Goal: Information Seeking & Learning: Learn about a topic

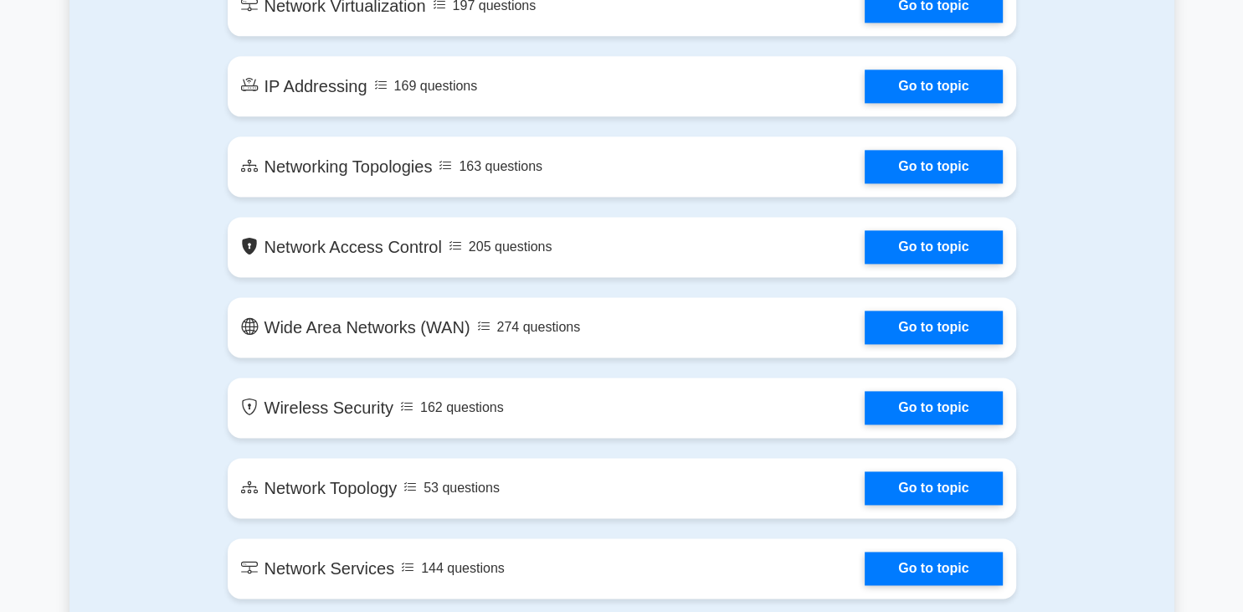
scroll to position [2210, 0]
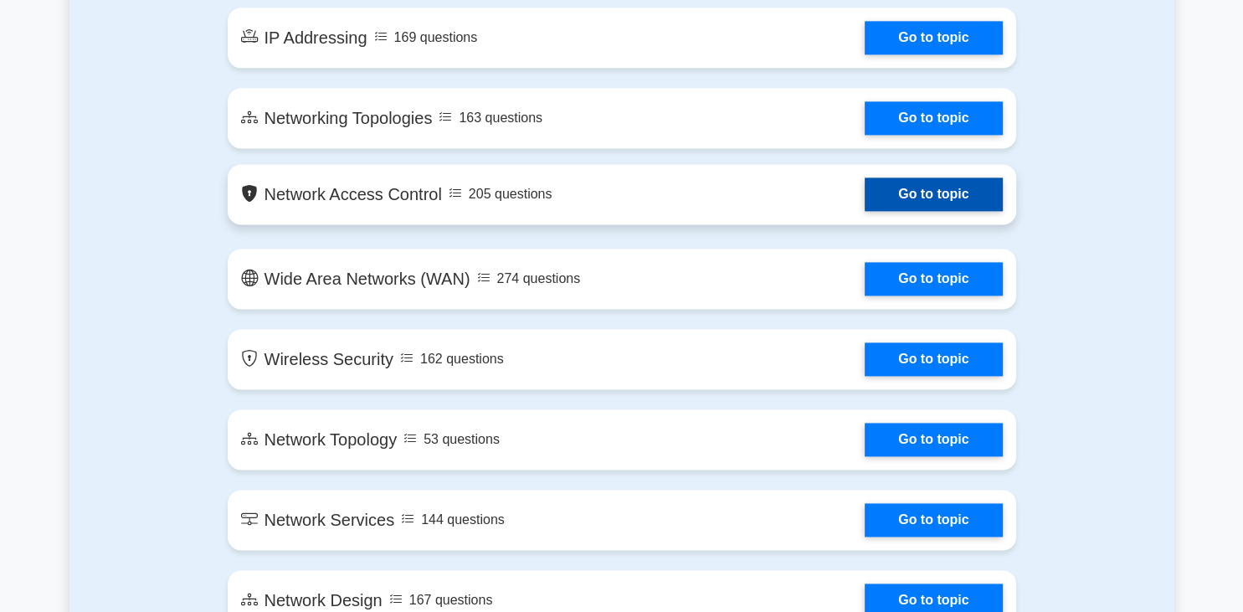
click at [865, 203] on link "Go to topic" at bounding box center [933, 193] width 137 height 33
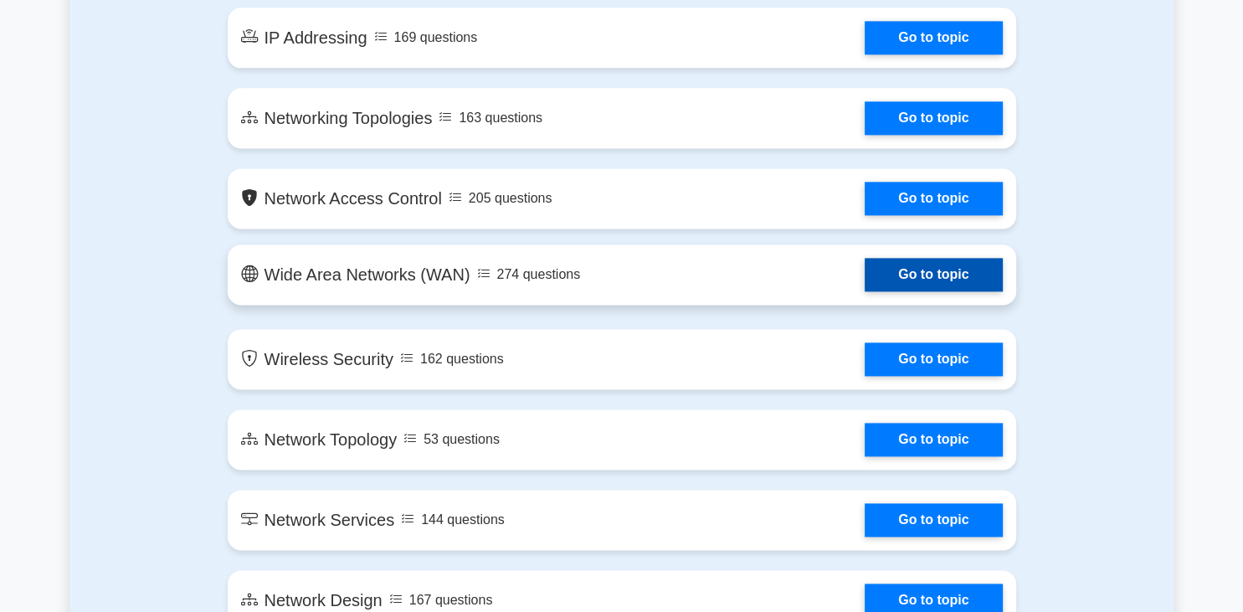
click at [865, 273] on link "Go to topic" at bounding box center [933, 274] width 137 height 33
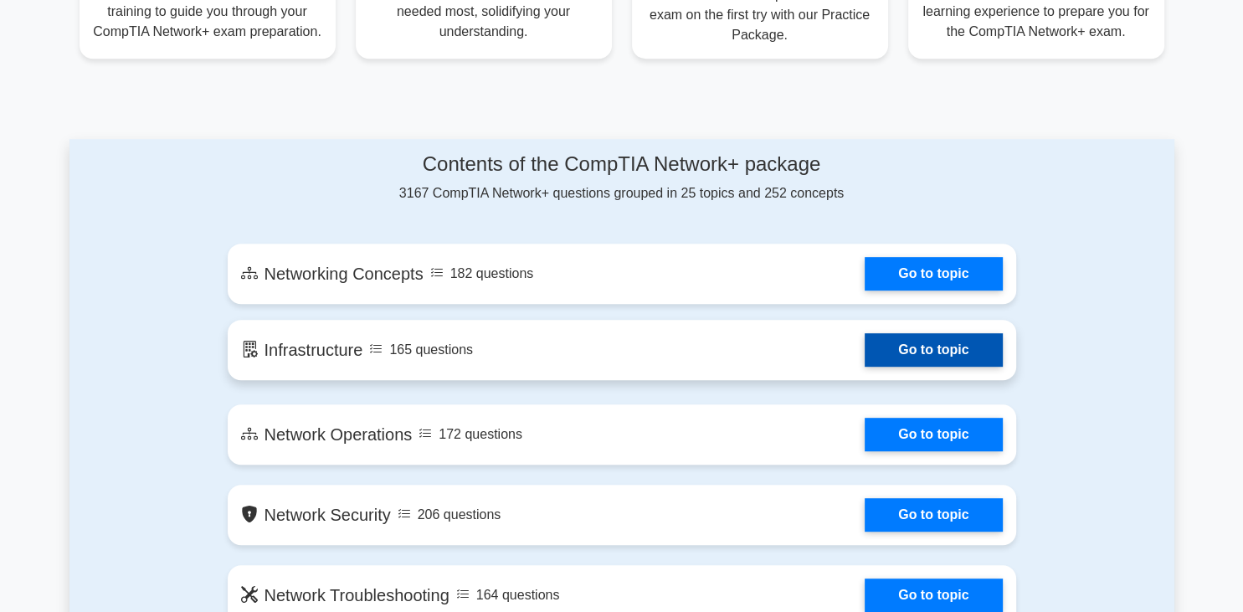
scroll to position [795, 0]
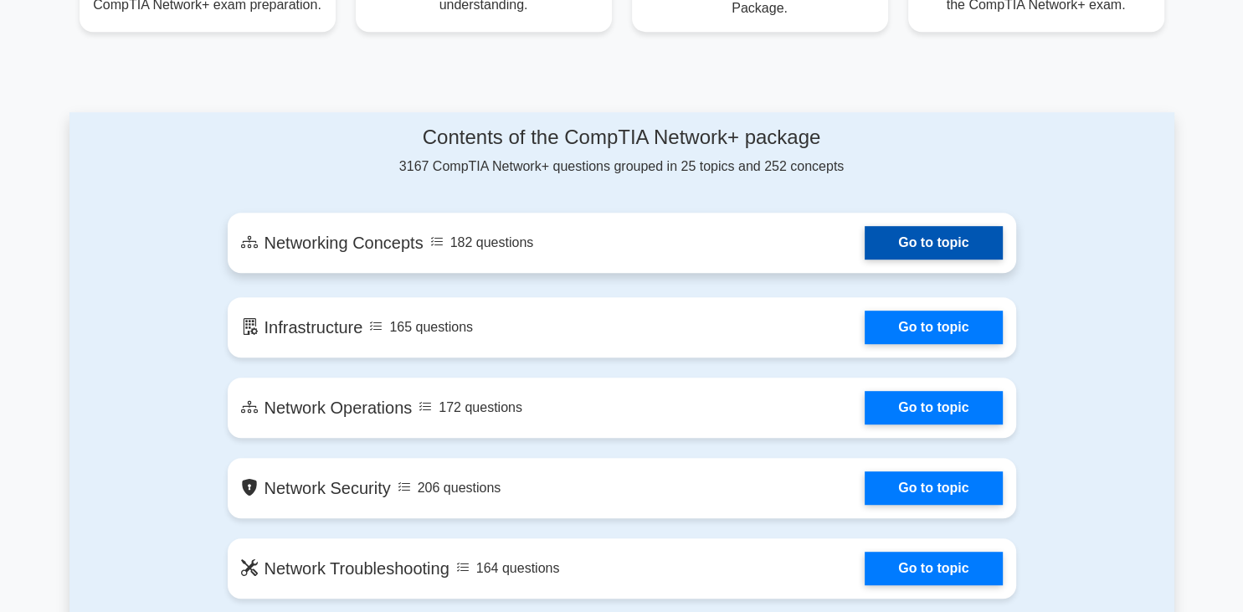
click at [865, 253] on link "Go to topic" at bounding box center [933, 242] width 137 height 33
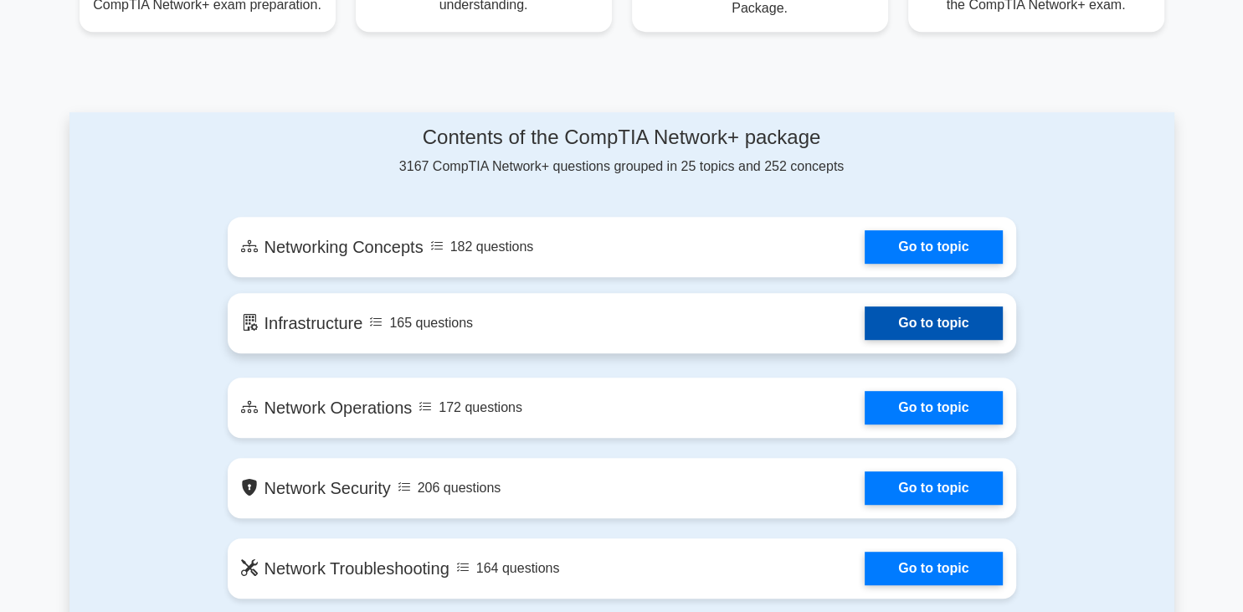
click at [865, 325] on link "Go to topic" at bounding box center [933, 322] width 137 height 33
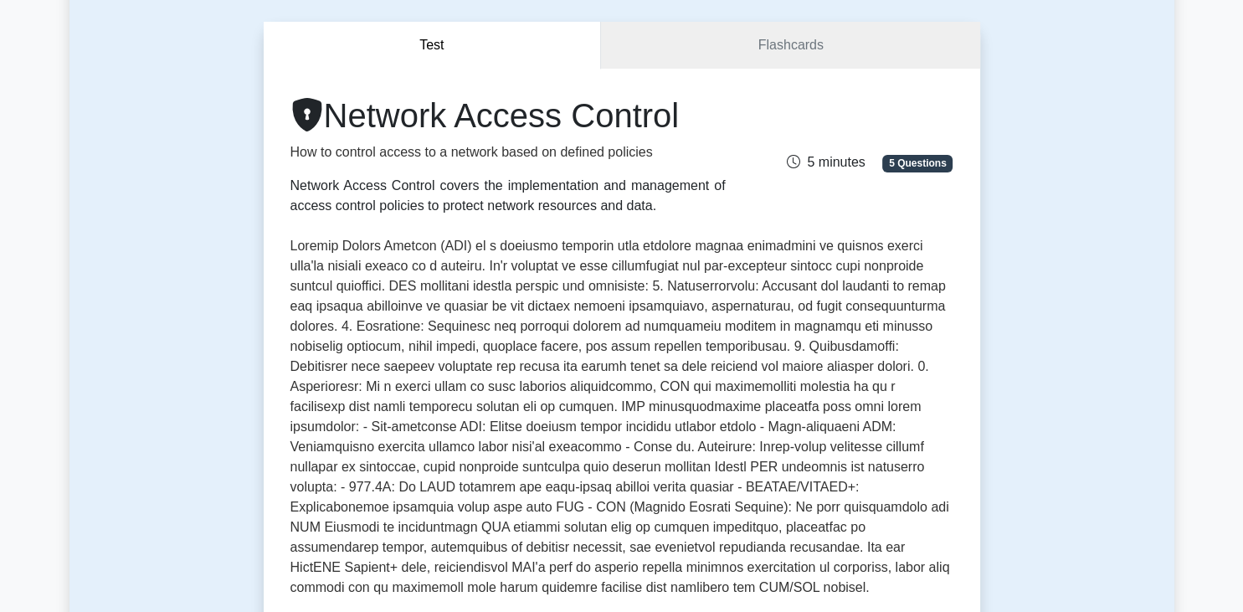
scroll to position [177, 0]
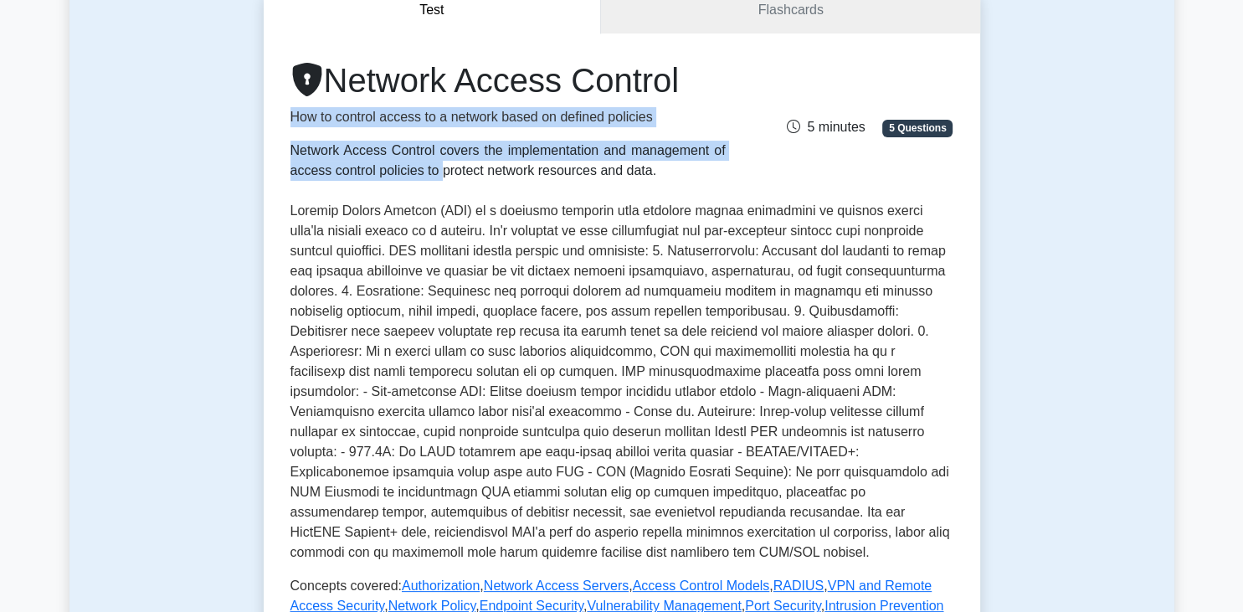
drag, startPoint x: 290, startPoint y: 119, endPoint x: 664, endPoint y: 161, distance: 376.6
click at [664, 161] on div "Network Access Control How to control access to a network based on defined poli…" at bounding box center [507, 120] width 455 height 121
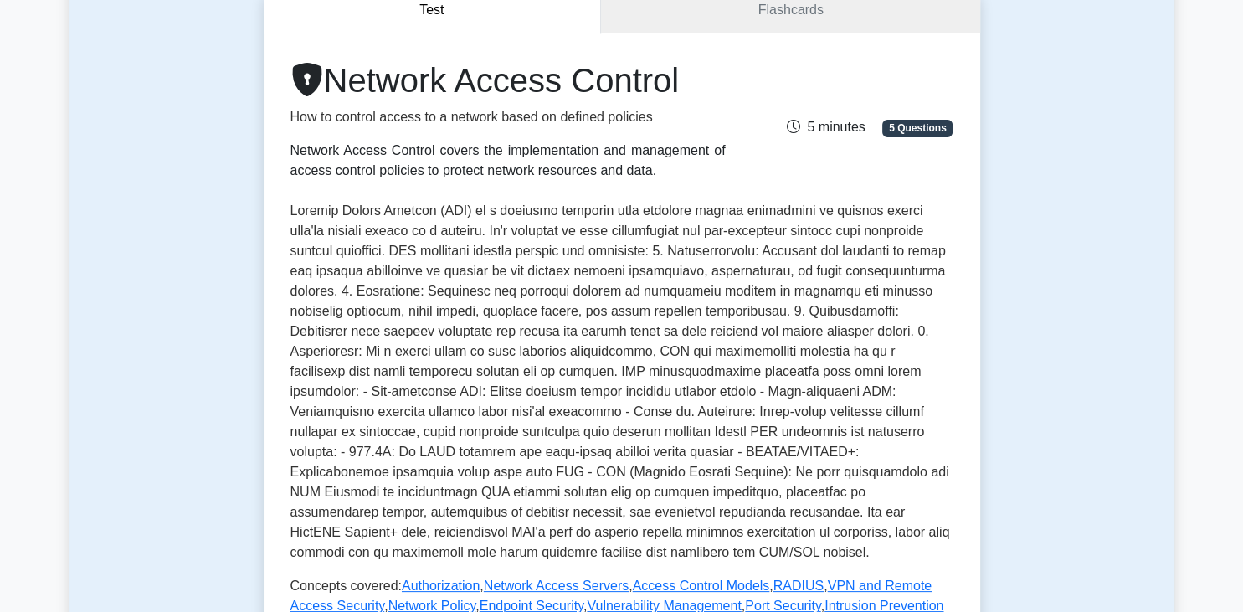
click at [505, 208] on p at bounding box center [622, 382] width 663 height 362
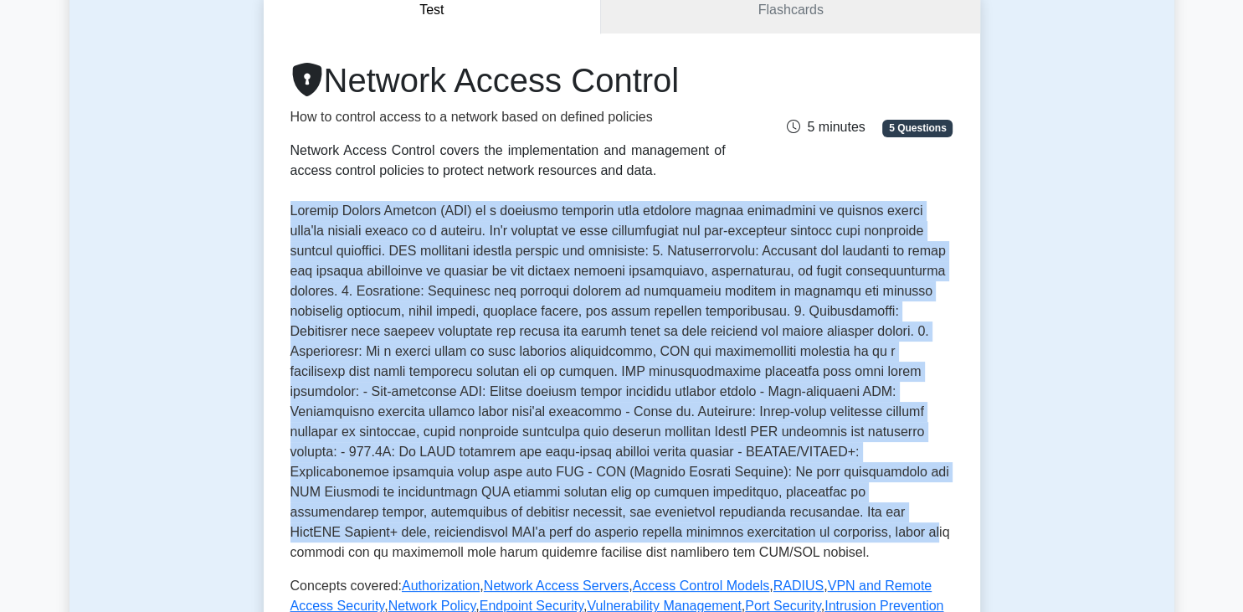
drag, startPoint x: 291, startPoint y: 213, endPoint x: 483, endPoint y: 542, distance: 380.8
click at [483, 542] on p at bounding box center [622, 382] width 663 height 362
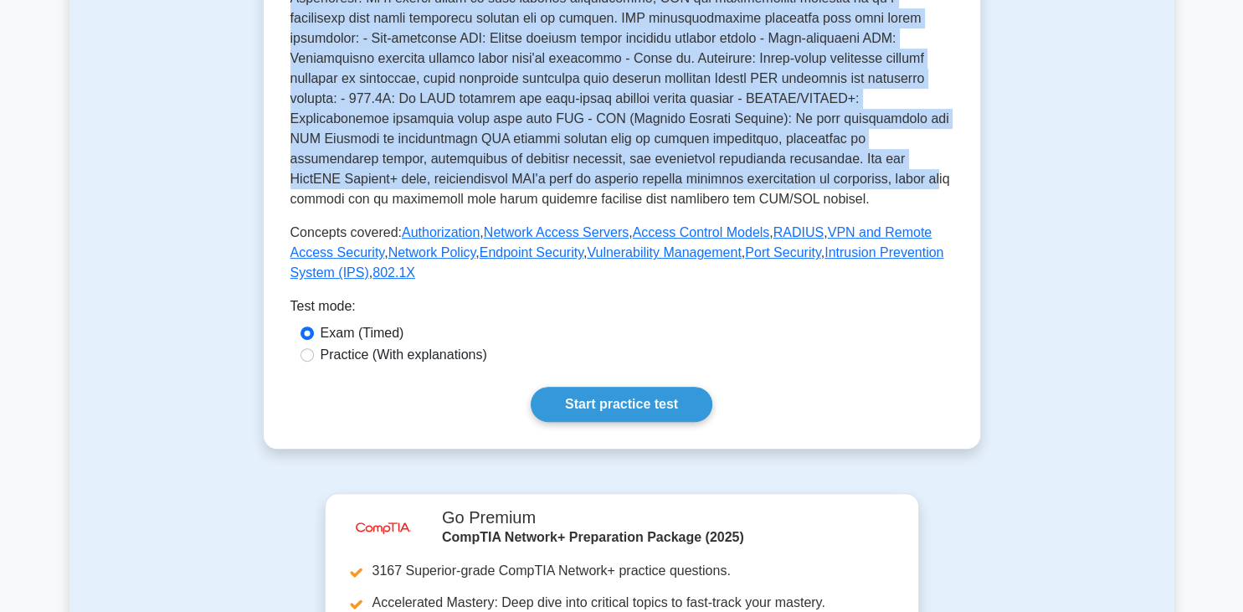
scroll to position [442, 0]
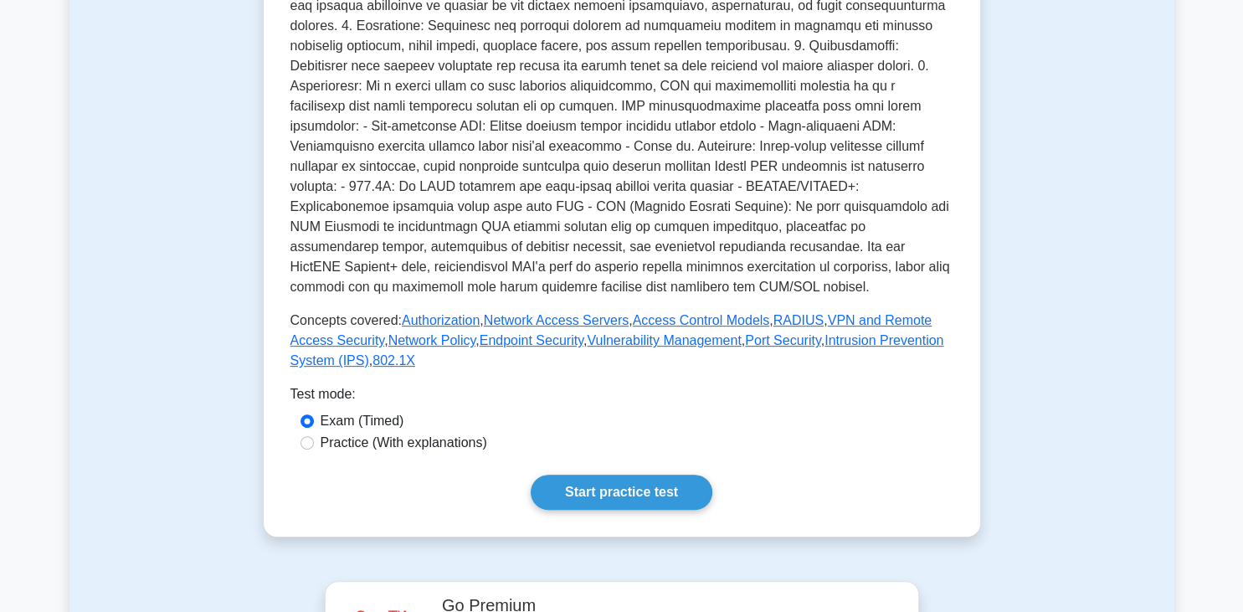
click at [738, 299] on div "Network Access Control How to control access to a network based on defined poli…" at bounding box center [622, 83] width 663 height 576
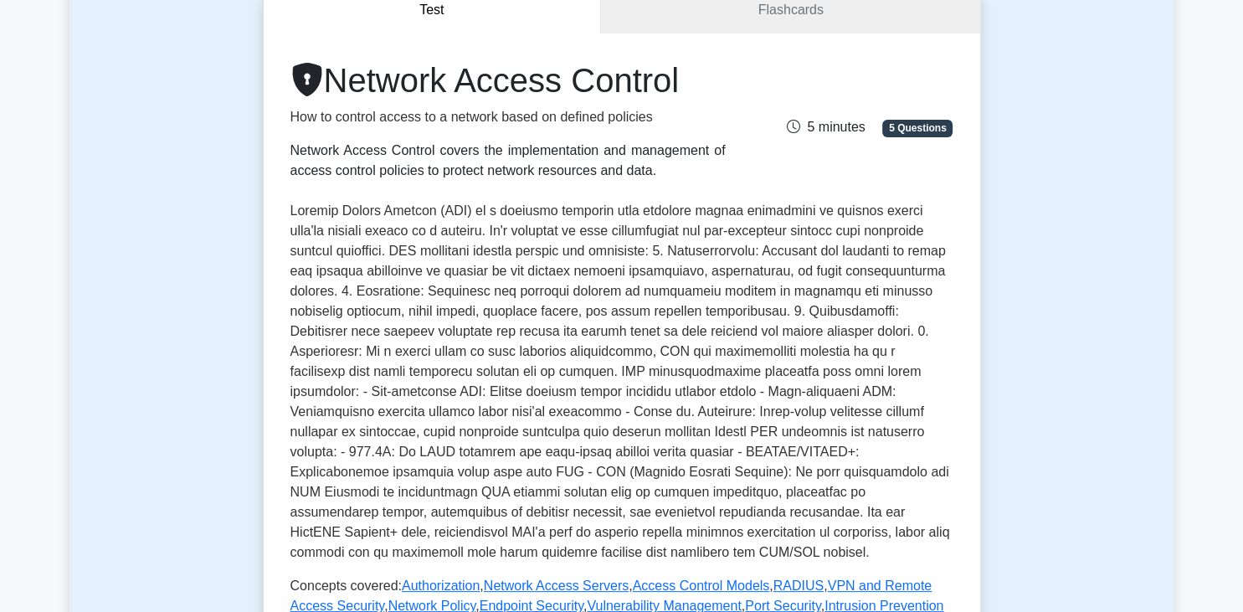
scroll to position [265, 0]
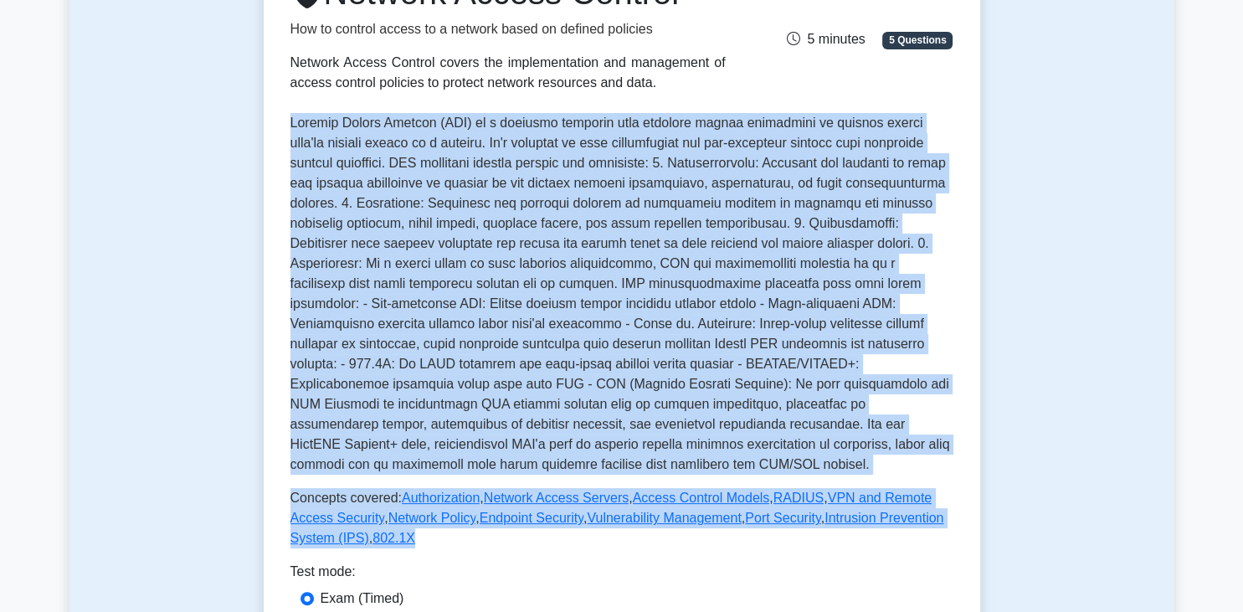
drag, startPoint x: 292, startPoint y: 124, endPoint x: 466, endPoint y: 530, distance: 441.5
click at [466, 530] on div "Network Access Control How to control access to a network based on defined poli…" at bounding box center [622, 260] width 663 height 576
copy div "Network Access Control (NAC) is a security approach that enforces policy compli…"
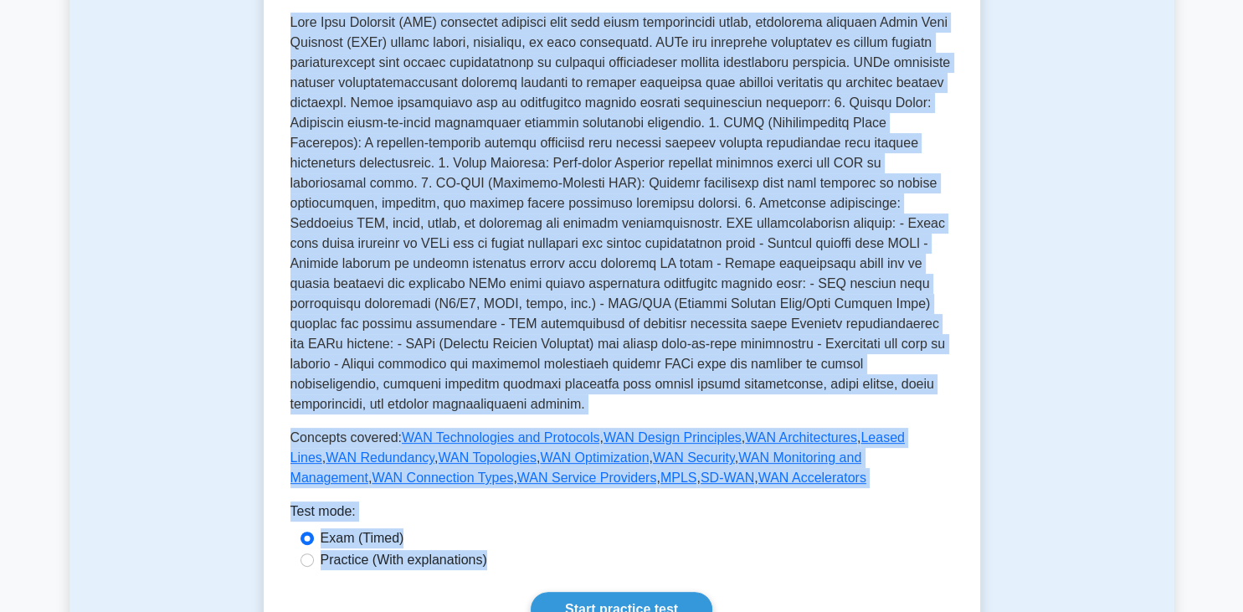
scroll to position [458, 0]
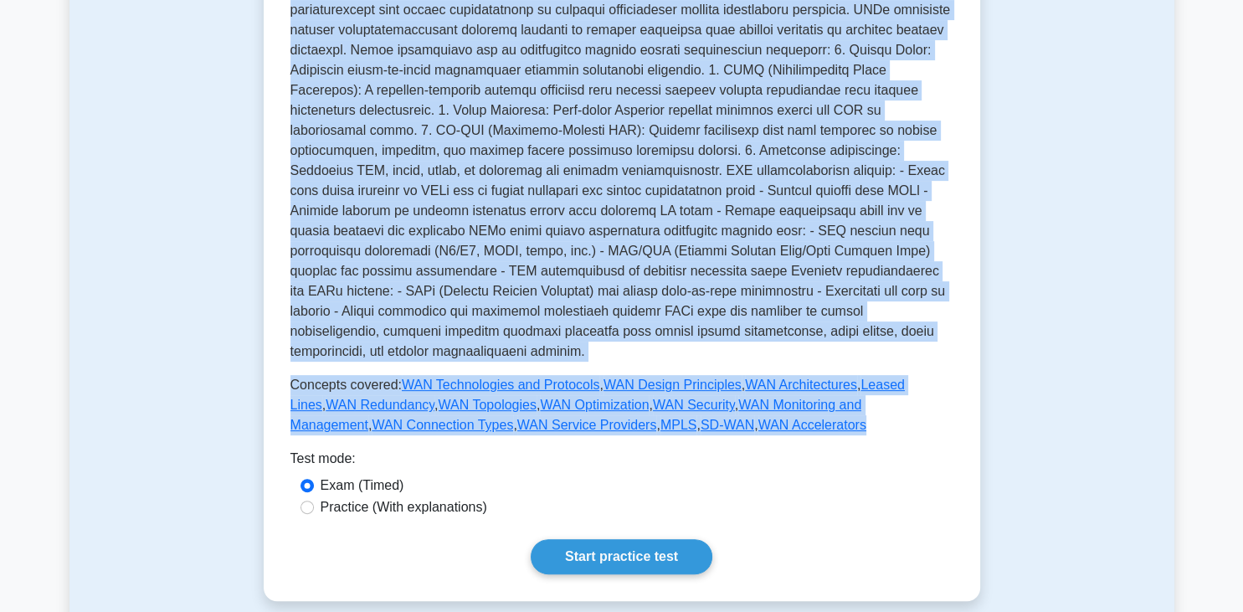
drag, startPoint x: 293, startPoint y: 250, endPoint x: 816, endPoint y: 406, distance: 546.0
click at [816, 406] on div "Wide Area Networks (WAN) Understanding the basics of WANs and their implementat…" at bounding box center [622, 107] width 663 height 656
copy div "Wide Area Networks (WAN) represent networks that span large geographical areas,…"
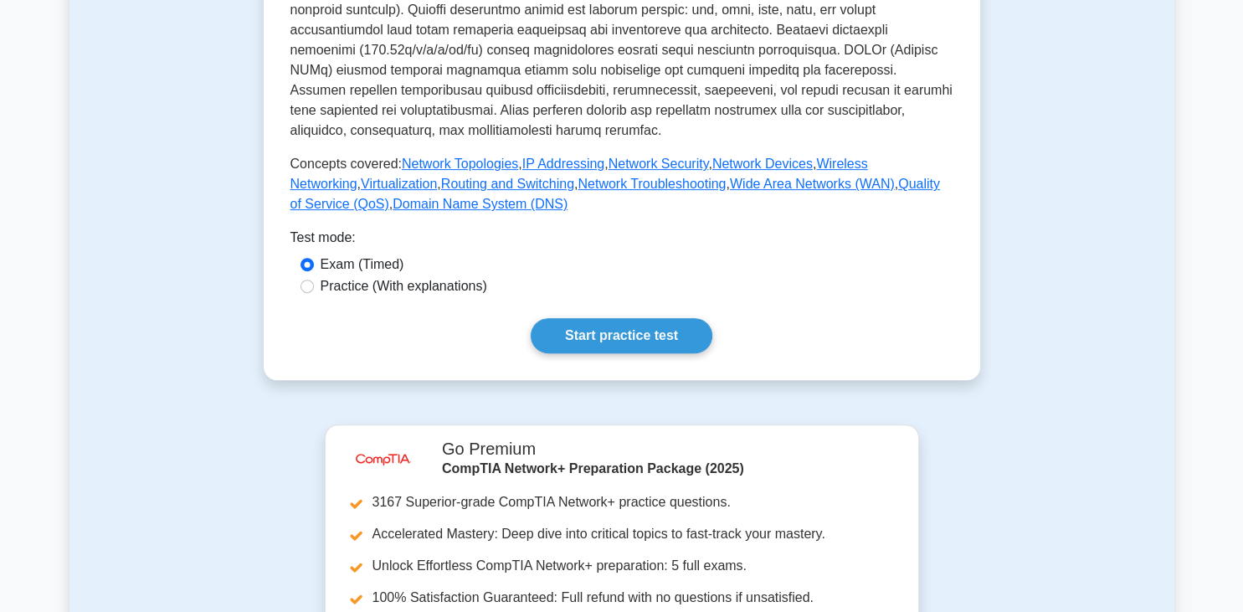
scroll to position [619, 0]
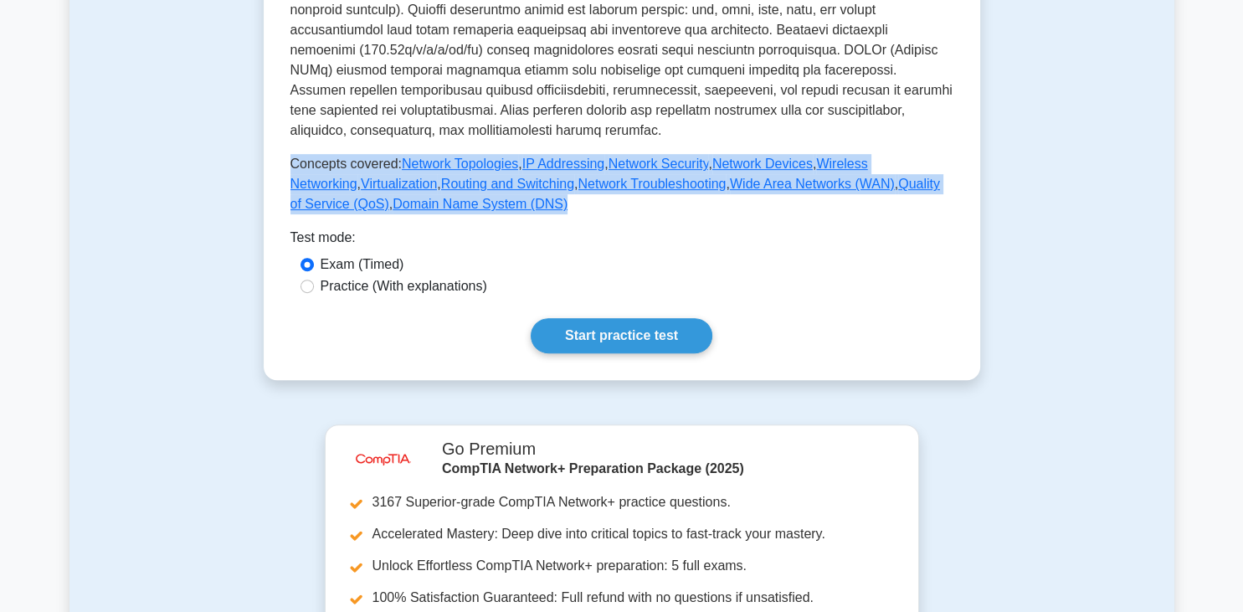
drag, startPoint x: 293, startPoint y: 140, endPoint x: 527, endPoint y: 196, distance: 241.0
copy p "Concepts covered: Network Topologies , IP Addressing , Network Security , Netwo…"
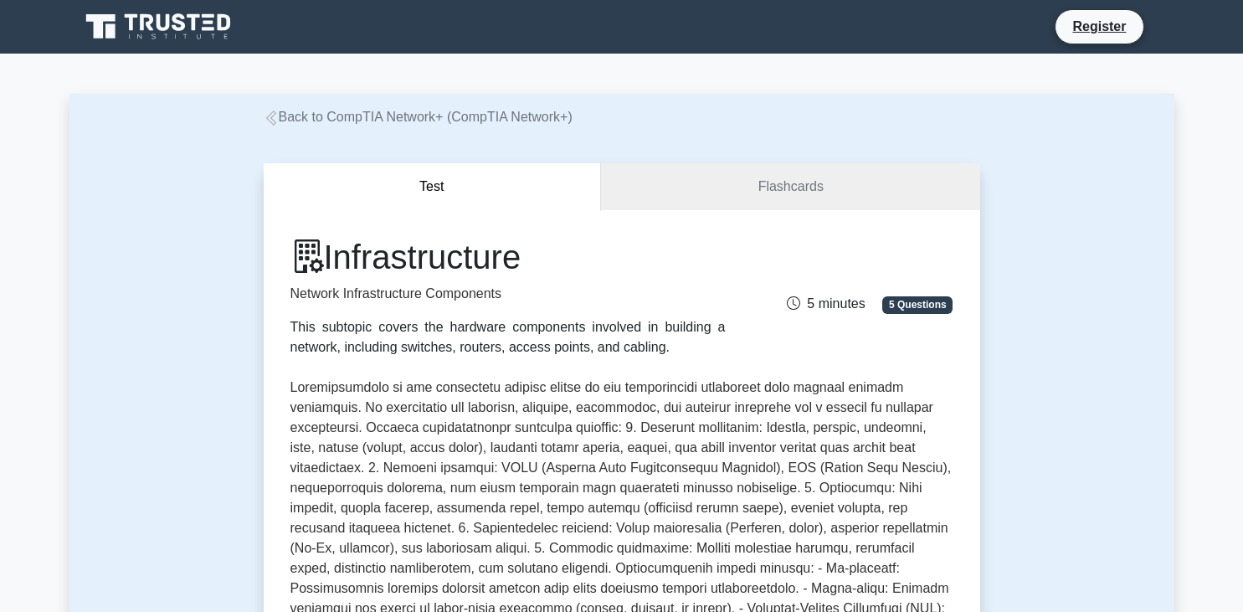
scroll to position [619, 0]
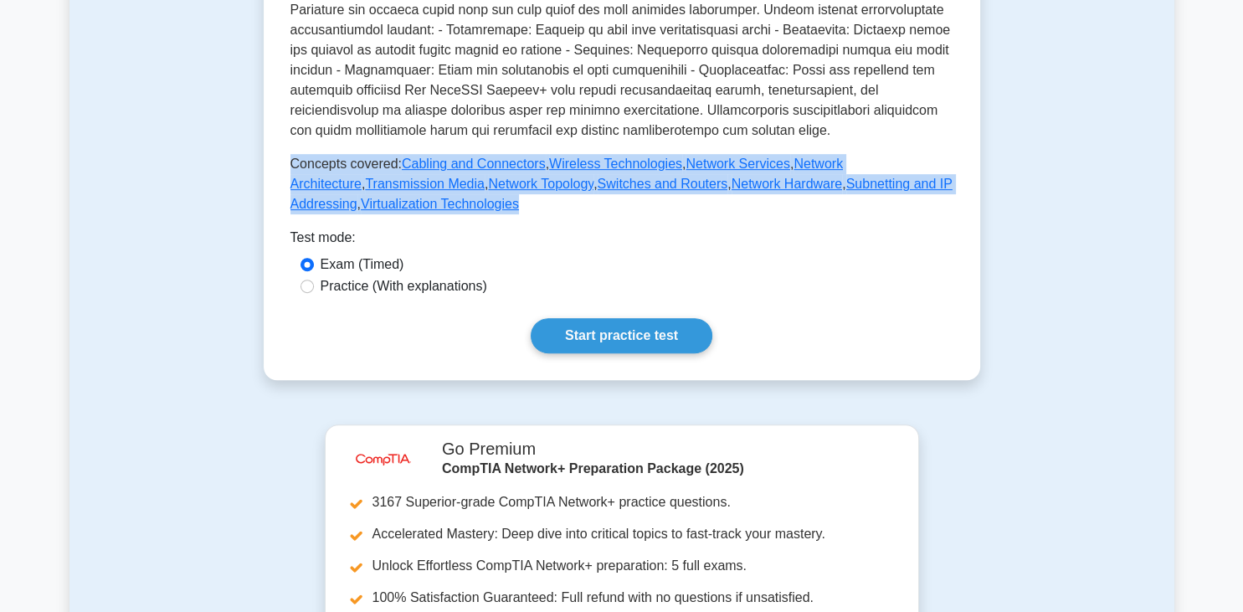
drag, startPoint x: 292, startPoint y: 160, endPoint x: 490, endPoint y: 208, distance: 203.3
click at [490, 208] on p "Concepts covered: Cabling and Connectors , Wireless Technologies , Network Serv…" at bounding box center [622, 184] width 663 height 60
copy p "Concepts covered: Cabling and Connectors , Wireless Technologies , Network Serv…"
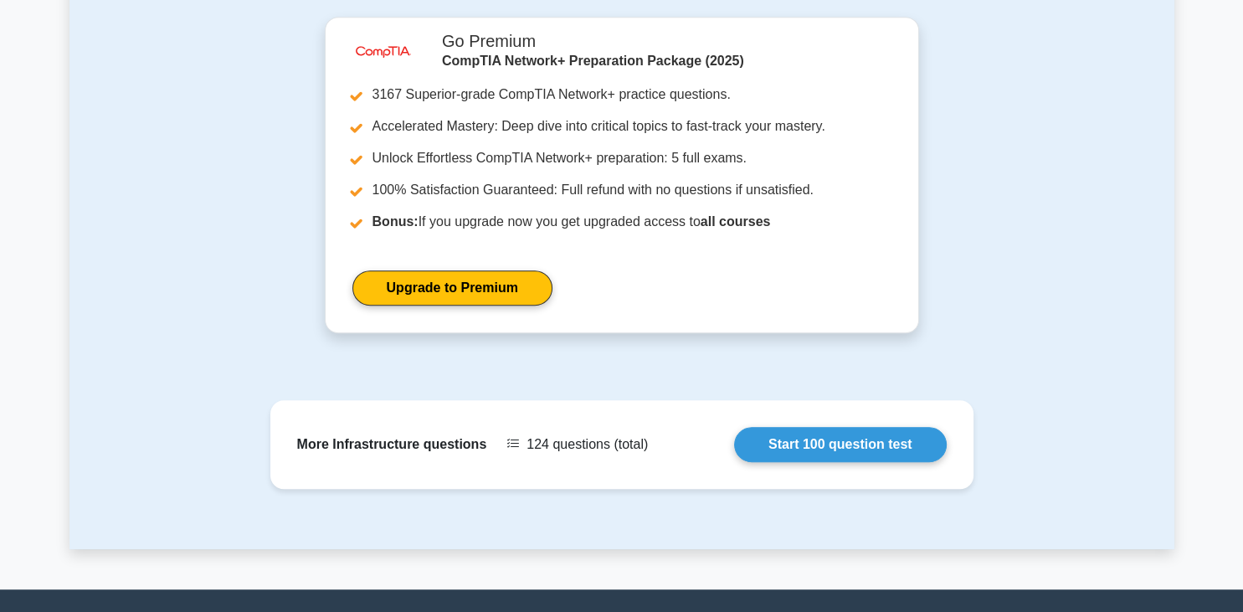
scroll to position [1061, 0]
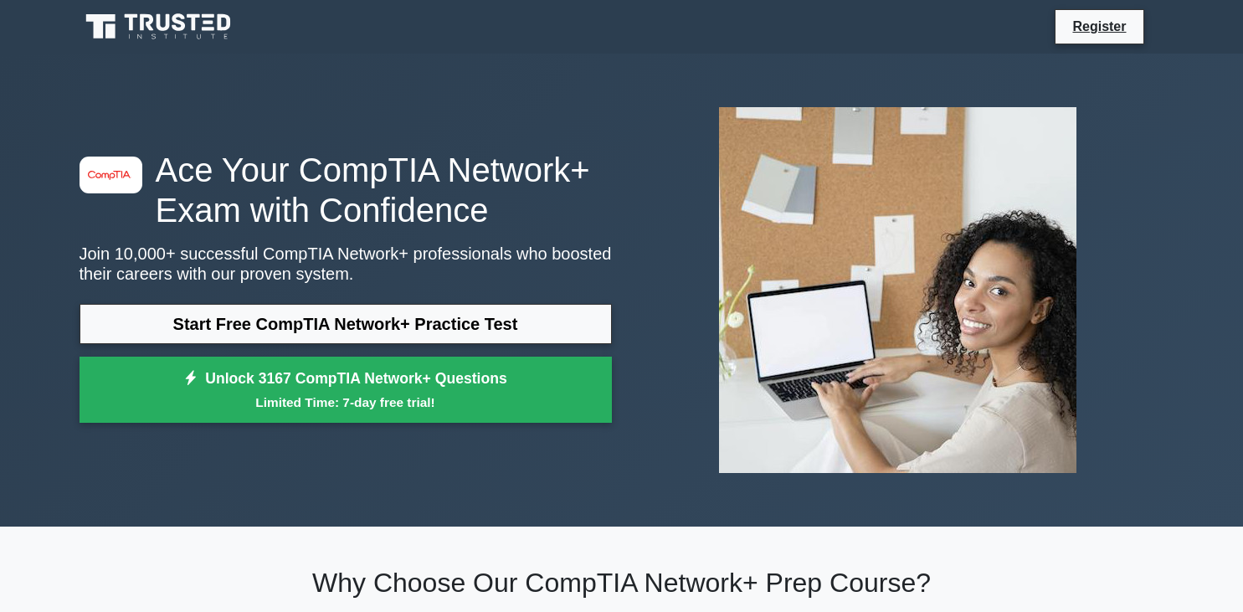
scroll to position [795, 0]
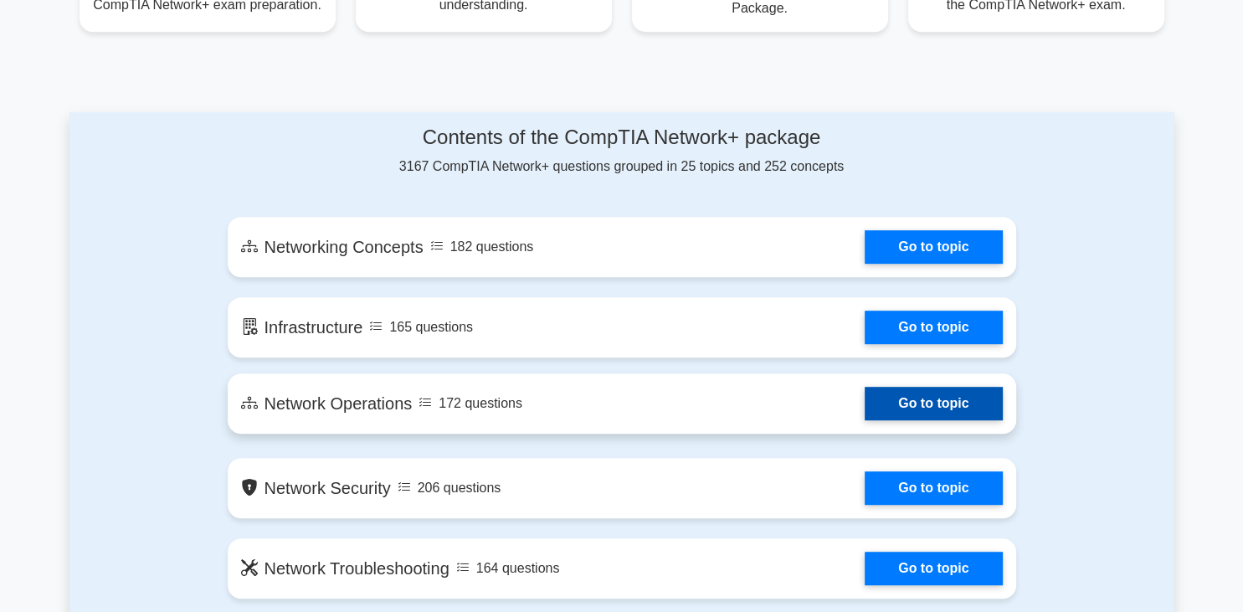
click at [865, 404] on link "Go to topic" at bounding box center [933, 403] width 137 height 33
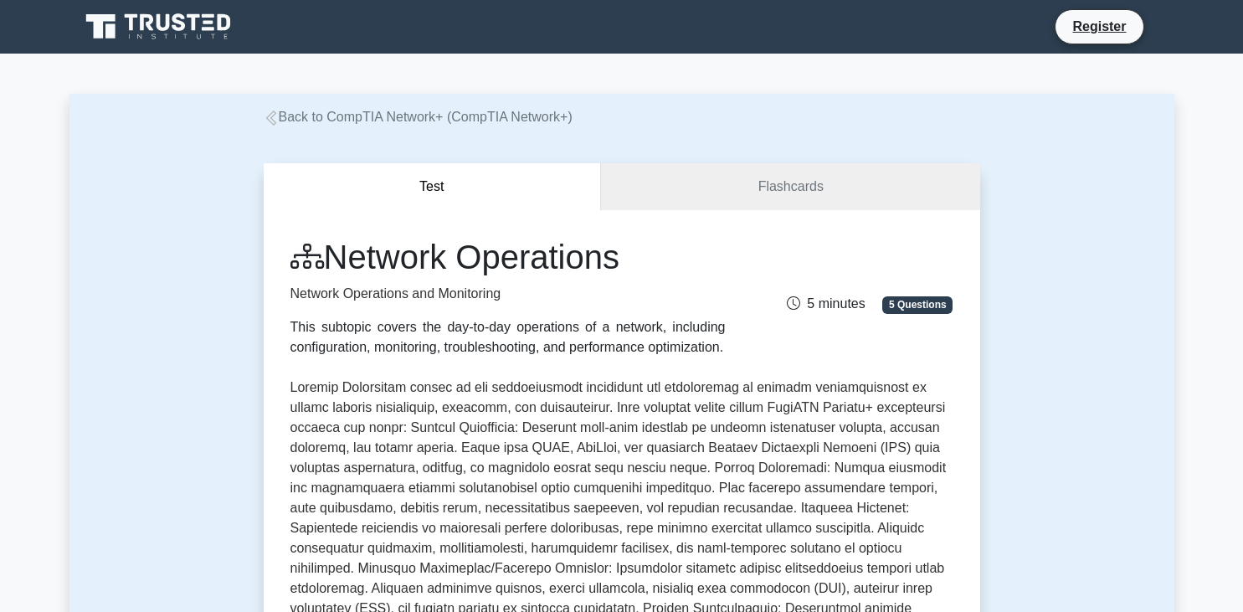
scroll to position [530, 0]
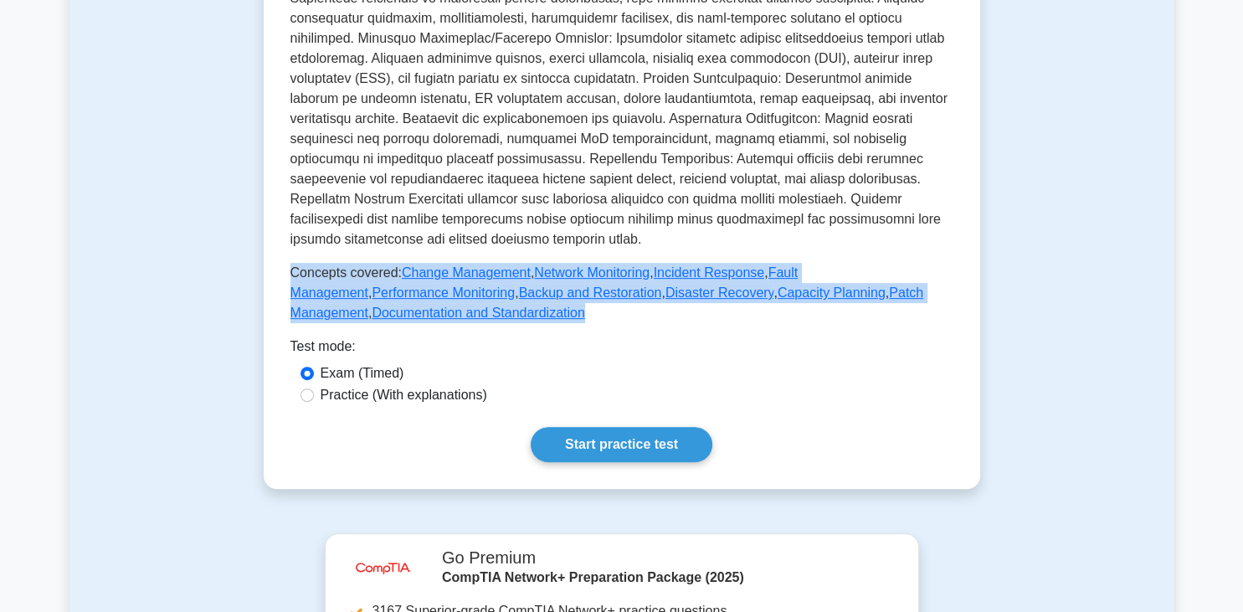
drag, startPoint x: 291, startPoint y: 270, endPoint x: 437, endPoint y: 320, distance: 154.9
click at [437, 320] on p "Concepts covered: Change Management , Network Monitoring , Incident Response , …" at bounding box center [622, 293] width 663 height 60
copy p "Concepts covered: Change Management , Network Monitoring , Incident Response , …"
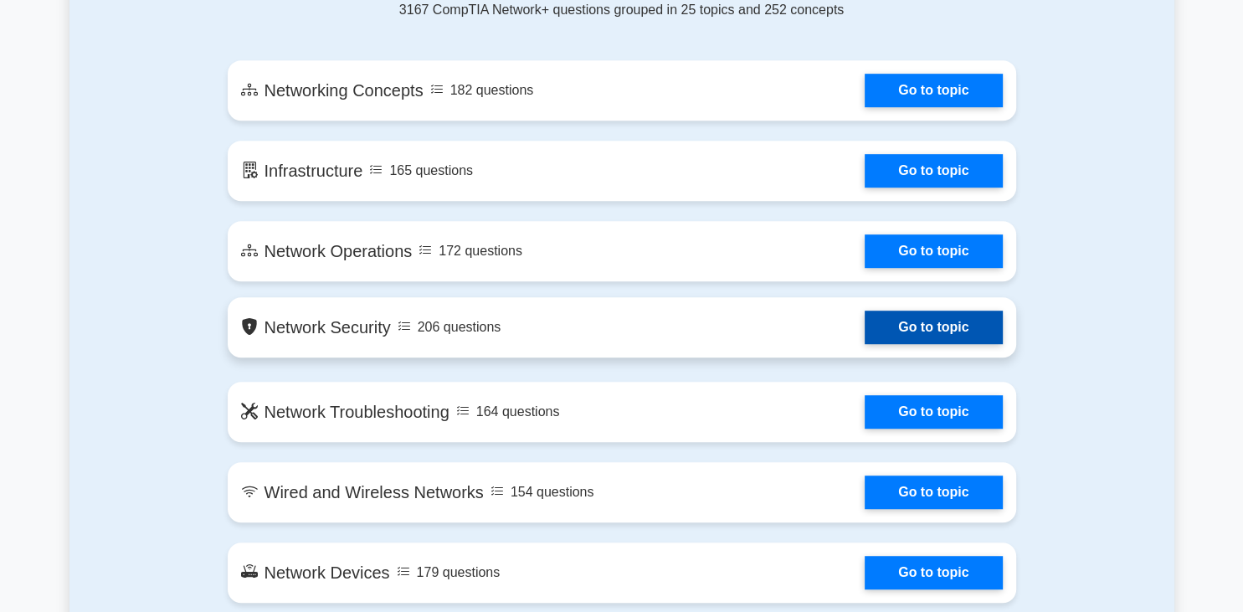
scroll to position [972, 0]
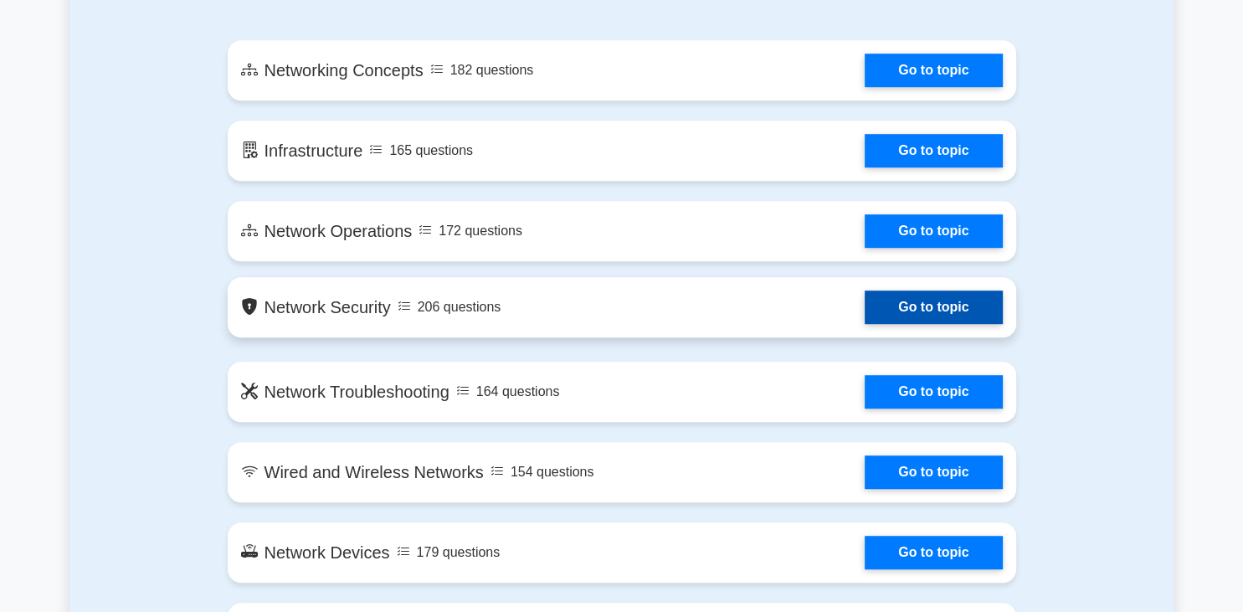
click at [865, 304] on link "Go to topic" at bounding box center [933, 307] width 137 height 33
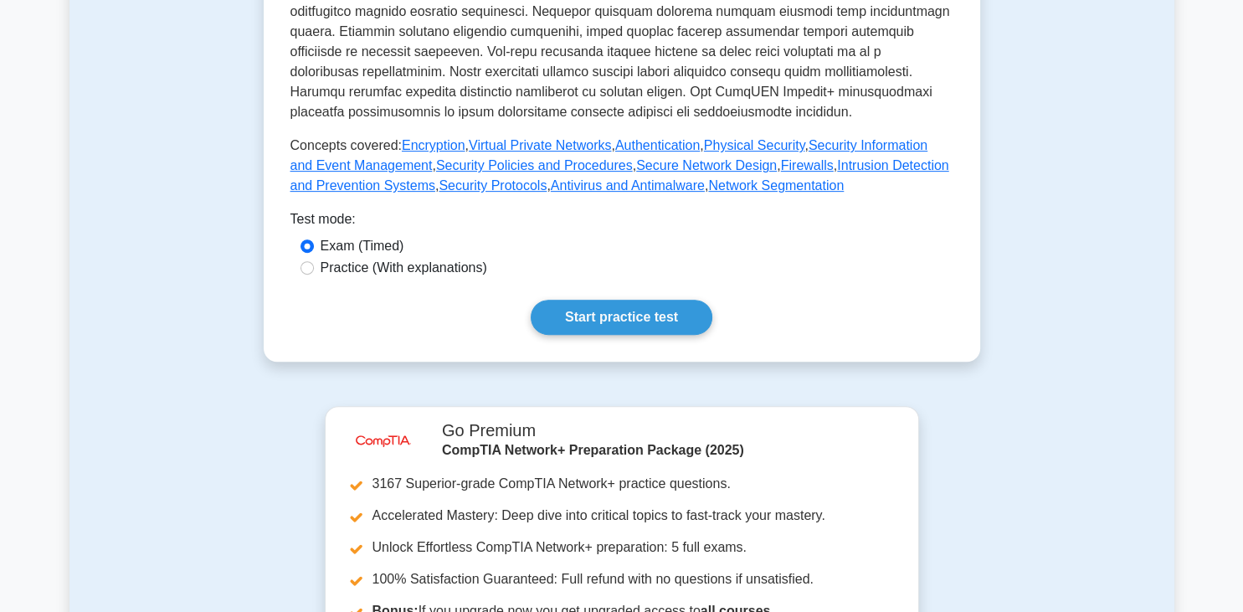
scroll to position [619, 0]
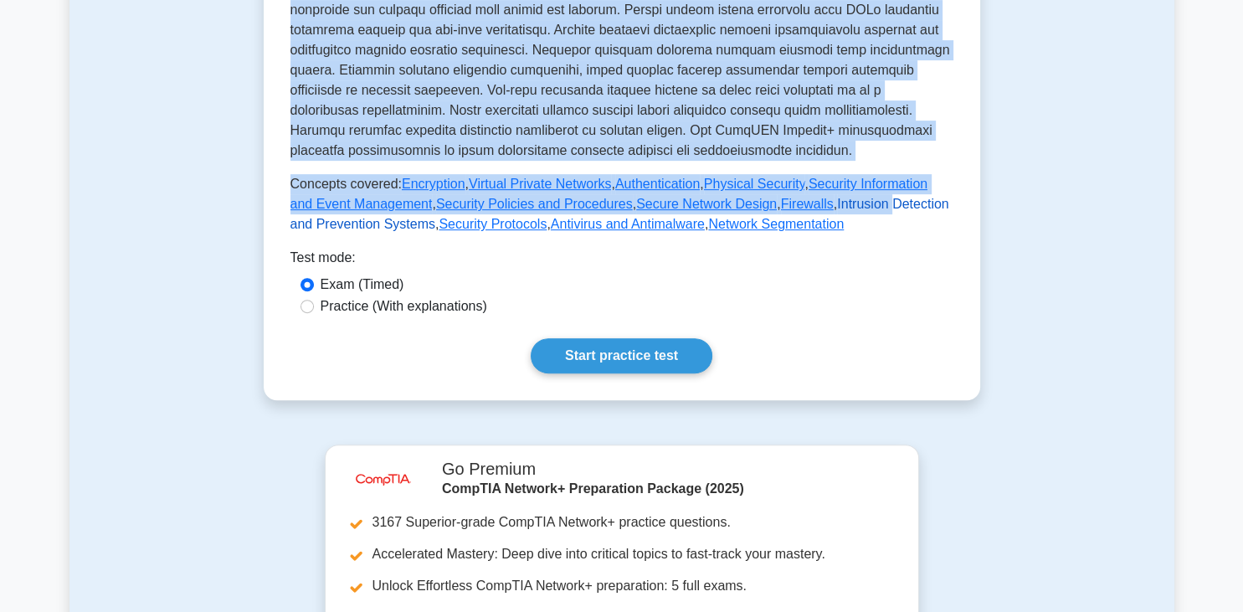
drag, startPoint x: 311, startPoint y: 183, endPoint x: 834, endPoint y: 213, distance: 523.3
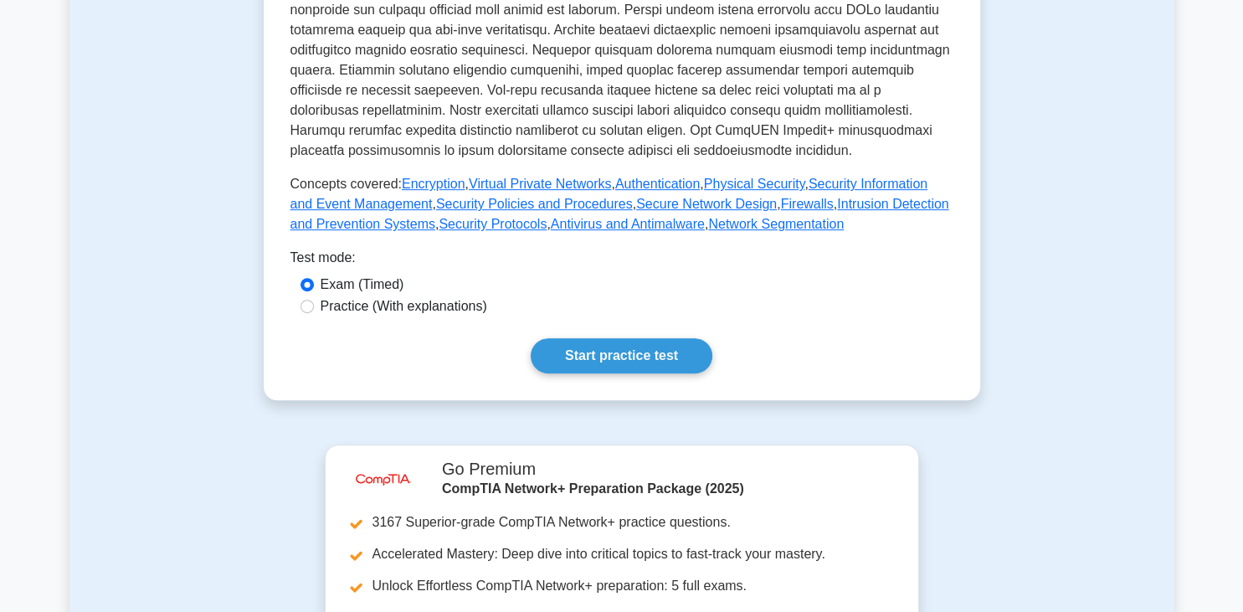
click at [829, 229] on p "Concepts covered: Encryption , Virtual Private Networks , Authentication , Phys…" at bounding box center [622, 204] width 663 height 60
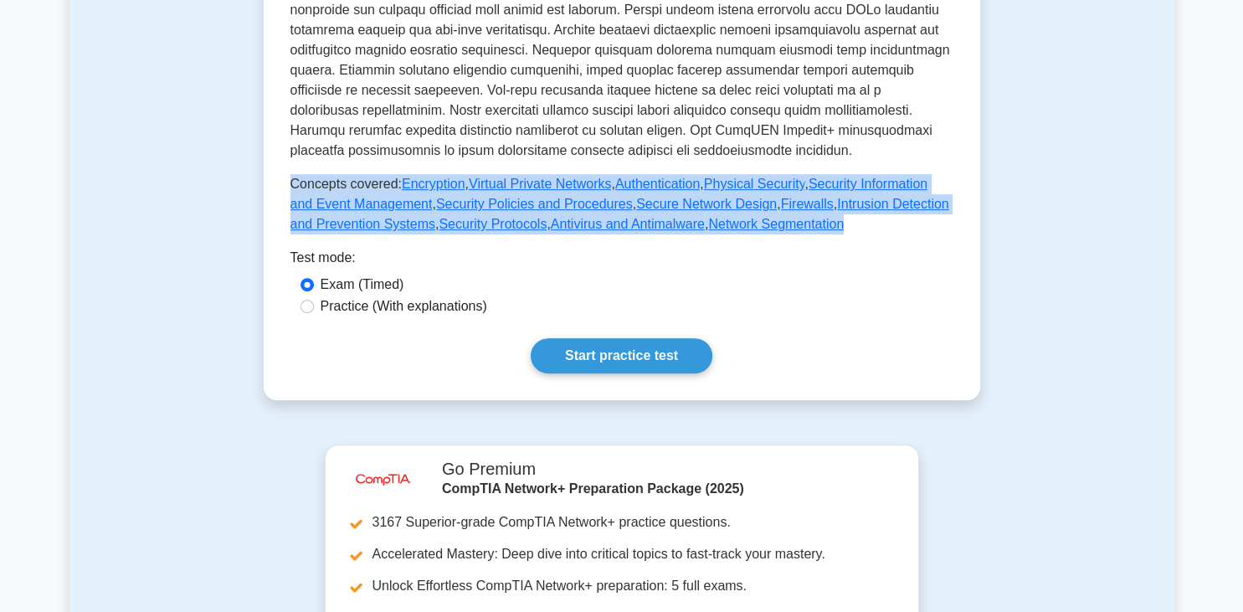
drag, startPoint x: 830, startPoint y: 236, endPoint x: 294, endPoint y: 186, distance: 538.2
copy p "Concepts covered: Encryption , Virtual Private Networks , Authentication , Phys…"
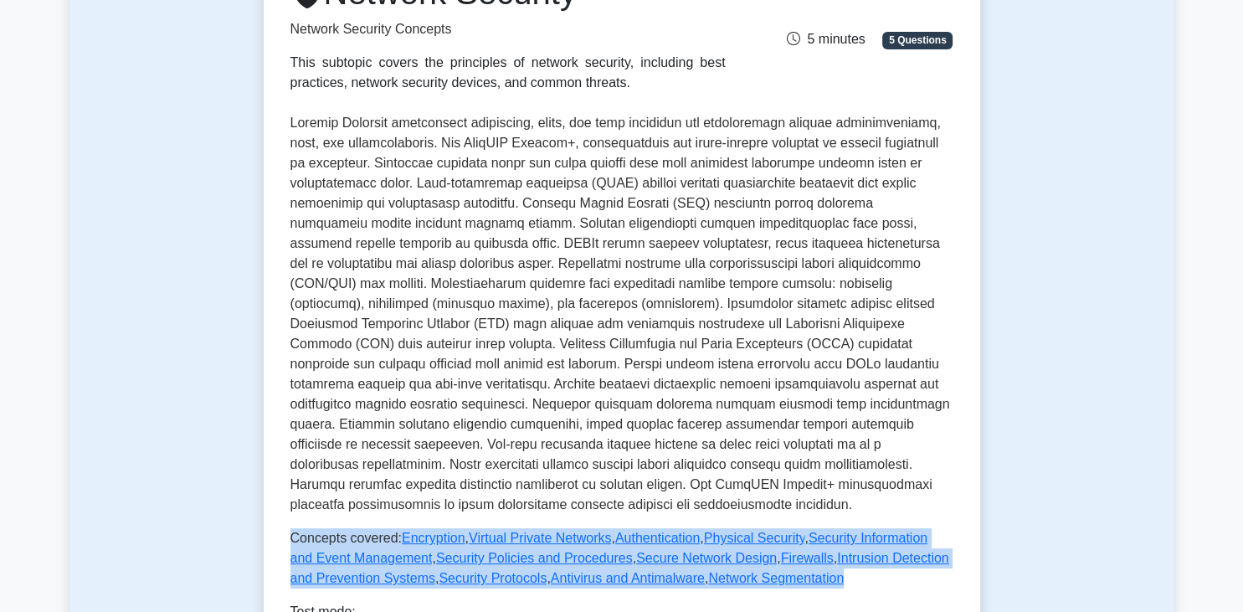
scroll to position [0, 0]
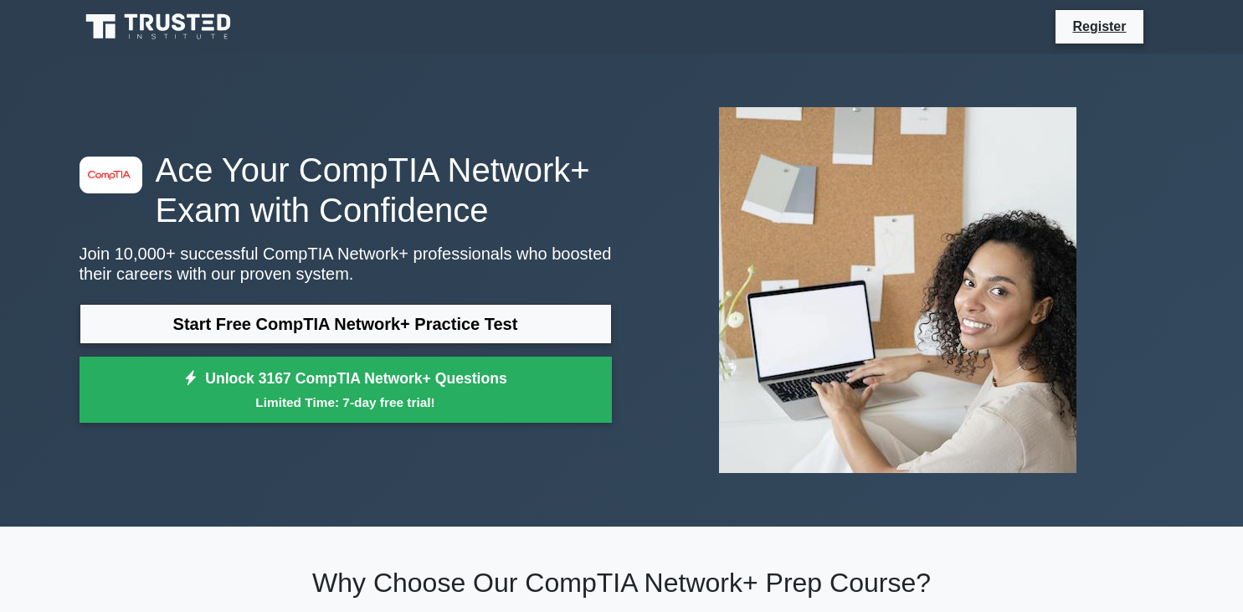
scroll to position [972, 0]
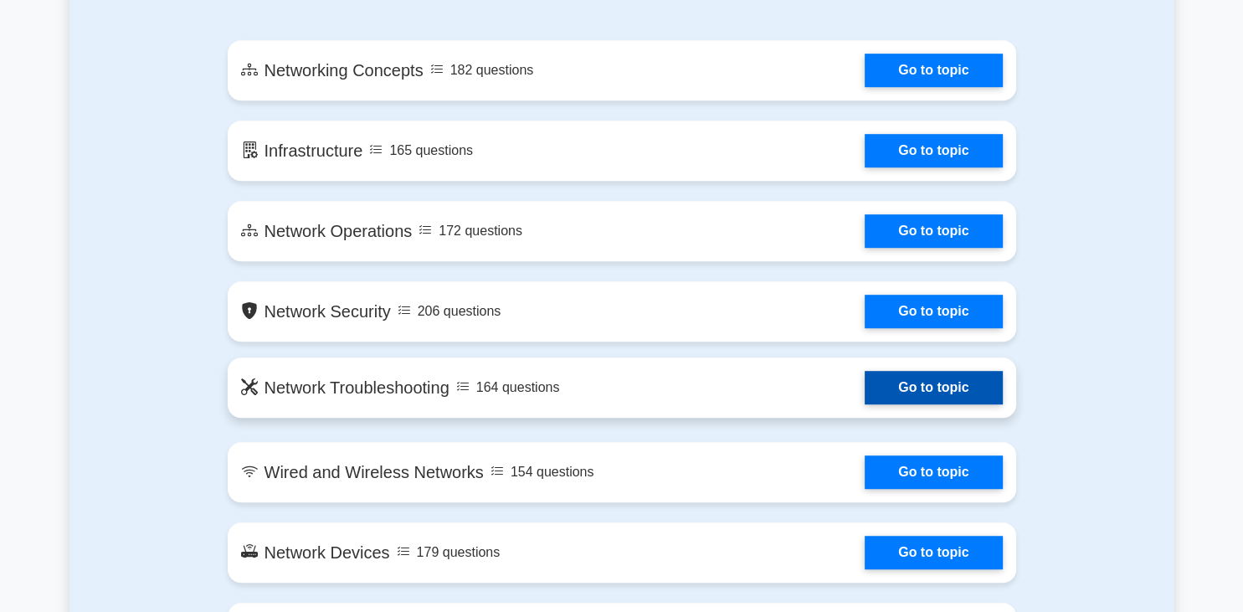
click at [865, 392] on link "Go to topic" at bounding box center [933, 387] width 137 height 33
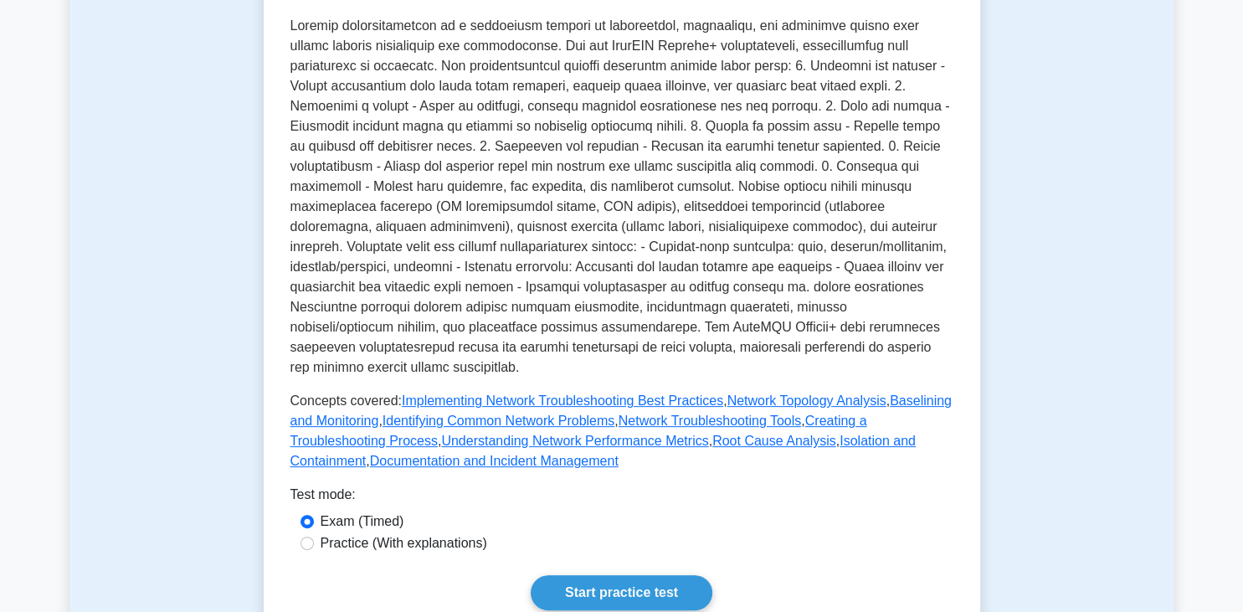
scroll to position [619, 0]
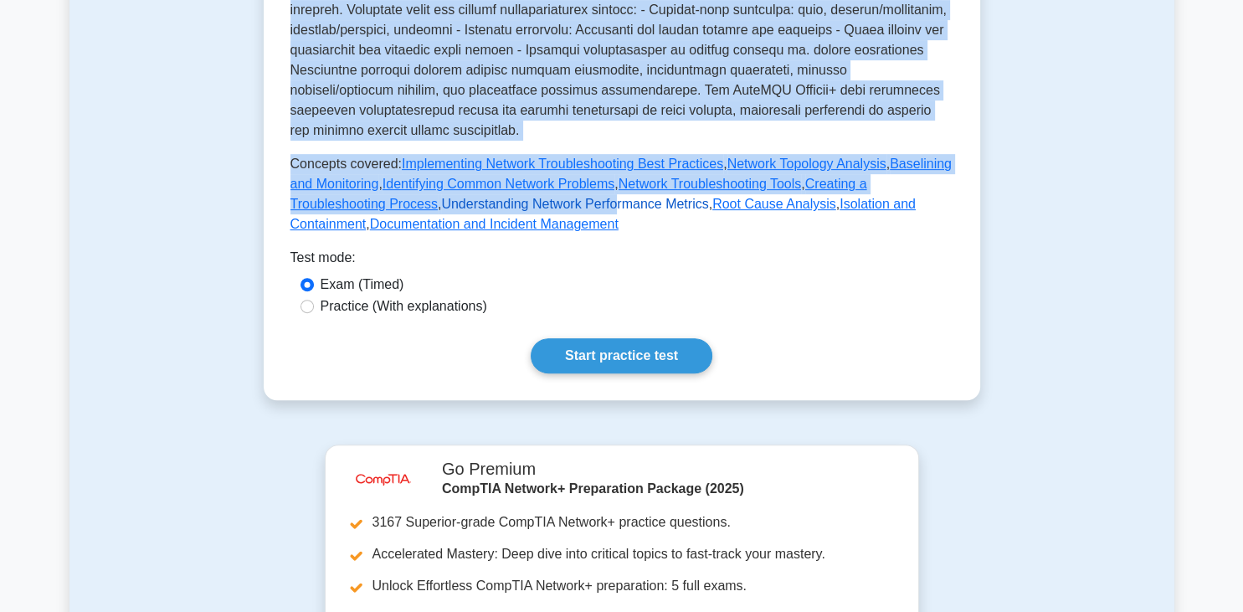
drag, startPoint x: 287, startPoint y: 146, endPoint x: 504, endPoint y: 193, distance: 221.9
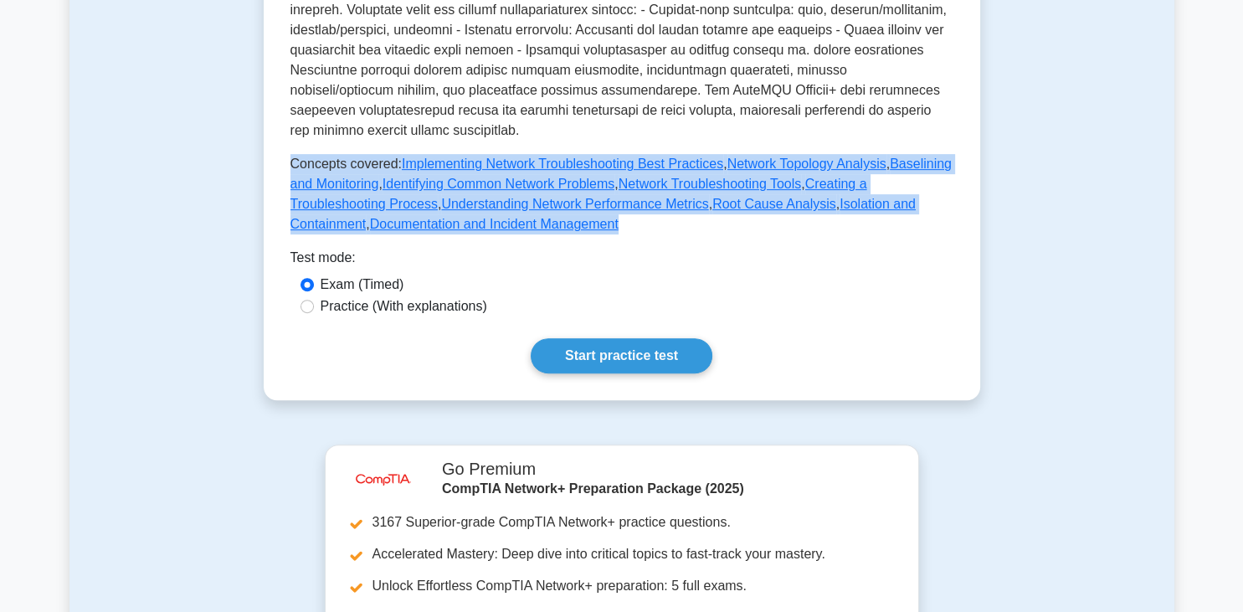
drag, startPoint x: 564, startPoint y: 219, endPoint x: 293, endPoint y: 149, distance: 280.2
copy p "Concepts covered: Implementing Network Troubleshooting Best Practices , Network…"
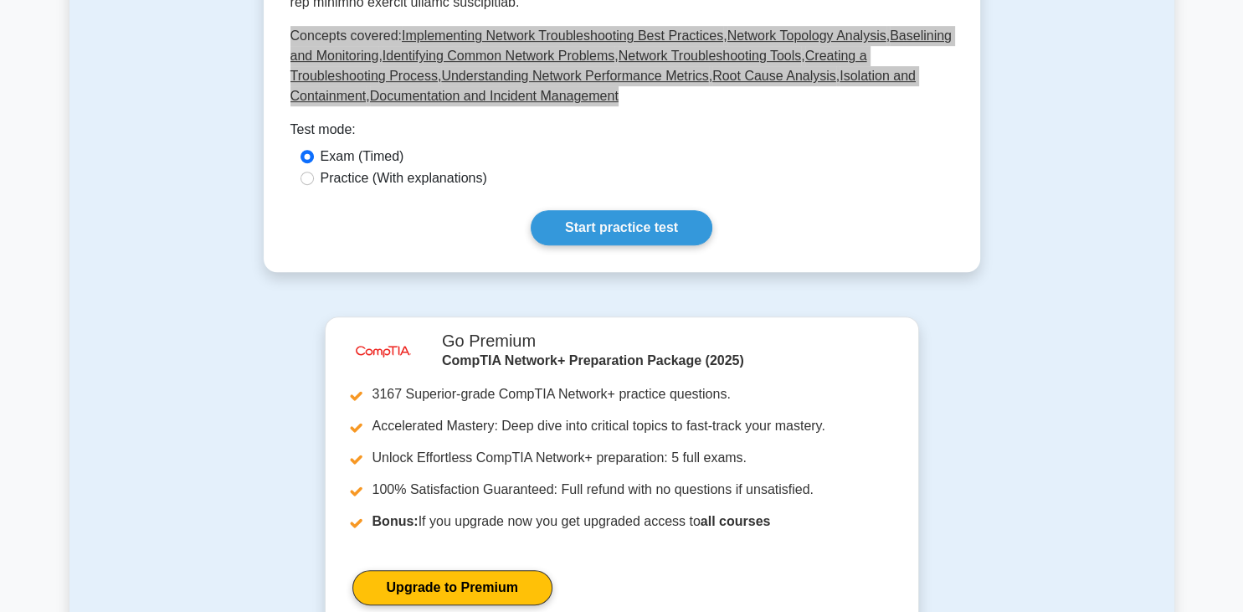
scroll to position [884, 0]
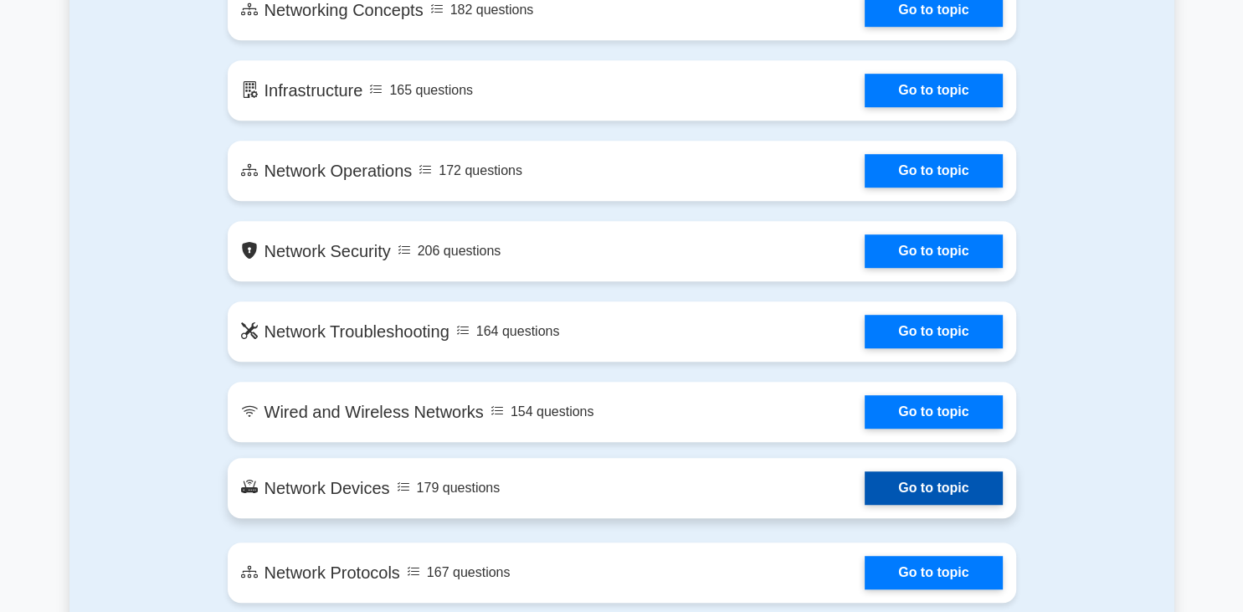
scroll to position [1061, 0]
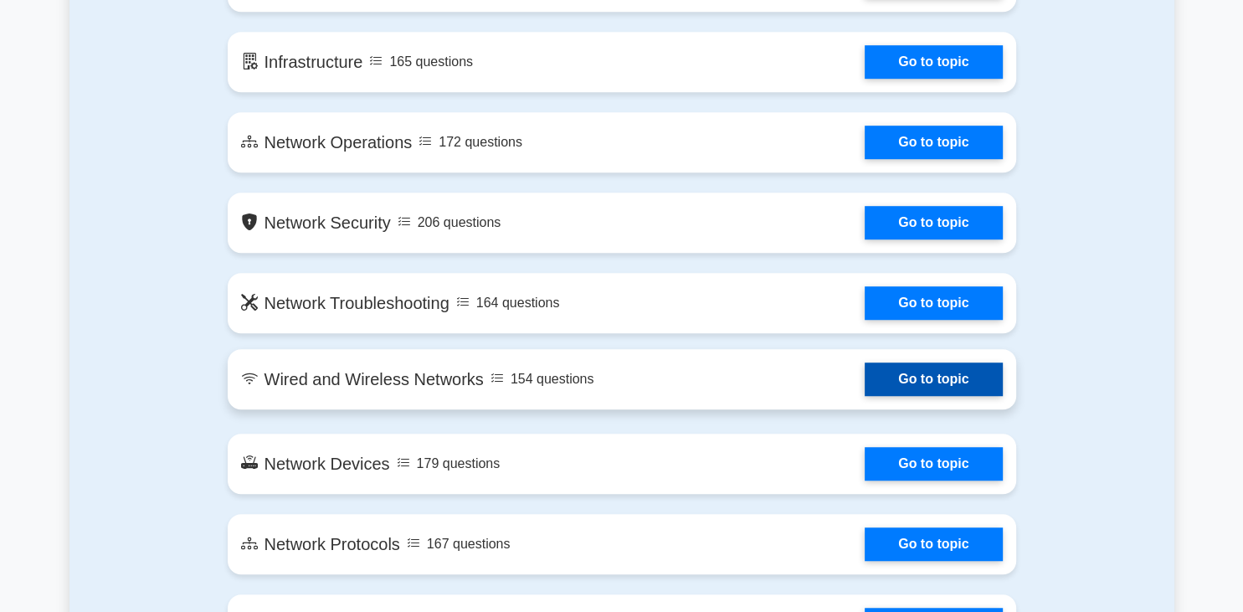
click at [865, 387] on link "Go to topic" at bounding box center [933, 379] width 137 height 33
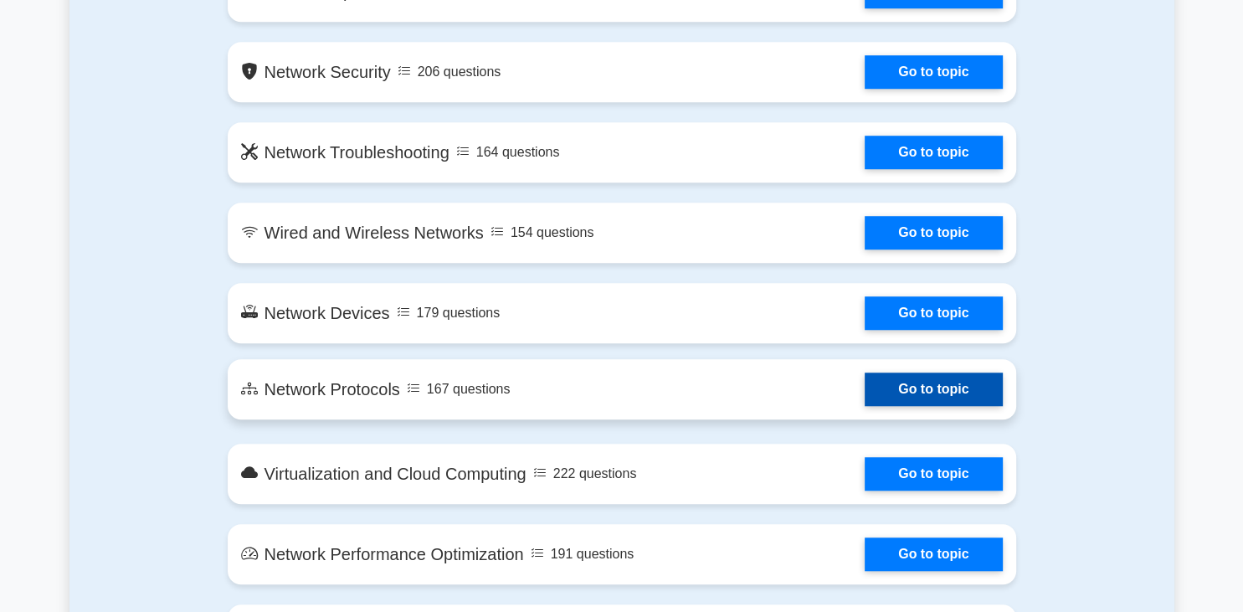
scroll to position [1237, 0]
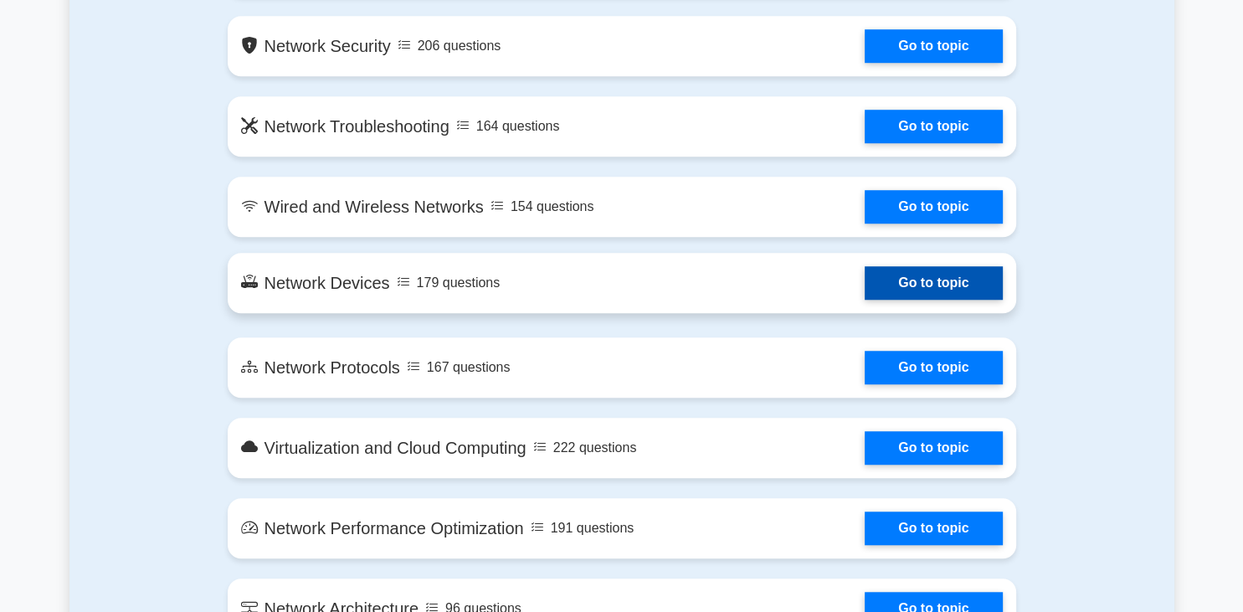
click at [865, 295] on link "Go to topic" at bounding box center [933, 282] width 137 height 33
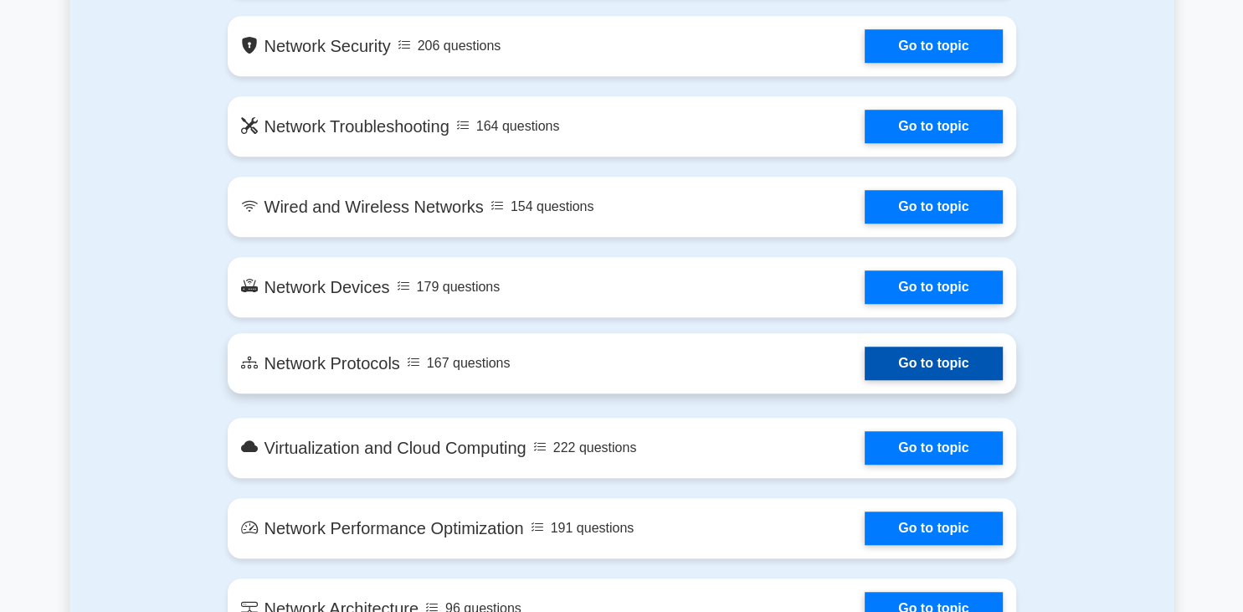
click at [865, 370] on link "Go to topic" at bounding box center [933, 363] width 137 height 33
click at [865, 358] on link "Go to topic" at bounding box center [933, 363] width 137 height 33
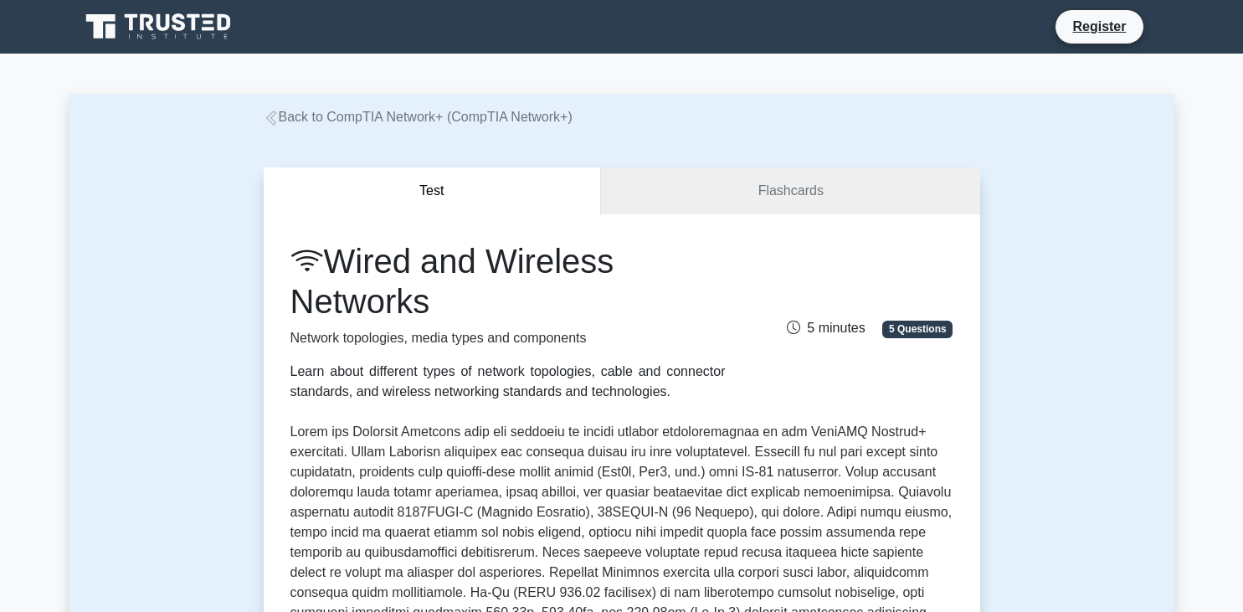
scroll to position [707, 0]
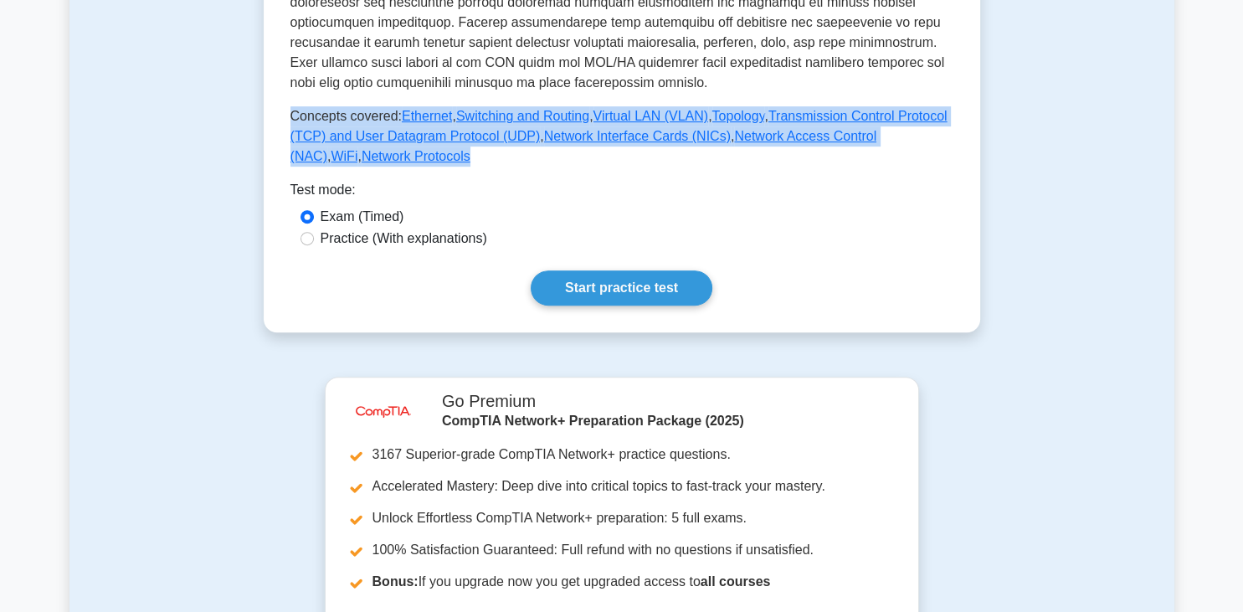
drag, startPoint x: 290, startPoint y: 116, endPoint x: 426, endPoint y: 167, distance: 145.7
copy p "Concepts covered: Ethernet , Switching and Routing , Virtual LAN (VLAN) , Topol…"
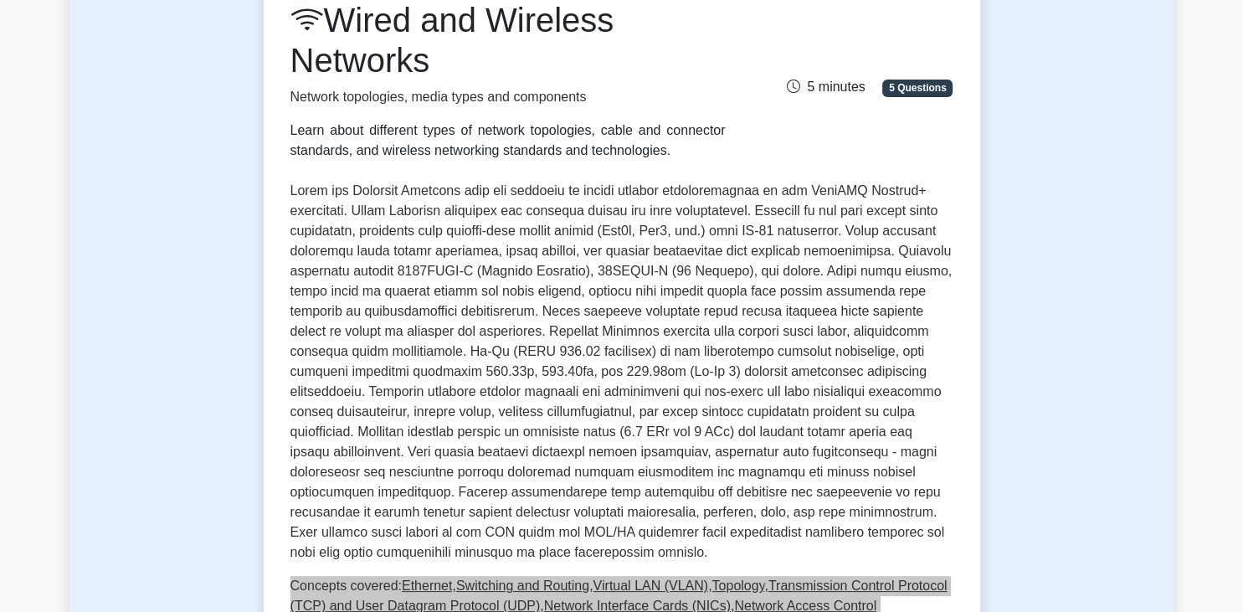
scroll to position [177, 0]
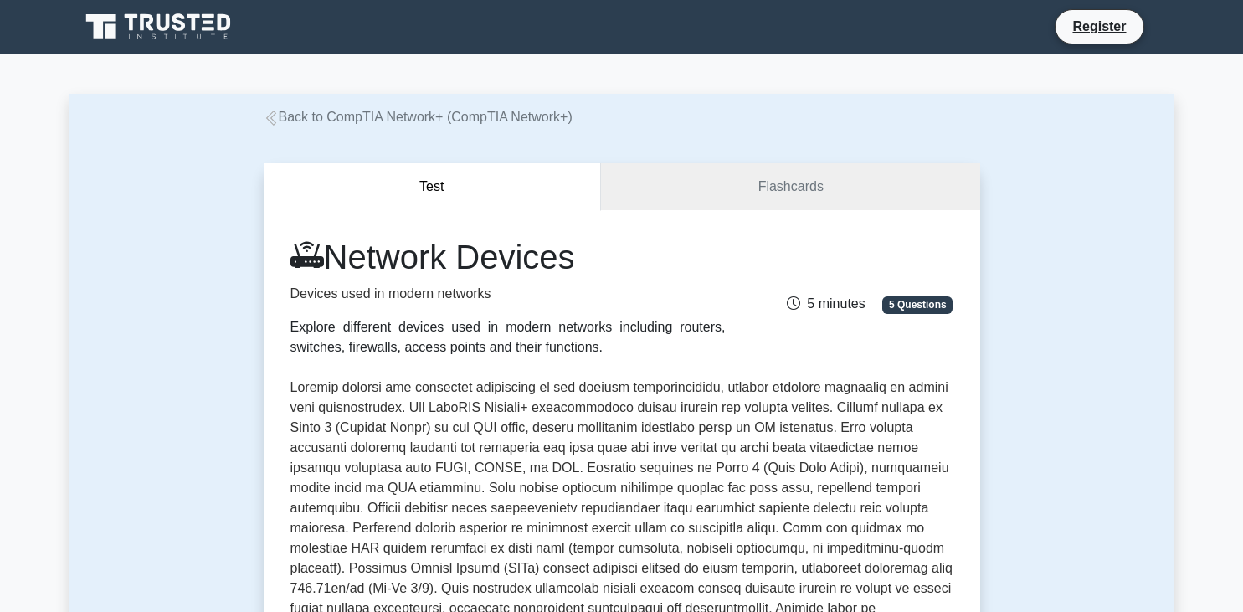
scroll to position [530, 0]
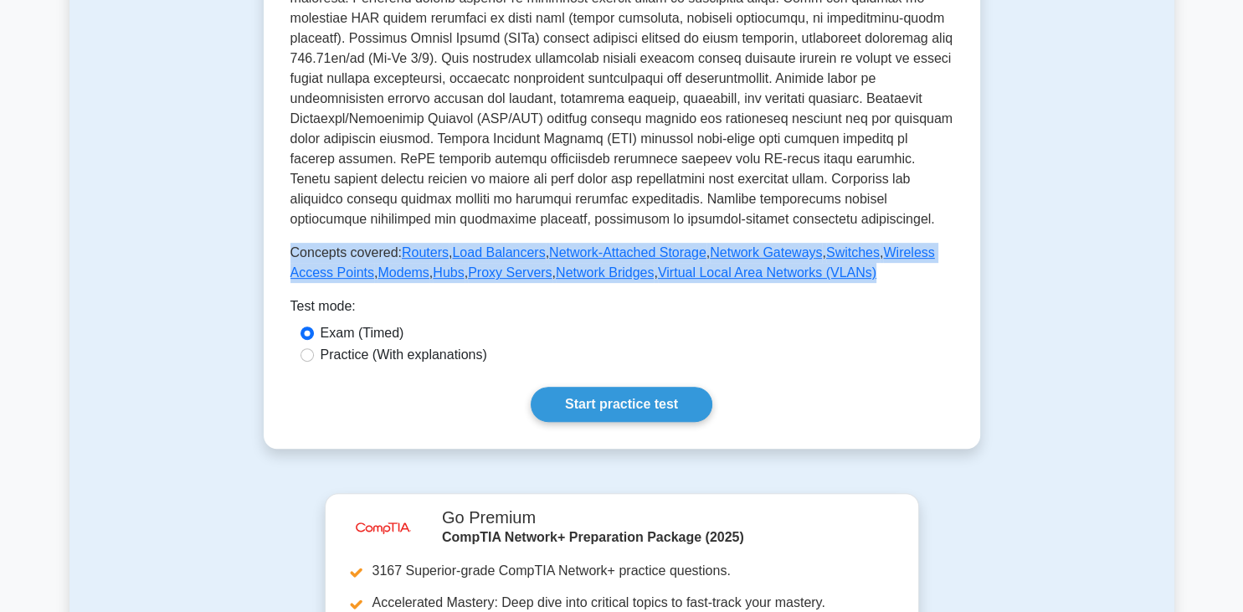
drag, startPoint x: 290, startPoint y: 249, endPoint x: 825, endPoint y: 273, distance: 535.6
click at [825, 273] on p "Concepts covered: Routers , Load Balancers , Network-Attached Storage , Network…" at bounding box center [622, 263] width 663 height 40
copy p "Concepts covered: Routers , Load Balancers , Network-Attached Storage , Network…"
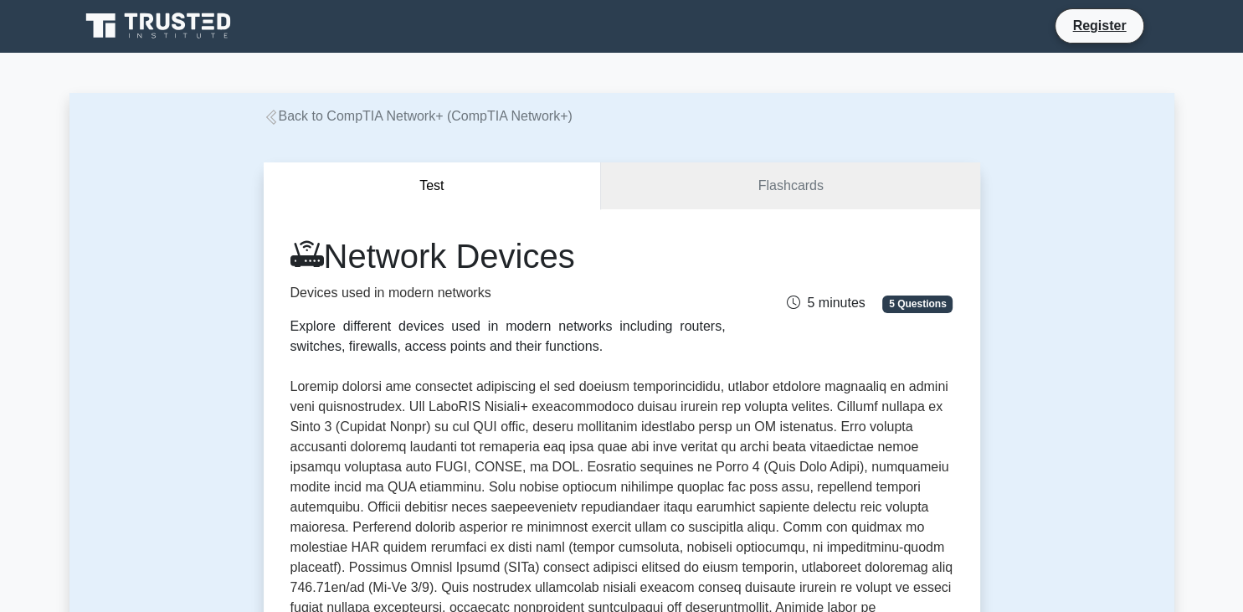
scroll to position [0, 0]
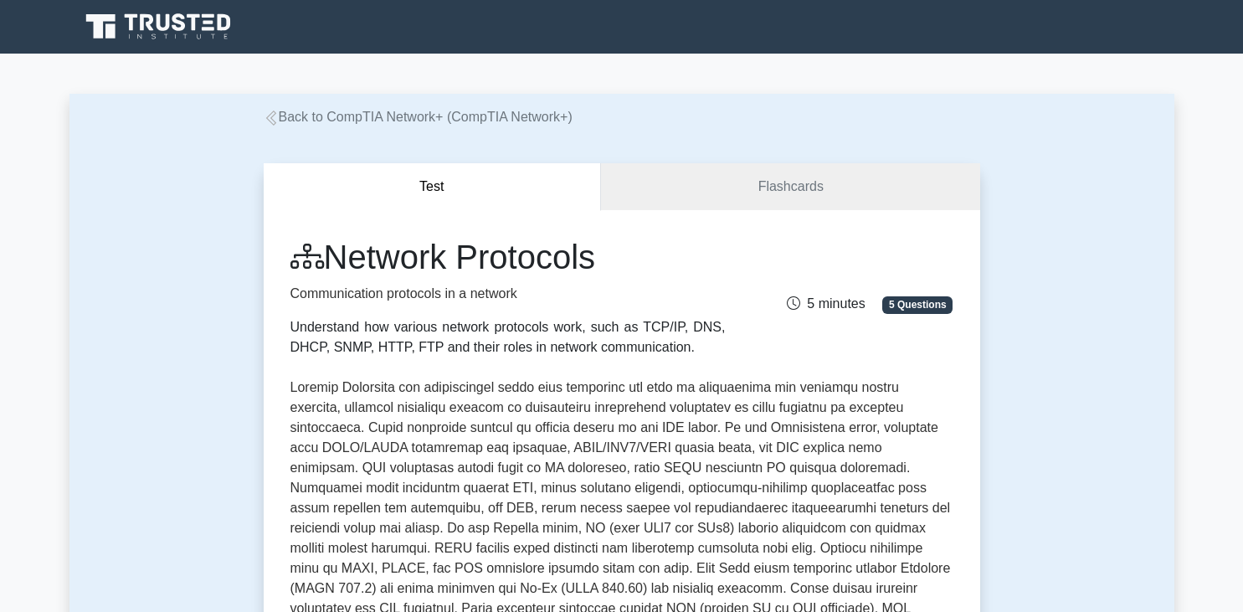
scroll to position [375, 0]
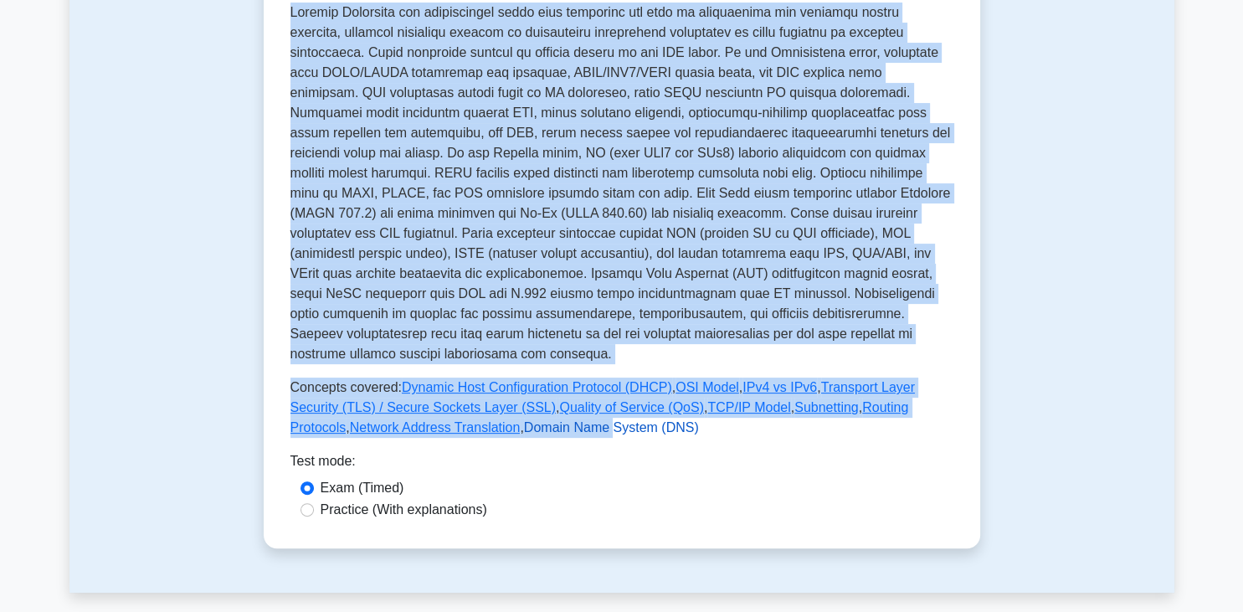
drag, startPoint x: 286, startPoint y: 368, endPoint x: 491, endPoint y: 407, distance: 208.9
click at [491, 407] on div "Network Protocols Communication protocols in a network Understand how various n…" at bounding box center [622, 191] width 717 height 713
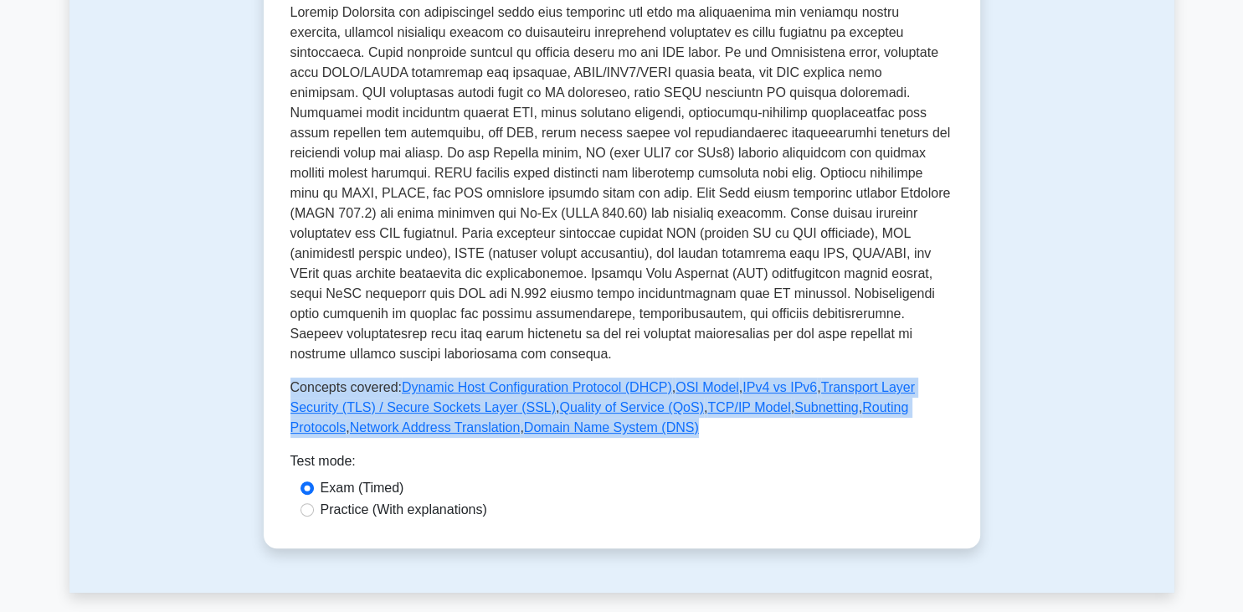
drag, startPoint x: 582, startPoint y: 417, endPoint x: 291, endPoint y: 374, distance: 293.6
click at [291, 378] on p "Concepts covered: Dynamic Host Configuration Protocol (DHCP) , OSI Model , IPv4…" at bounding box center [622, 408] width 663 height 60
copy p "Concepts covered: Dynamic Host Configuration Protocol (DHCP) , OSI Model , IPv4…"
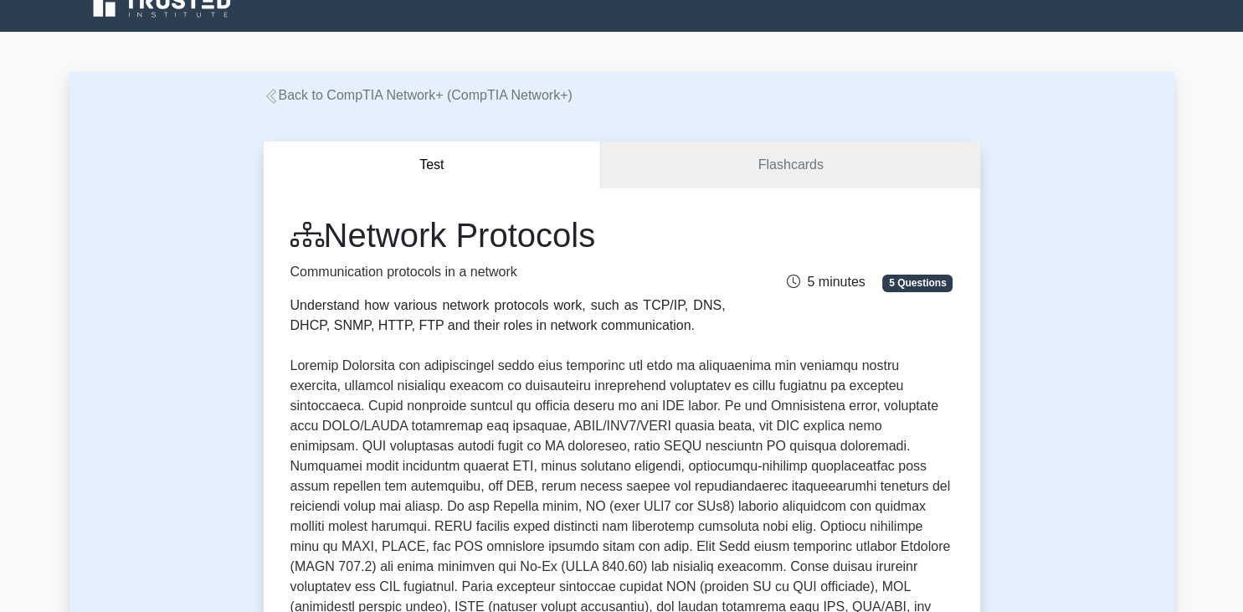
scroll to position [0, 0]
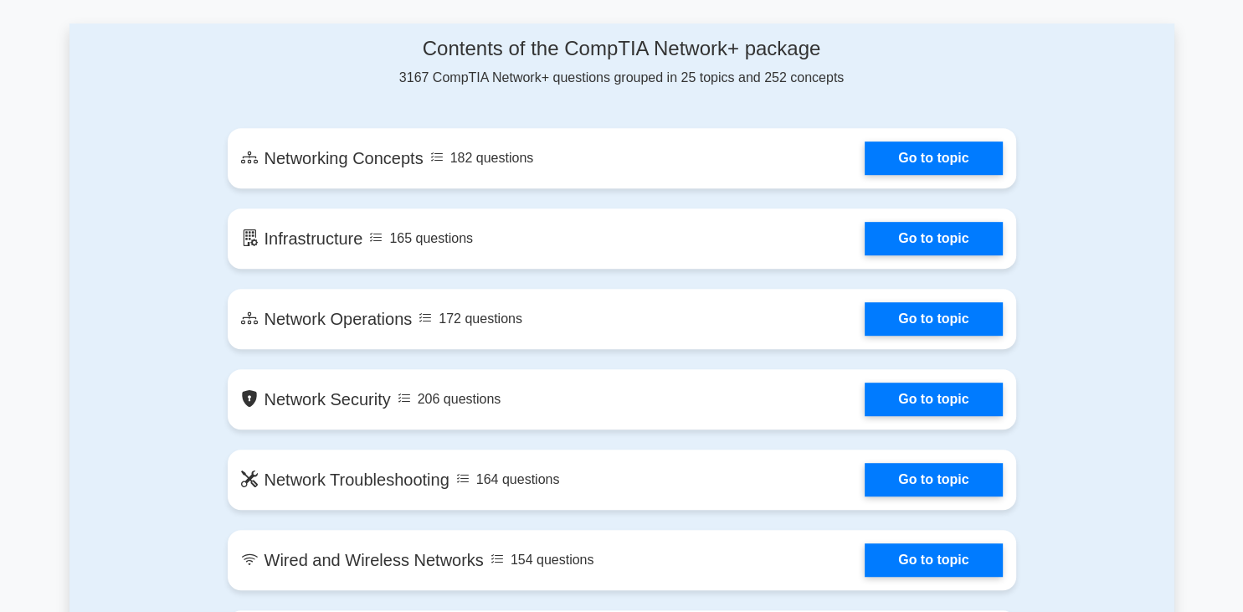
scroll to position [1326, 0]
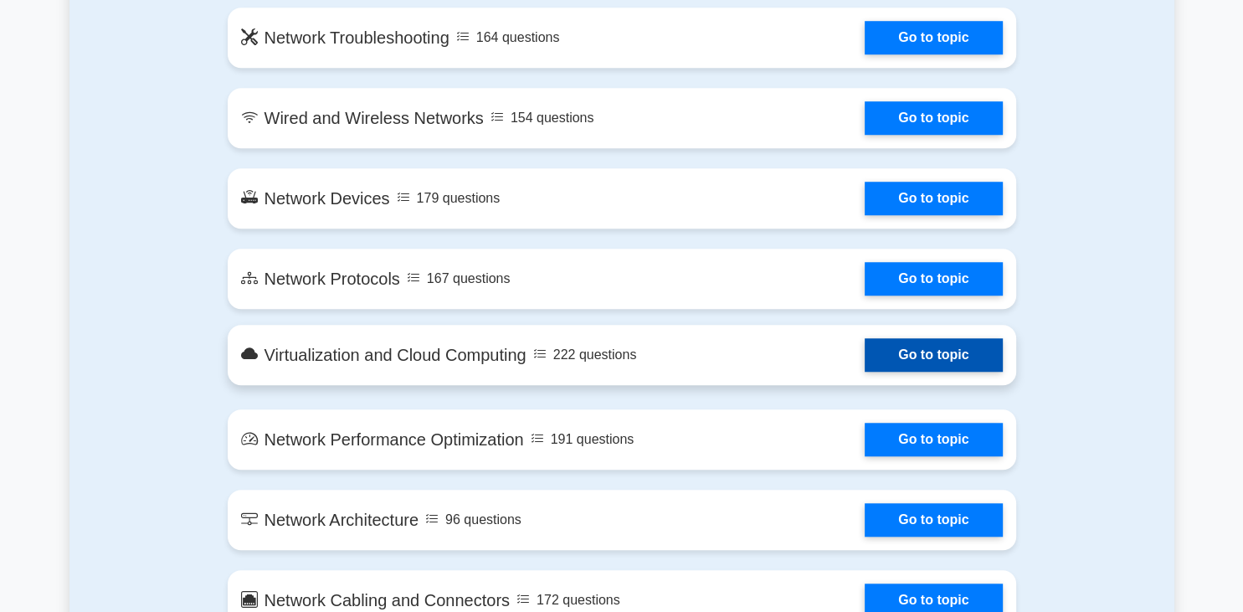
click at [865, 357] on link "Go to topic" at bounding box center [933, 354] width 137 height 33
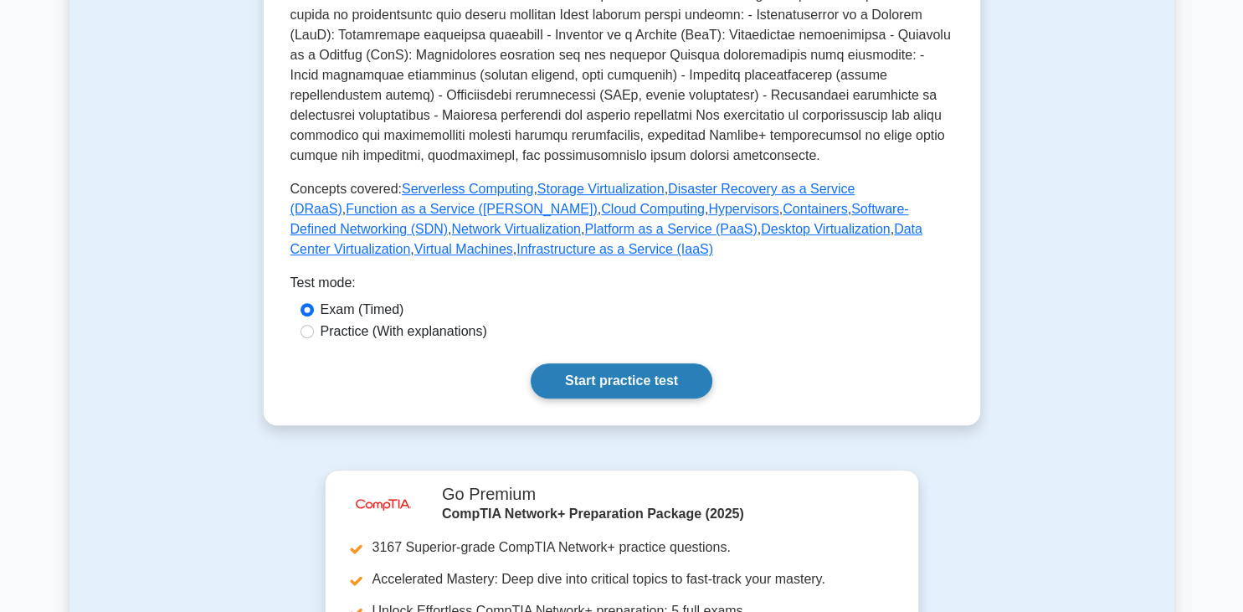
scroll to position [707, 0]
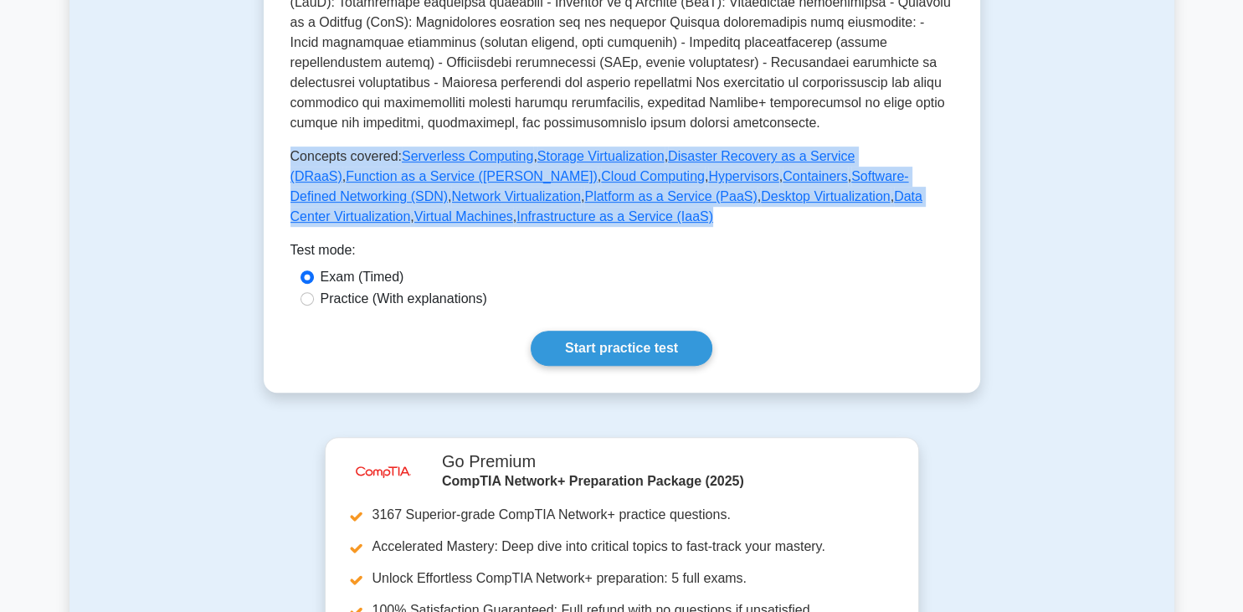
drag, startPoint x: 291, startPoint y: 134, endPoint x: 494, endPoint y: 207, distance: 216.1
copy p "Concepts covered: Serverless Computing , Storage Virtualization , Disaster Reco…"
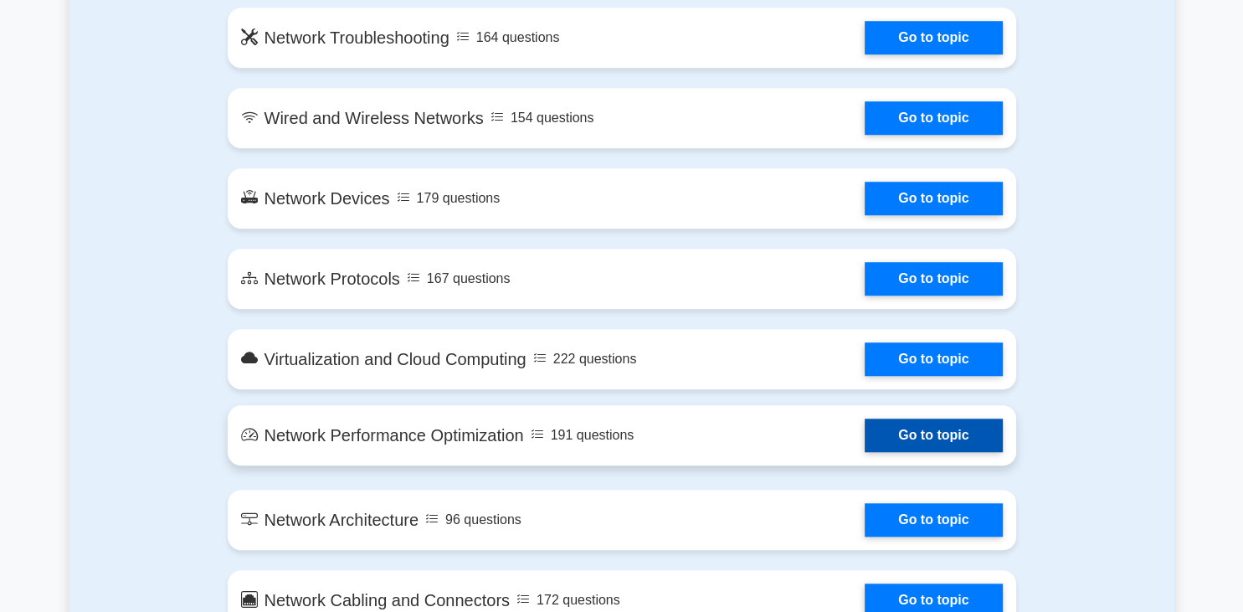
scroll to position [1326, 0]
click at [865, 452] on link "Go to topic" at bounding box center [933, 435] width 137 height 33
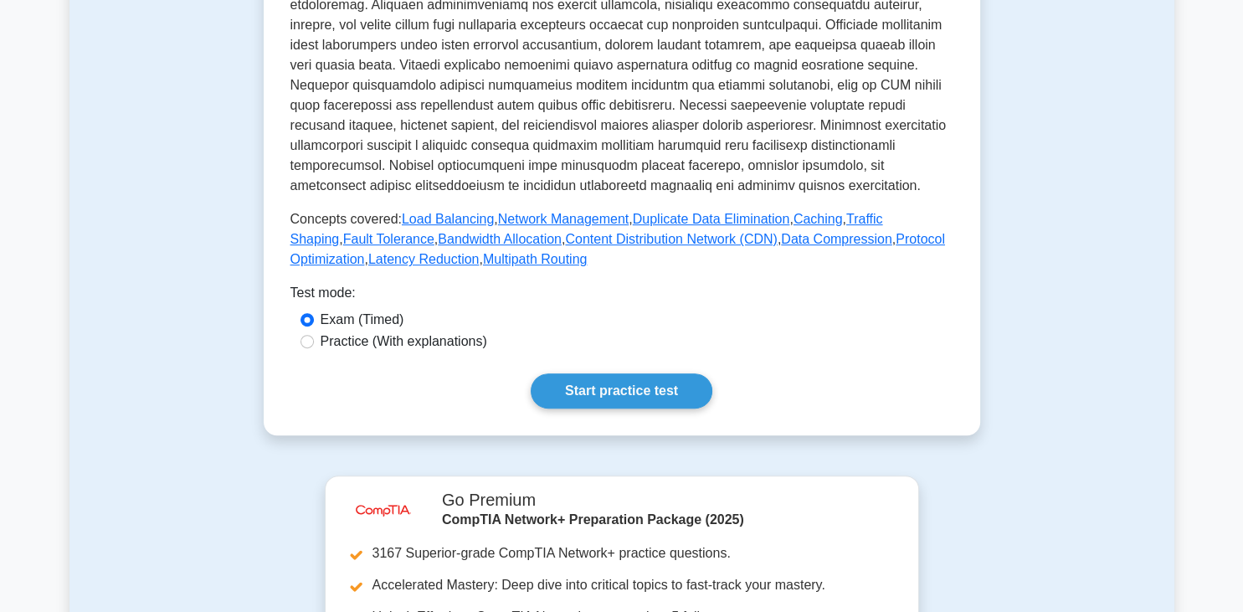
scroll to position [707, 0]
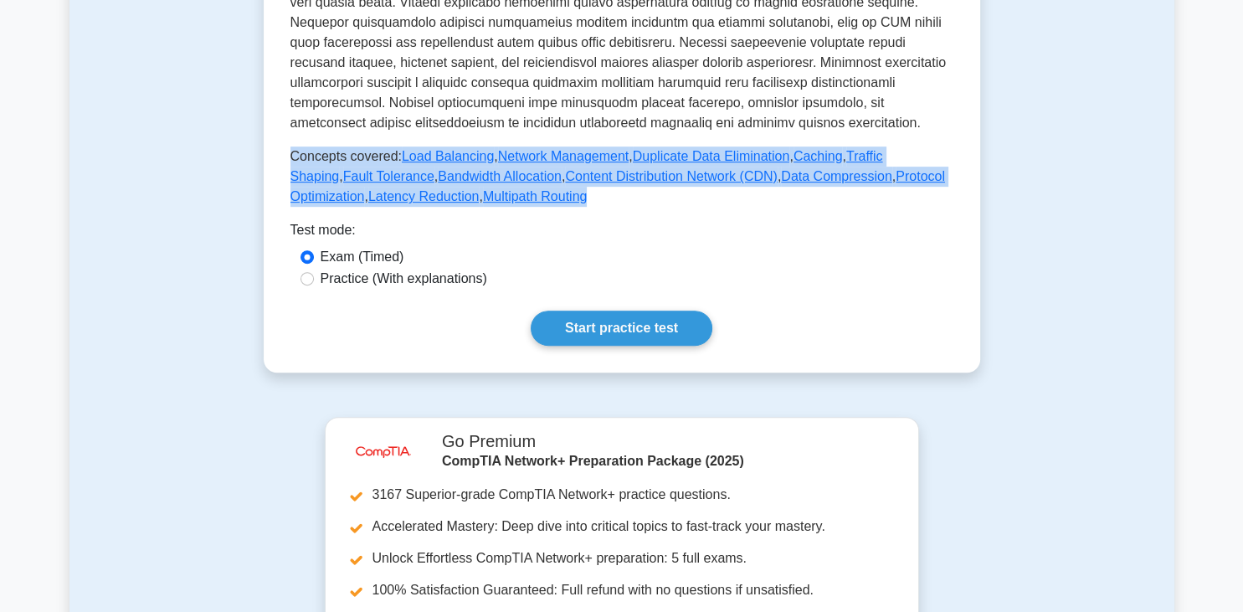
drag, startPoint x: 291, startPoint y: 157, endPoint x: 531, endPoint y: 199, distance: 243.1
click at [531, 199] on p "Concepts covered: Load Balancing , Network Management , Duplicate Data Eliminat…" at bounding box center [622, 177] width 663 height 60
copy p "Concepts covered: Load Balancing , Network Management , Duplicate Data Eliminat…"
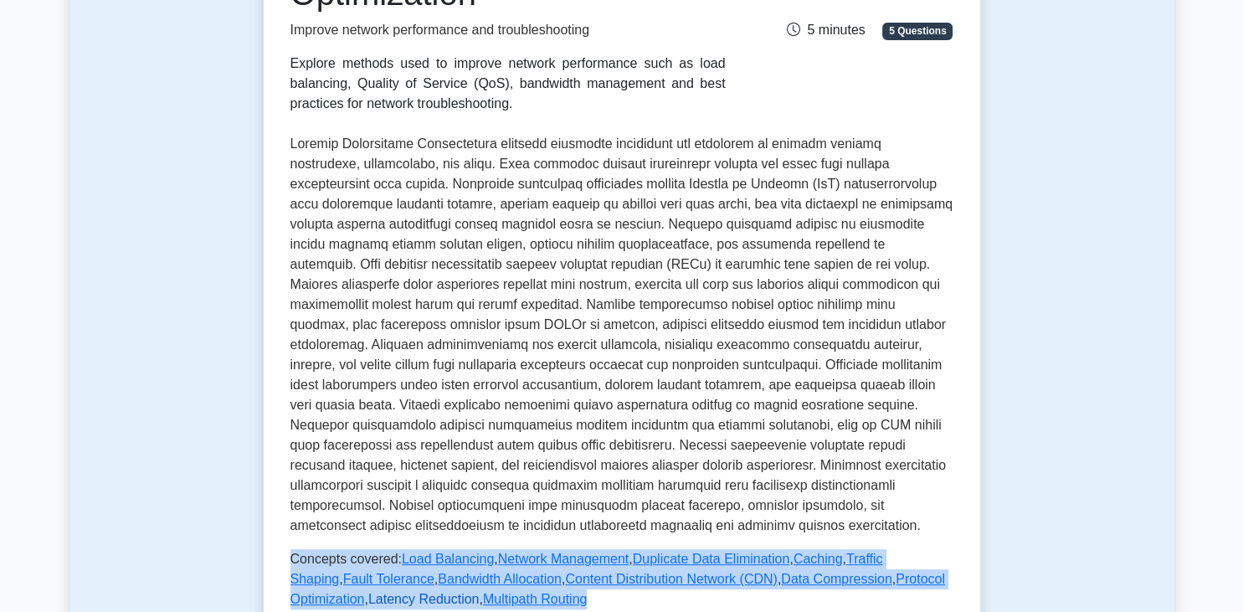
scroll to position [442, 0]
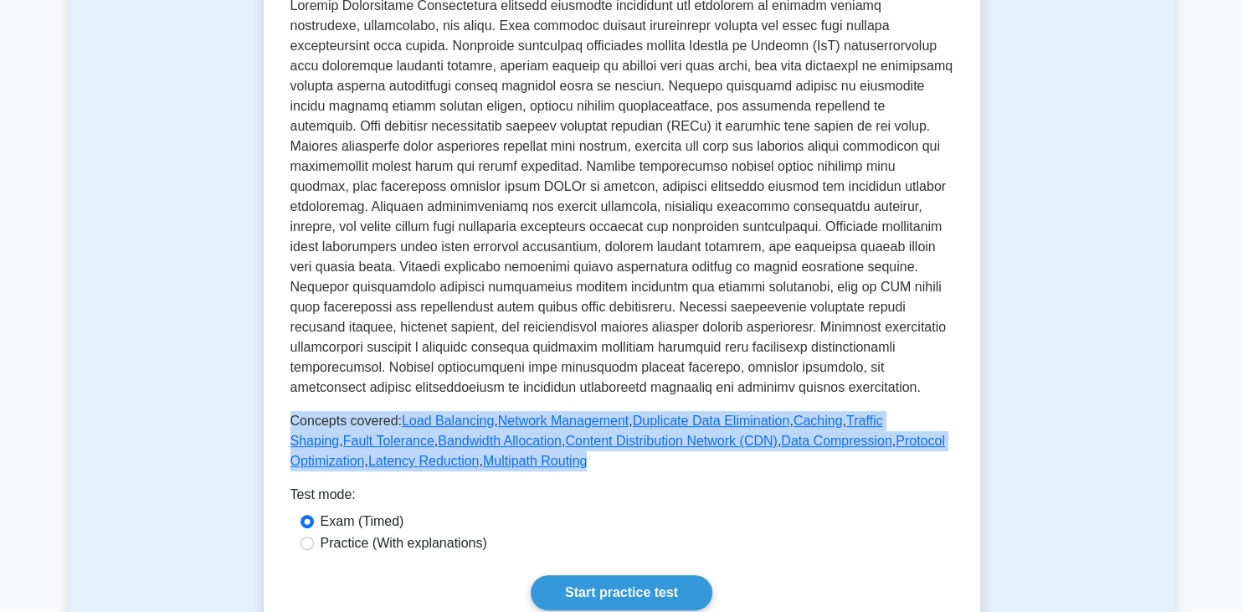
copy p "Concepts covered: Load Balancing , Network Management , Duplicate Data Eliminat…"
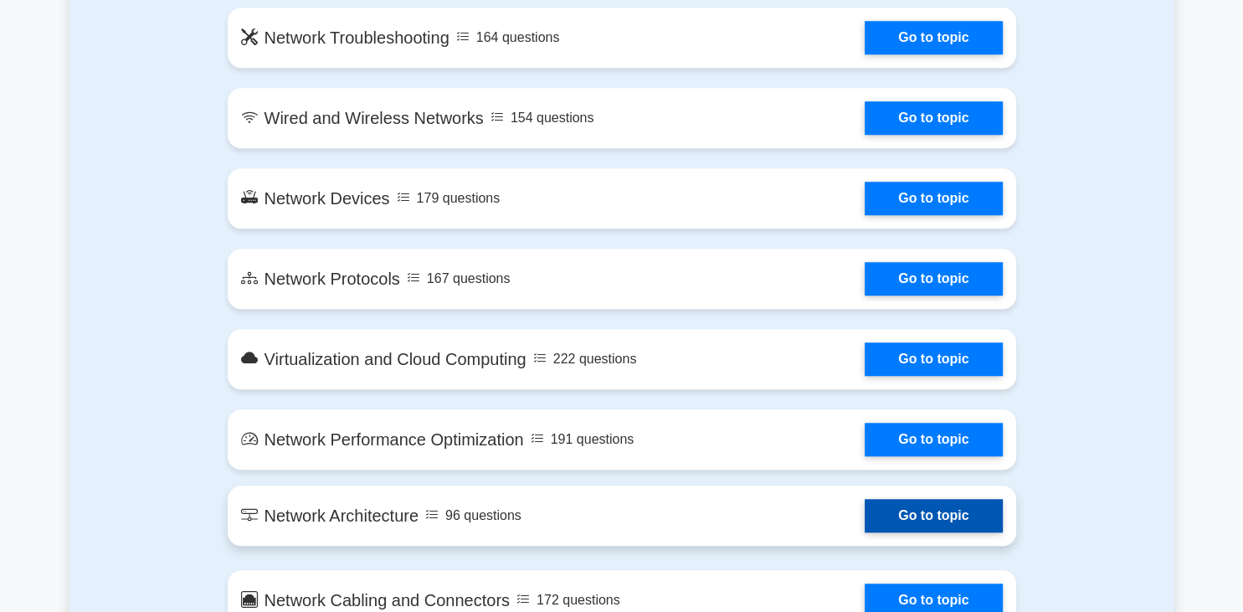
scroll to position [1326, 0]
click at [865, 499] on link "Go to topic" at bounding box center [933, 515] width 137 height 33
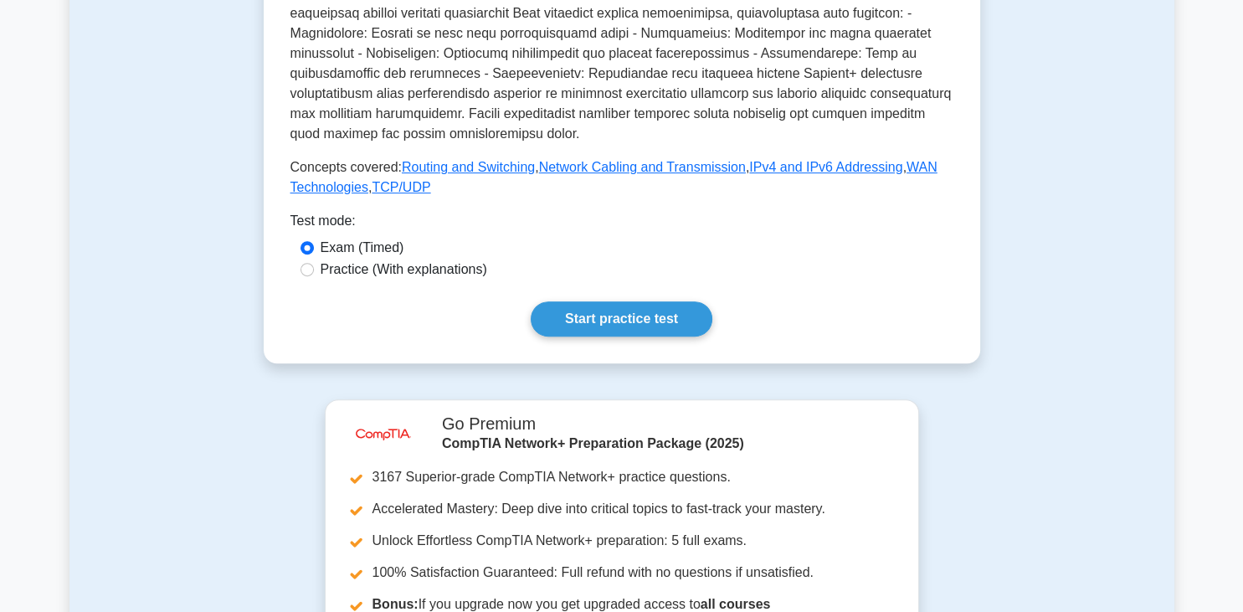
scroll to position [707, 0]
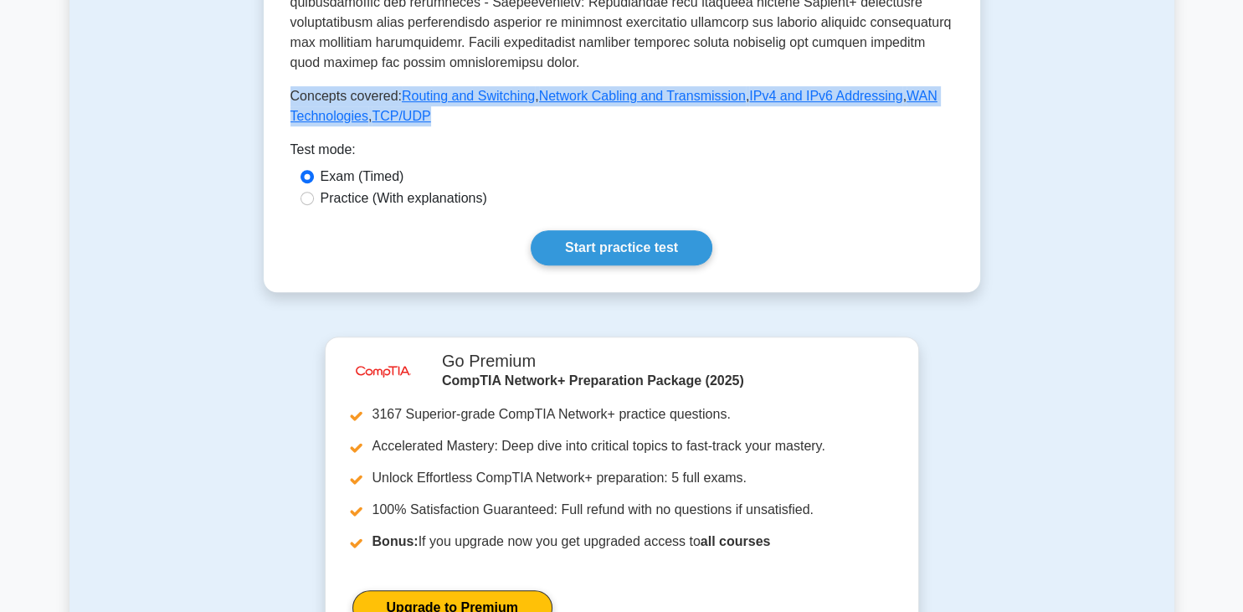
drag, startPoint x: 293, startPoint y: 95, endPoint x: 445, endPoint y: 115, distance: 153.6
click at [445, 115] on p "Concepts covered: Routing and Switching , Network Cabling and Transmission , IP…" at bounding box center [622, 106] width 663 height 40
copy p "Concepts covered: Routing and Switching , Network Cabling and Transmission , IP…"
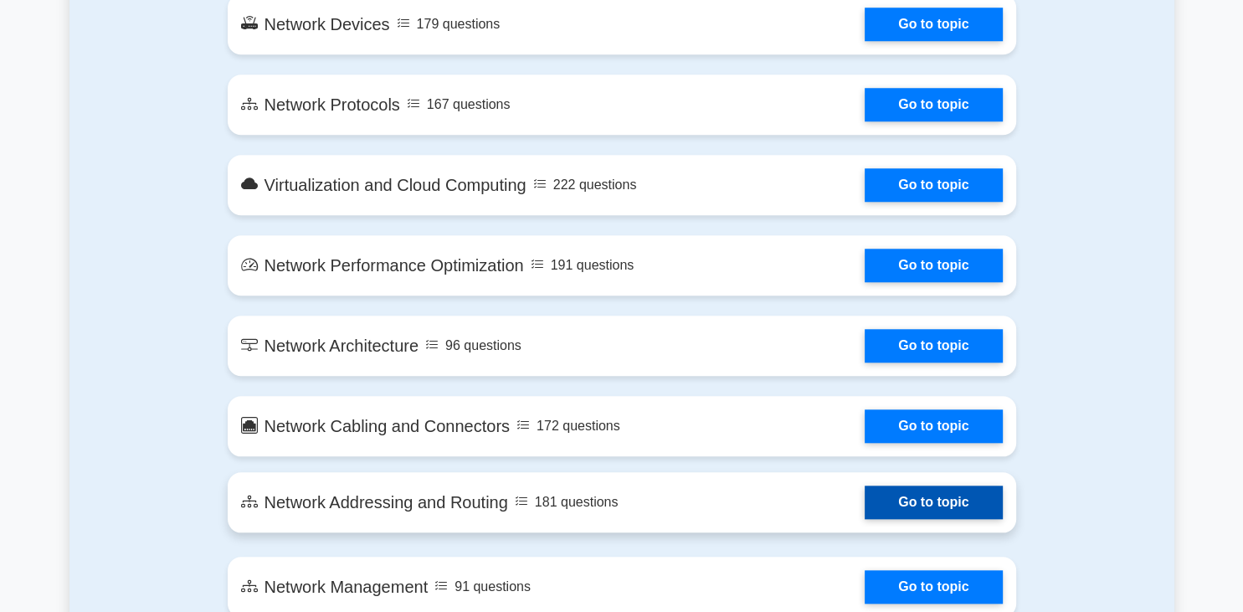
scroll to position [1503, 0]
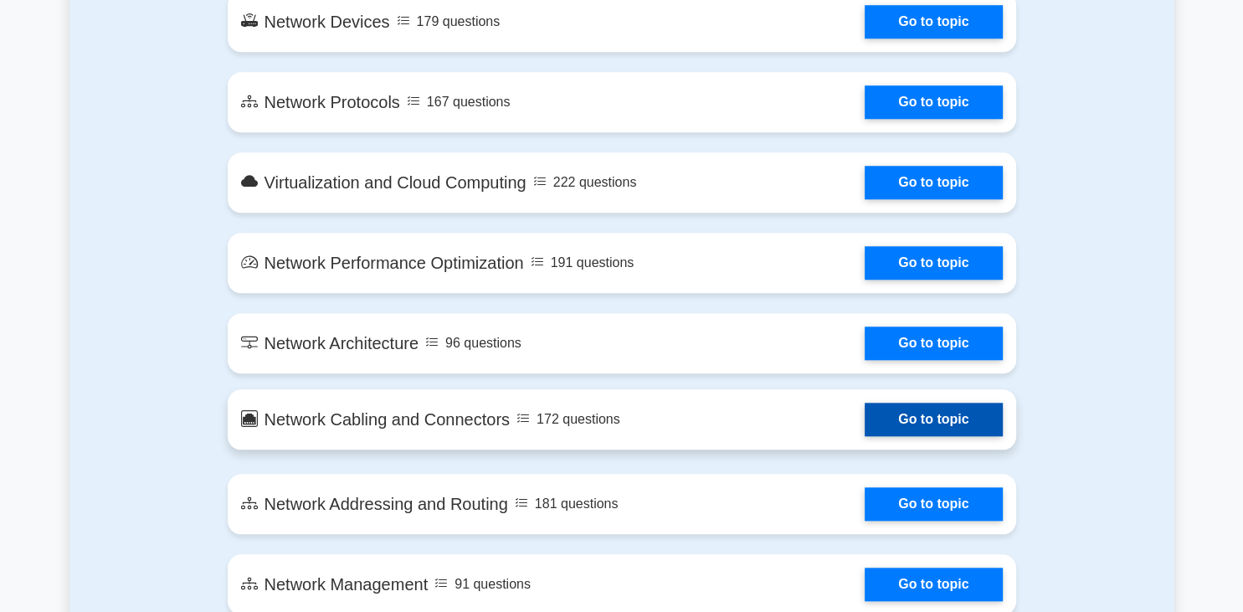
click at [865, 403] on link "Go to topic" at bounding box center [933, 419] width 137 height 33
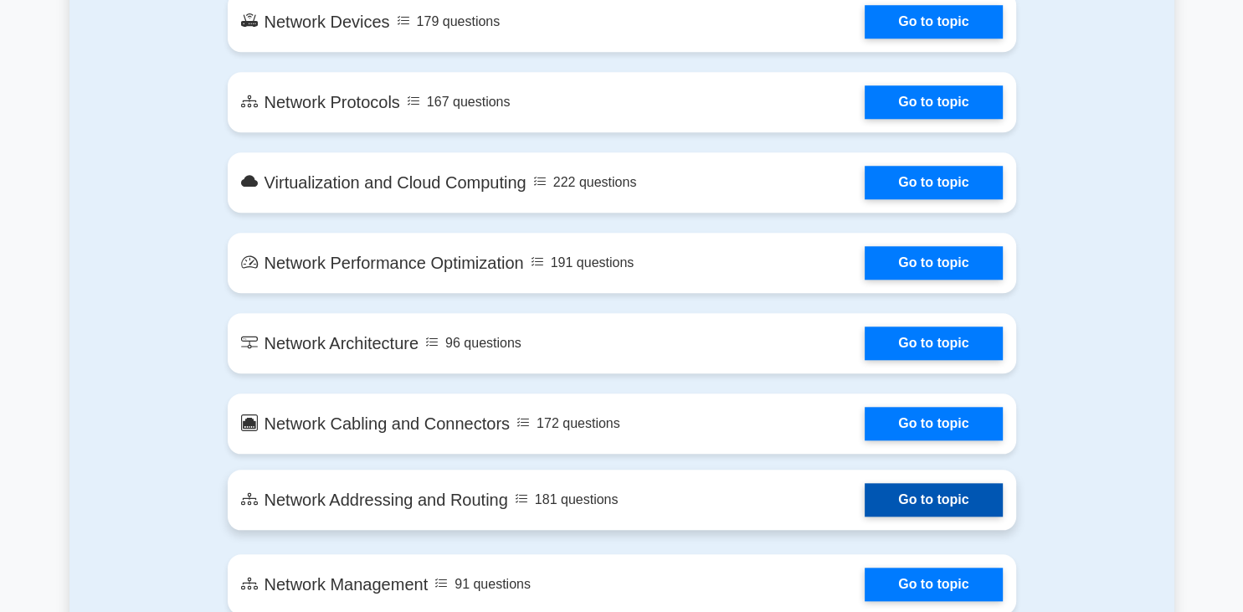
click at [865, 483] on link "Go to topic" at bounding box center [933, 499] width 137 height 33
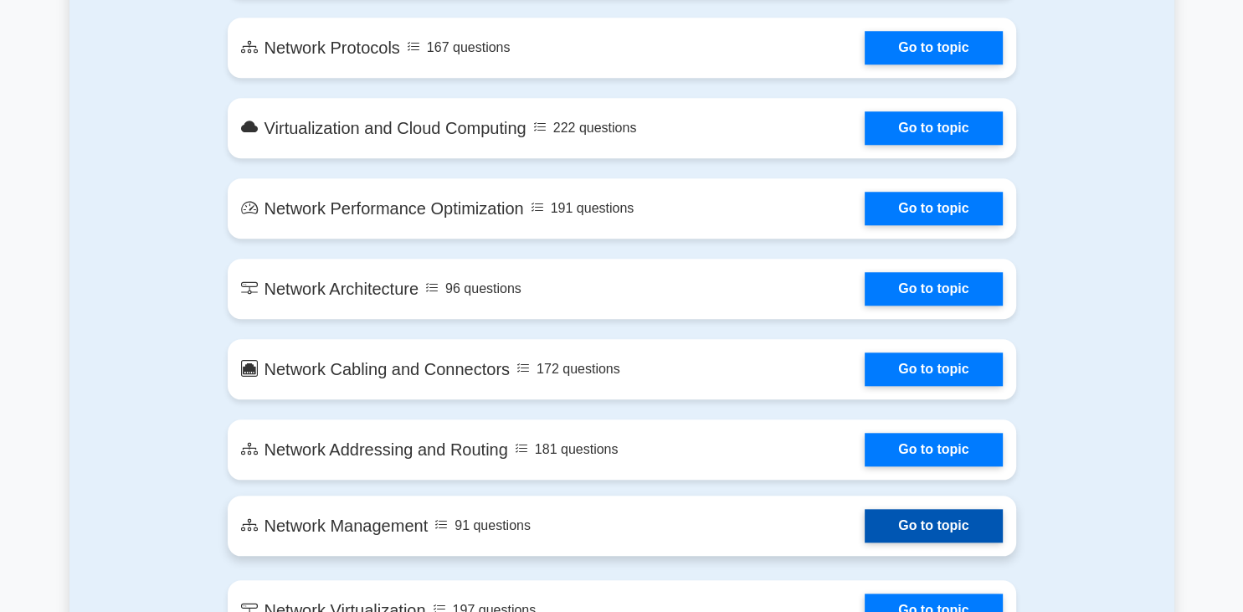
scroll to position [1591, 0]
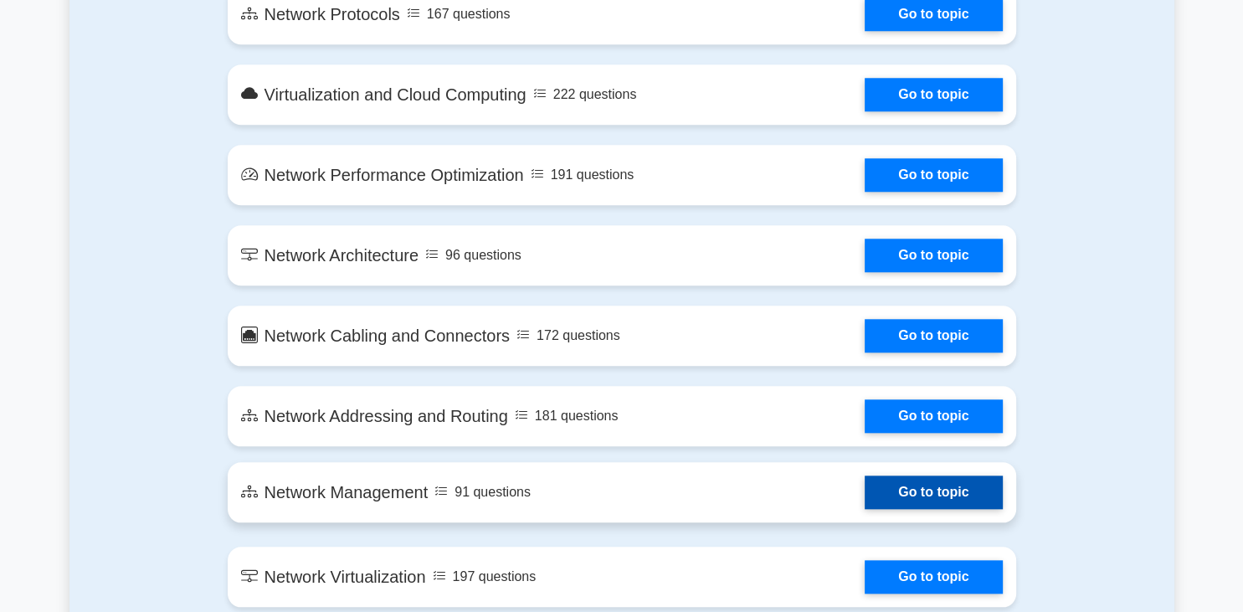
click at [865, 476] on link "Go to topic" at bounding box center [933, 492] width 137 height 33
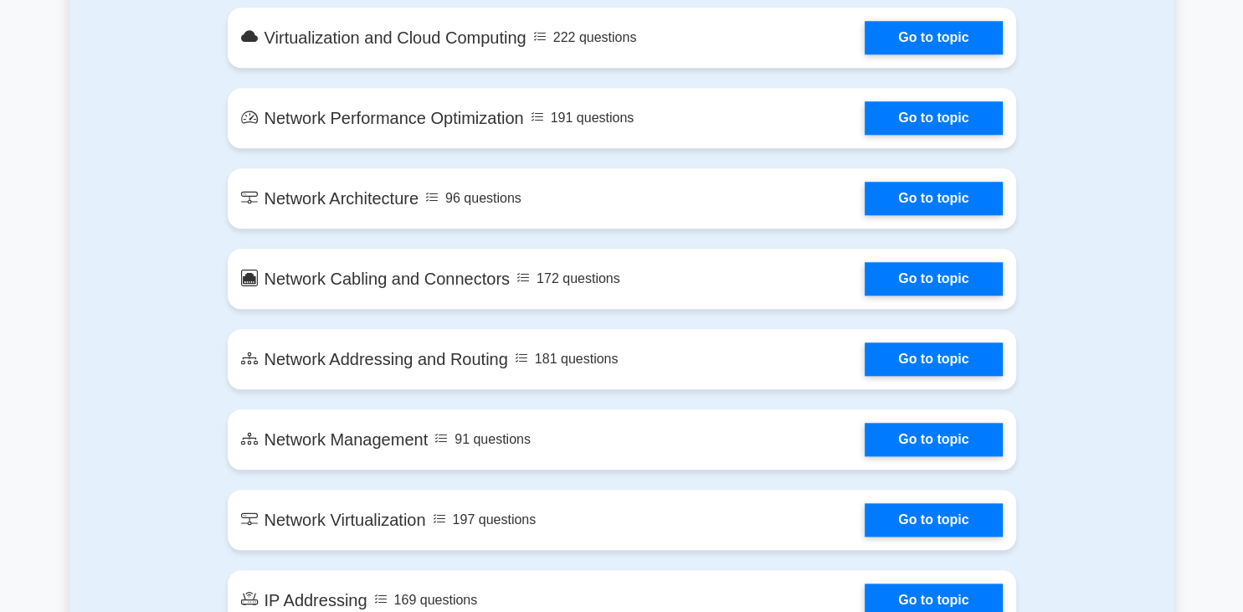
scroll to position [1680, 0]
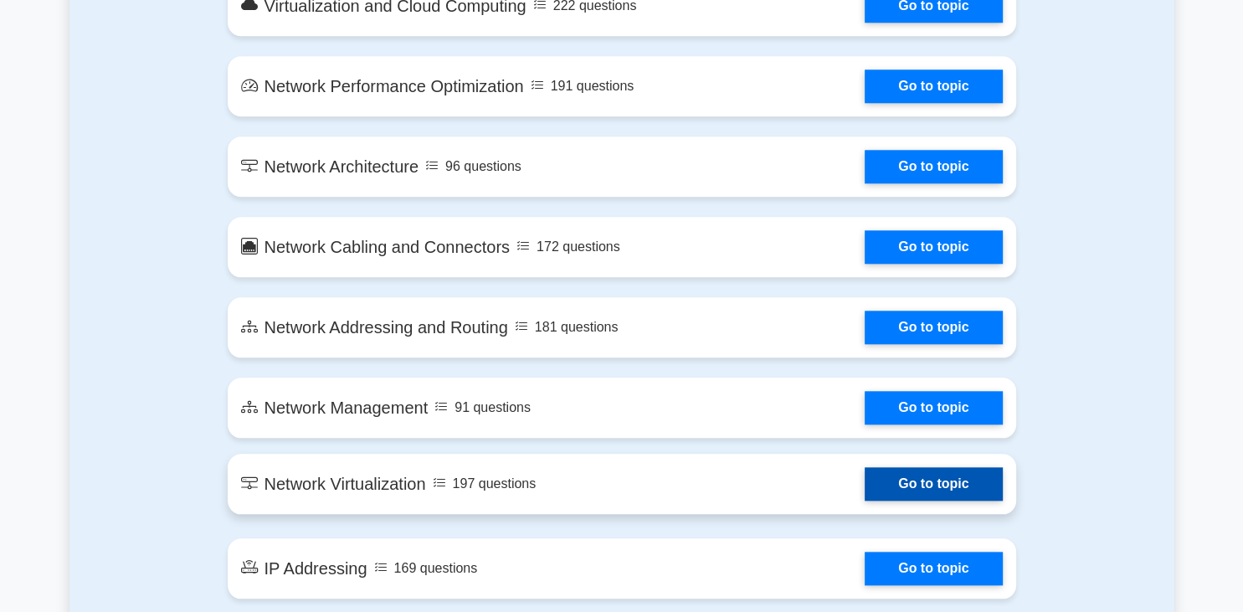
click at [865, 467] on link "Go to topic" at bounding box center [933, 483] width 137 height 33
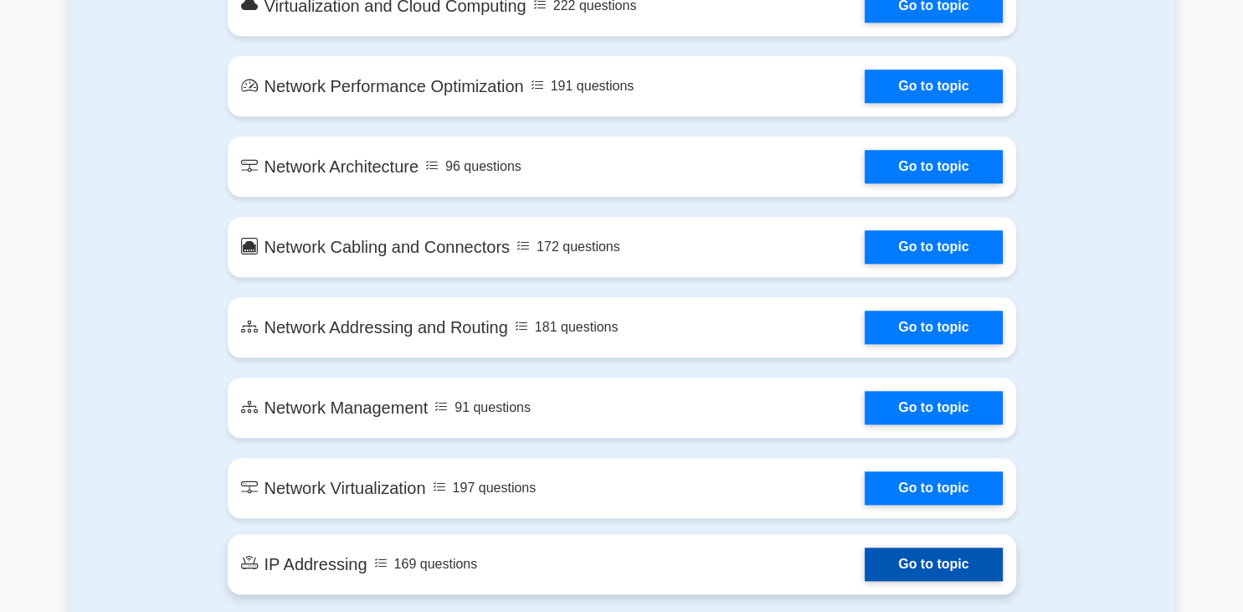
click at [865, 548] on link "Go to topic" at bounding box center [933, 564] width 137 height 33
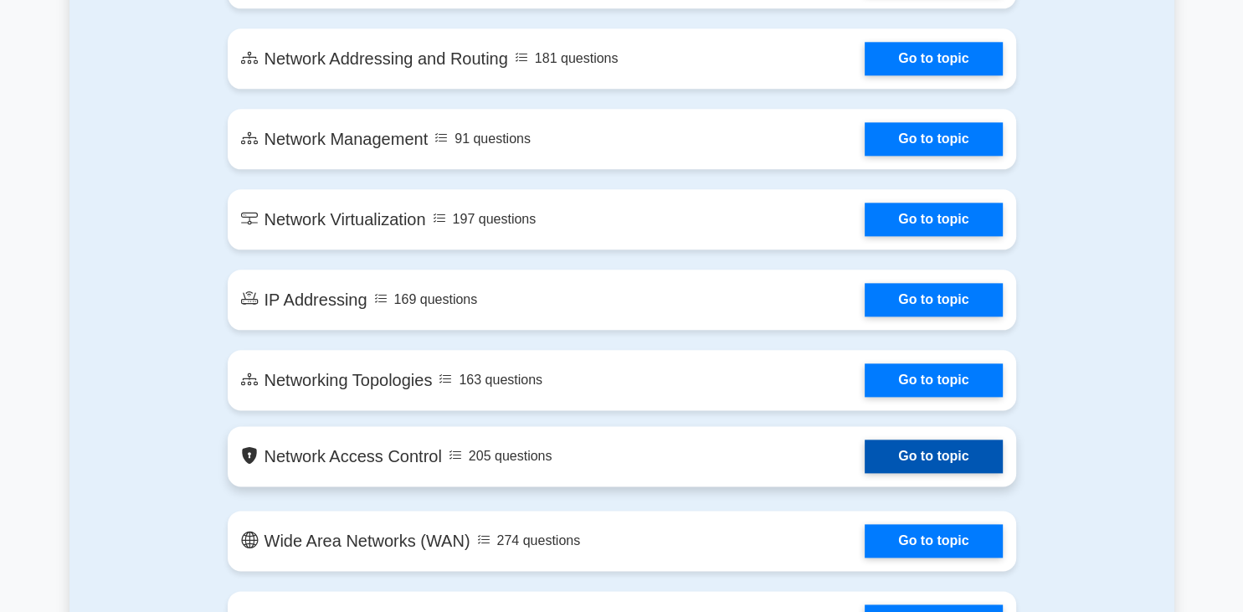
scroll to position [2033, 0]
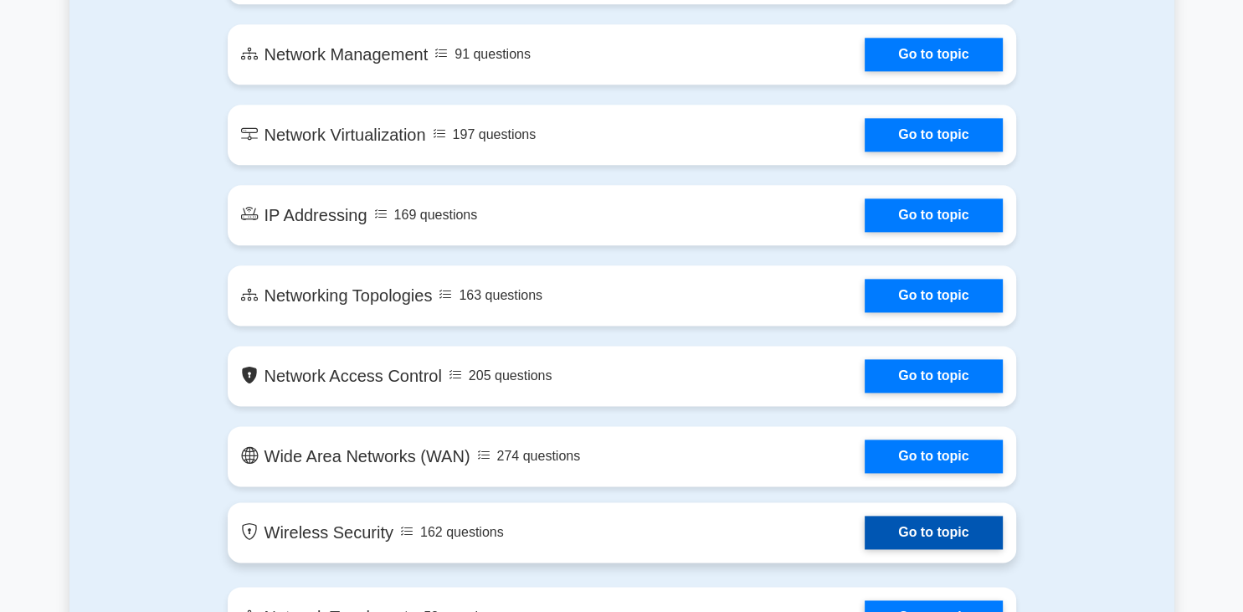
click at [865, 516] on link "Go to topic" at bounding box center [933, 532] width 137 height 33
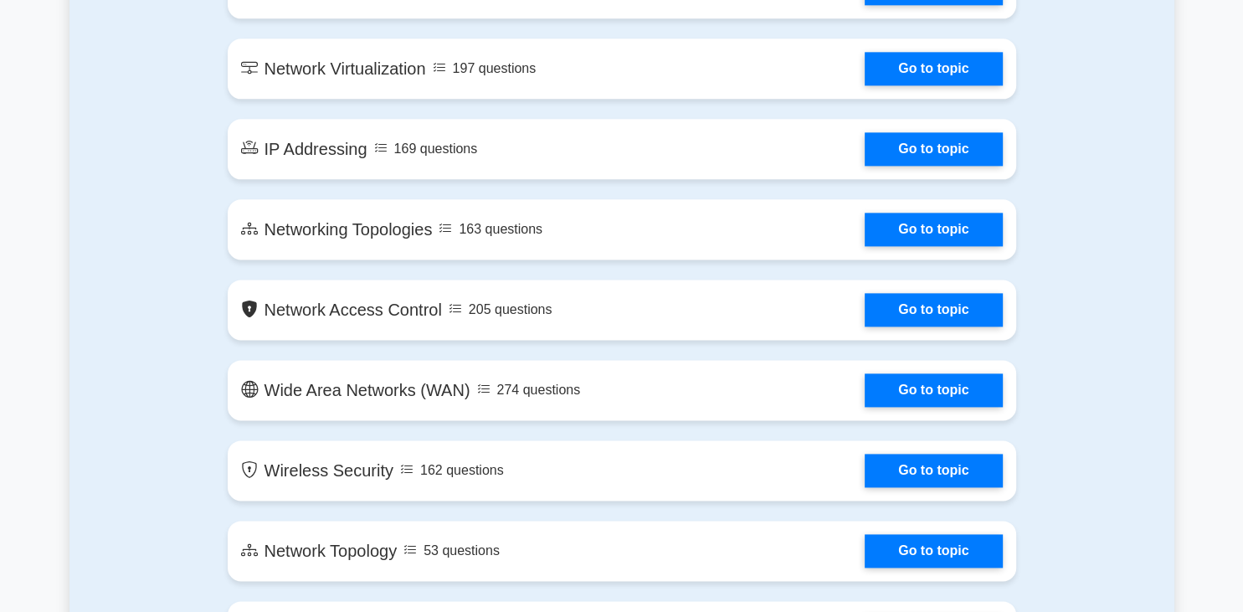
scroll to position [2210, 0]
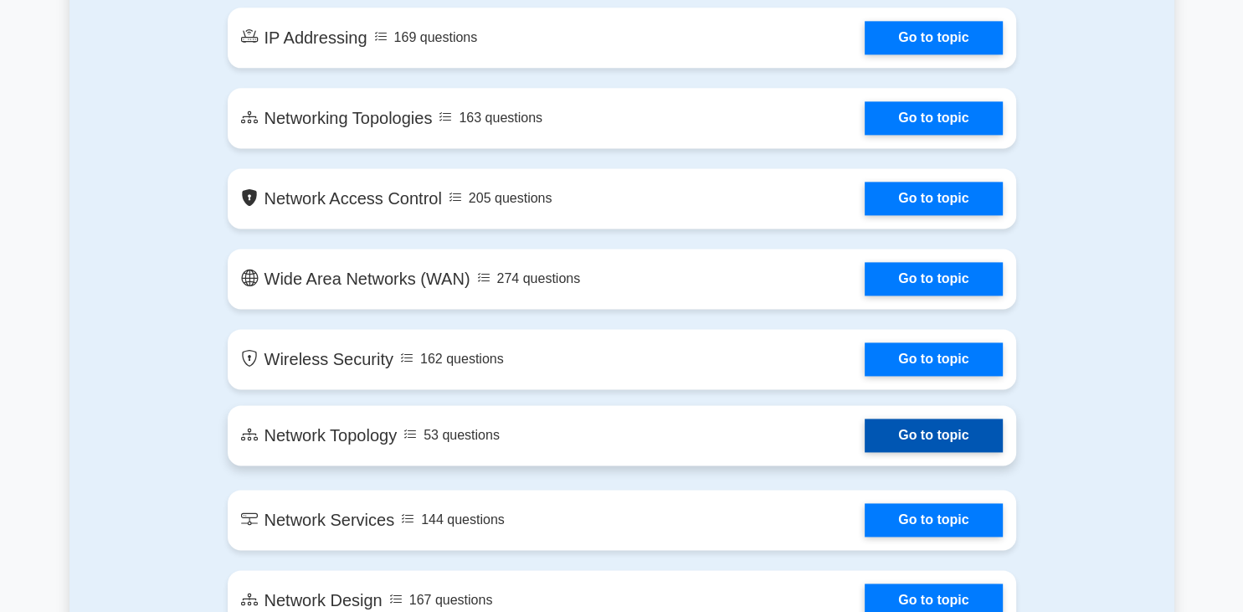
click at [865, 419] on link "Go to topic" at bounding box center [933, 435] width 137 height 33
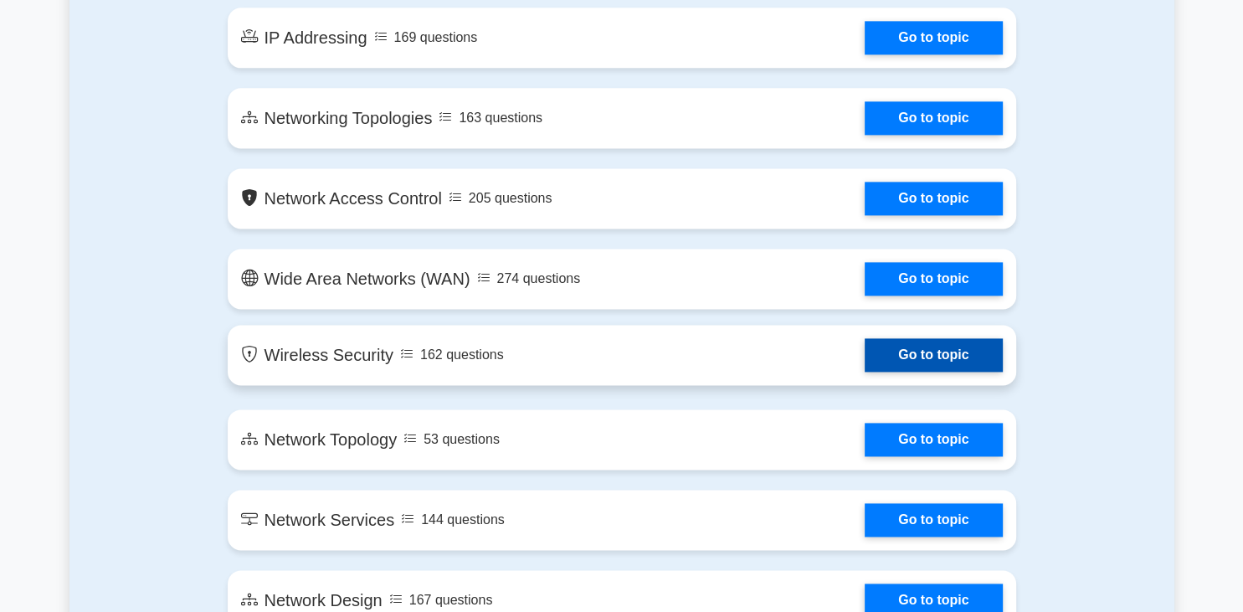
click at [865, 338] on link "Go to topic" at bounding box center [933, 354] width 137 height 33
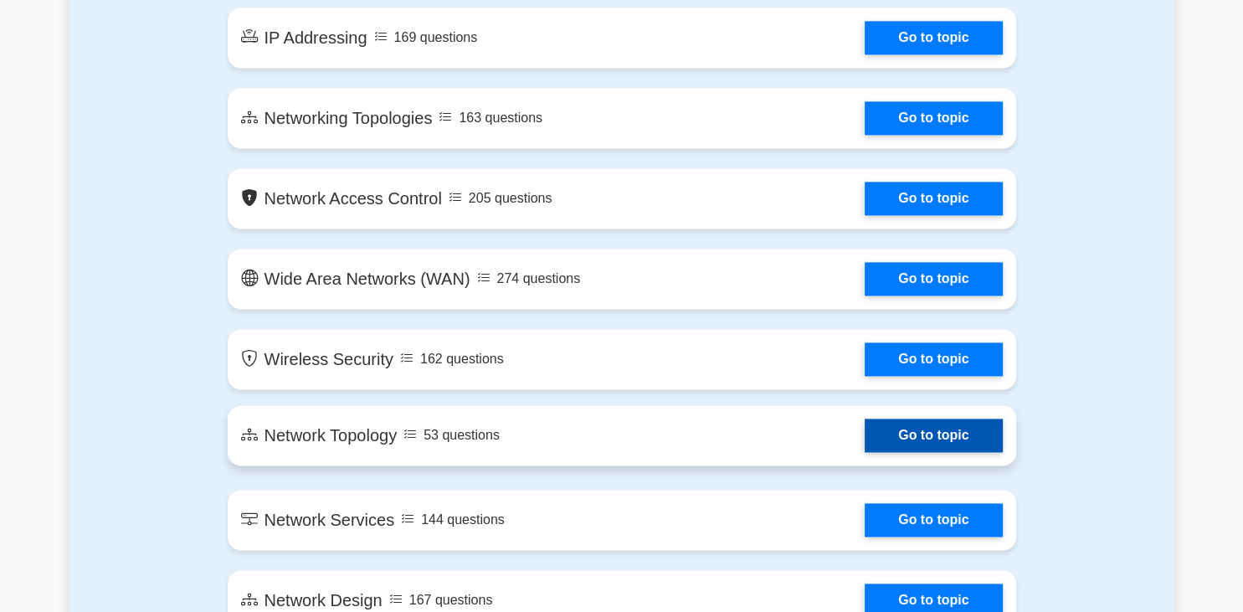
click at [865, 419] on link "Go to topic" at bounding box center [933, 435] width 137 height 33
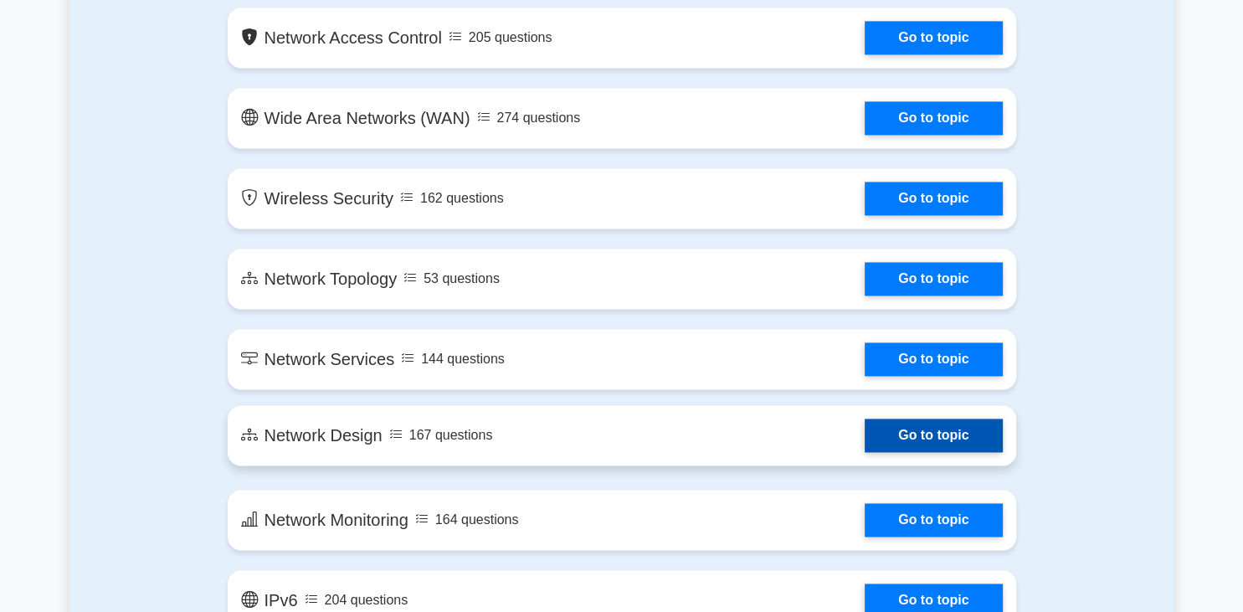
scroll to position [2475, 0]
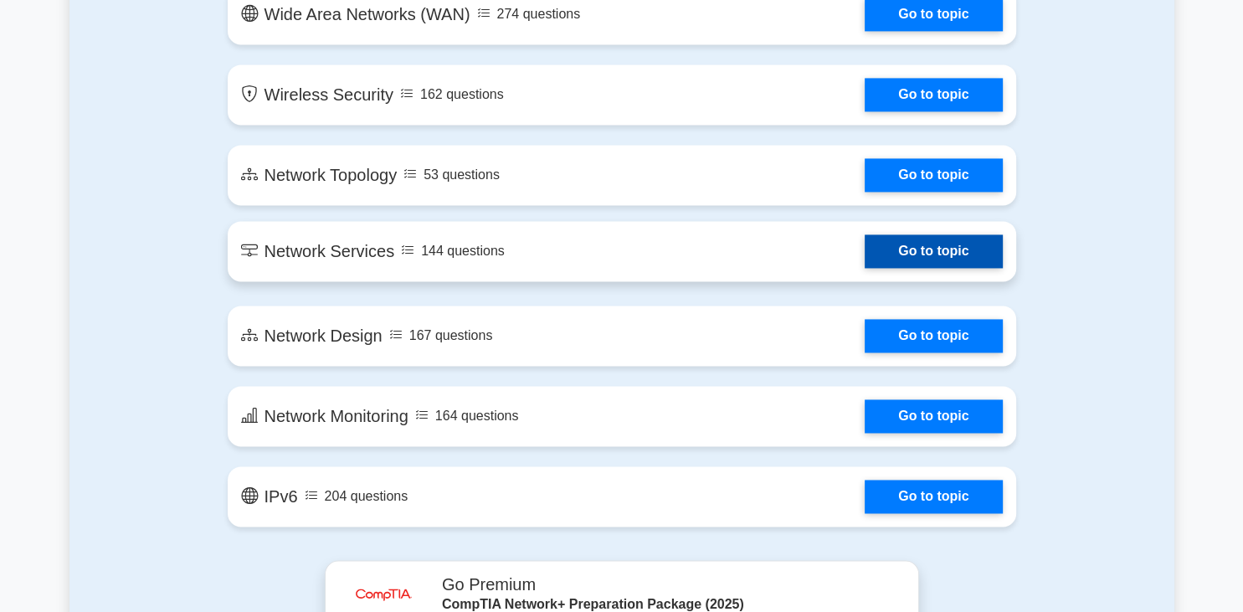
click at [865, 234] on link "Go to topic" at bounding box center [933, 250] width 137 height 33
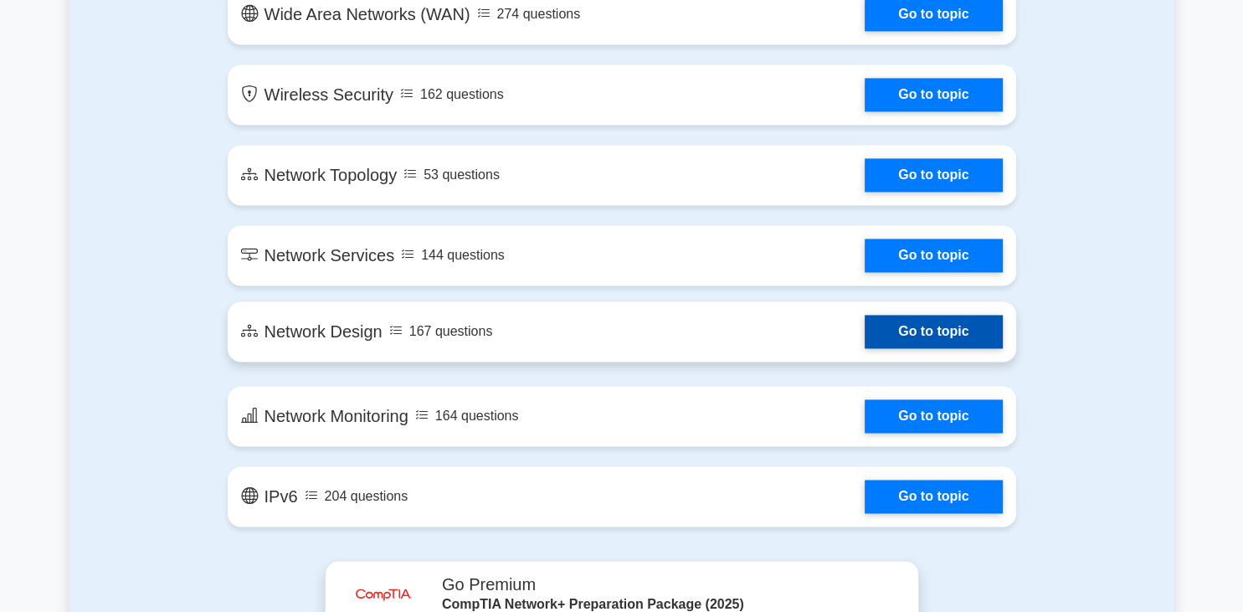
click at [865, 315] on link "Go to topic" at bounding box center [933, 331] width 137 height 33
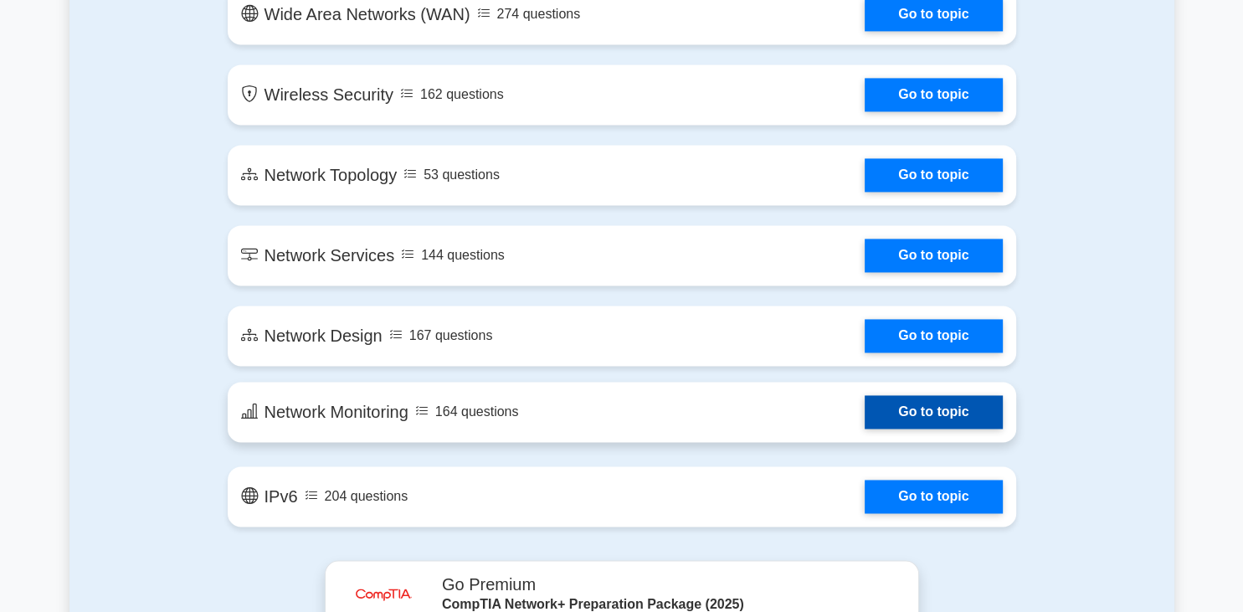
click at [865, 395] on link "Go to topic" at bounding box center [933, 411] width 137 height 33
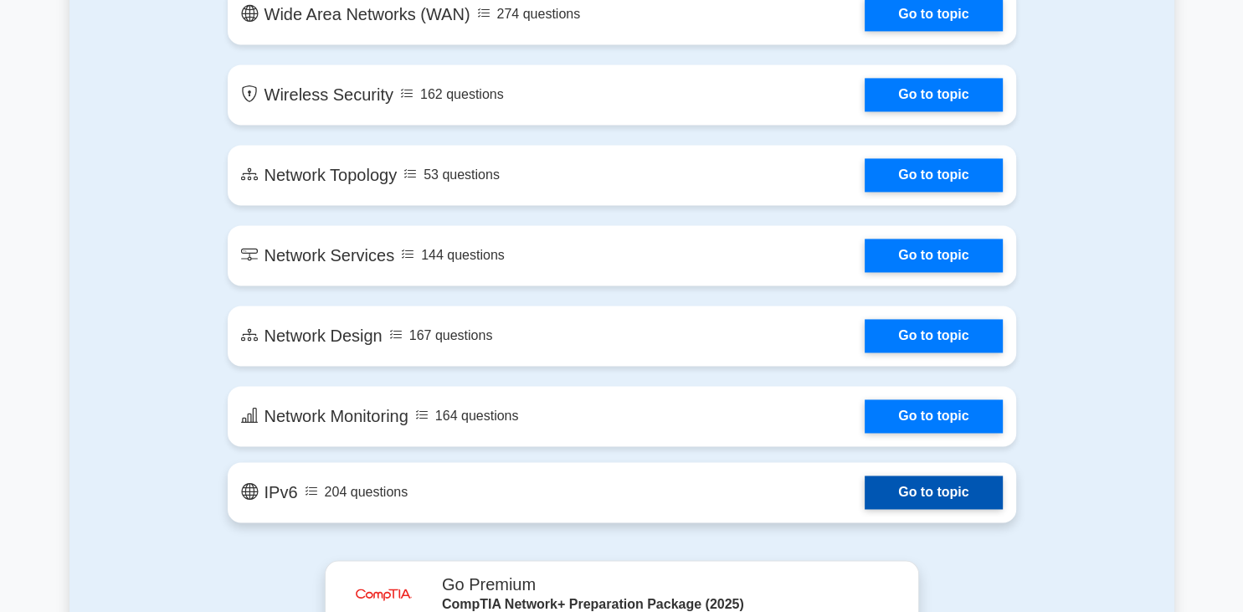
click at [865, 476] on link "Go to topic" at bounding box center [933, 492] width 137 height 33
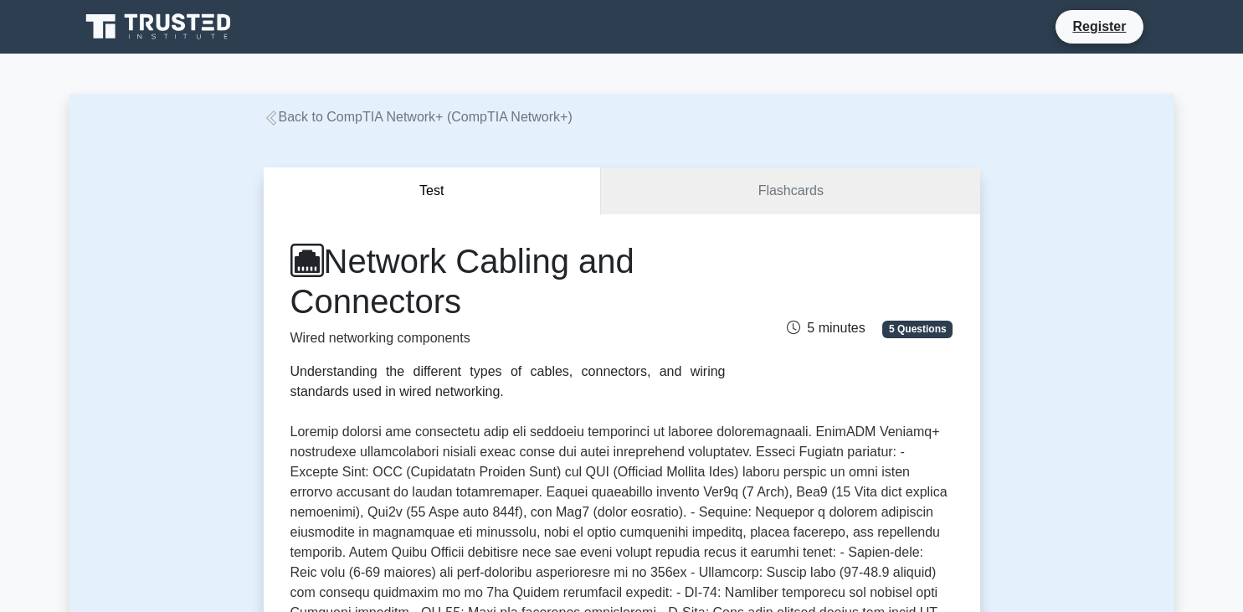
scroll to position [619, 0]
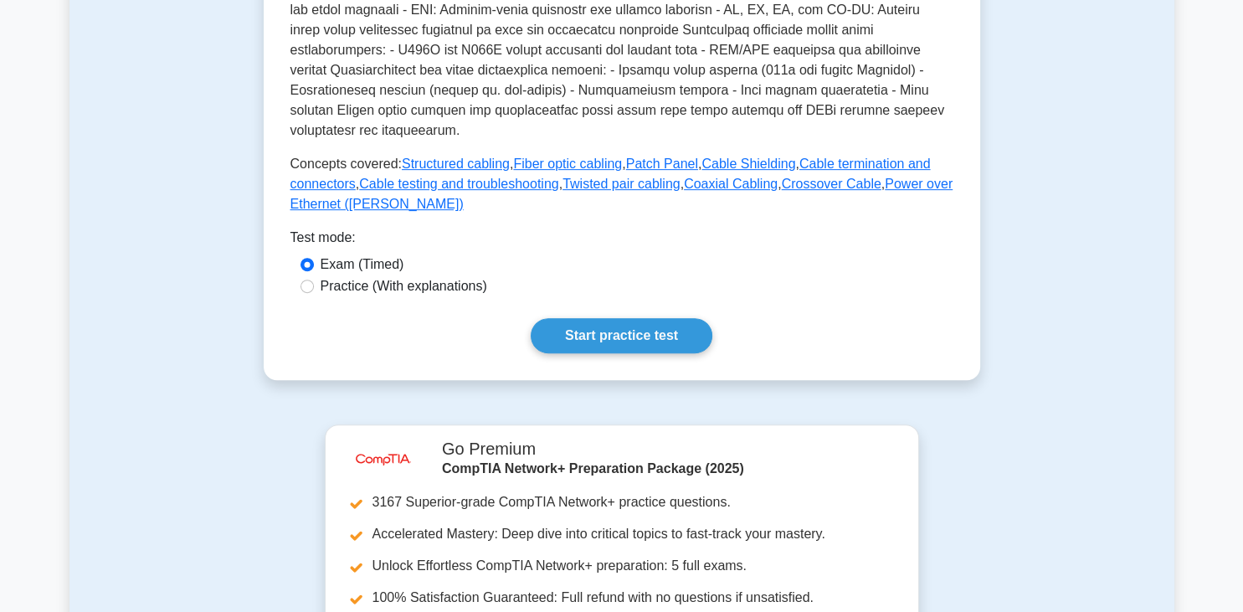
drag, startPoint x: 286, startPoint y: 141, endPoint x: 397, endPoint y: 186, distance: 120.2
click at [397, 187] on p "Concepts covered: Structured cabling , Fiber optic cabling , Patch Panel , Cabl…" at bounding box center [622, 184] width 663 height 60
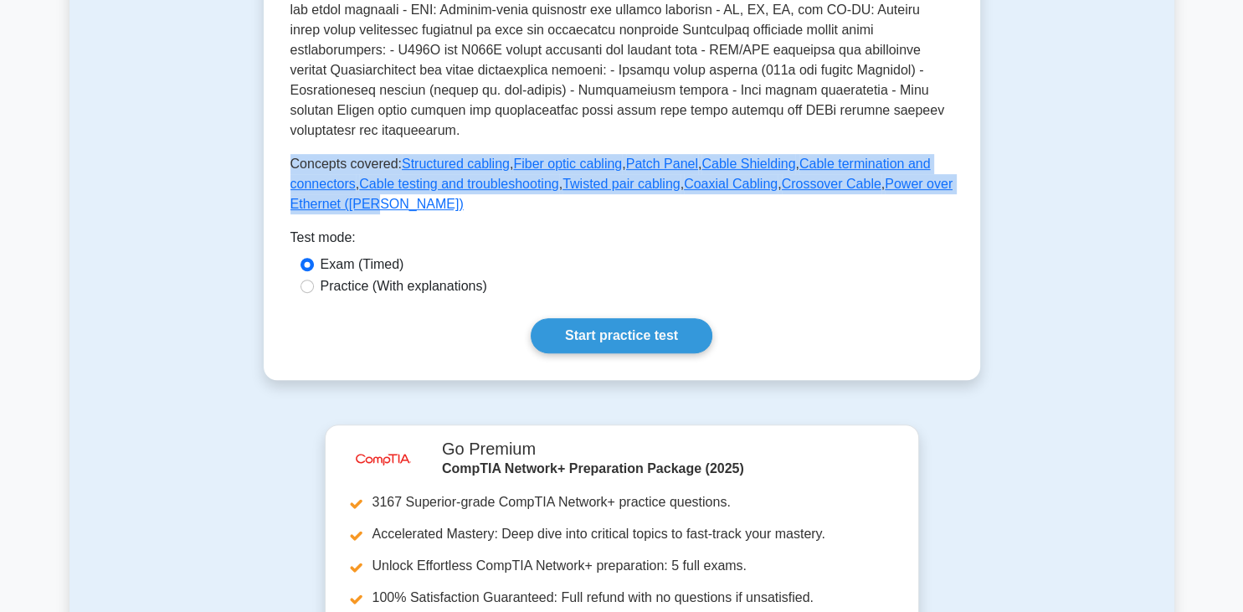
drag, startPoint x: 397, startPoint y: 188, endPoint x: 291, endPoint y: 147, distance: 113.2
click at [291, 154] on p "Concepts covered: Structured cabling , Fiber optic cabling , Patch Panel , Cabl…" at bounding box center [622, 184] width 663 height 60
copy p "Concepts covered: Structured cabling , Fiber optic cabling , Patch Panel , Cabl…"
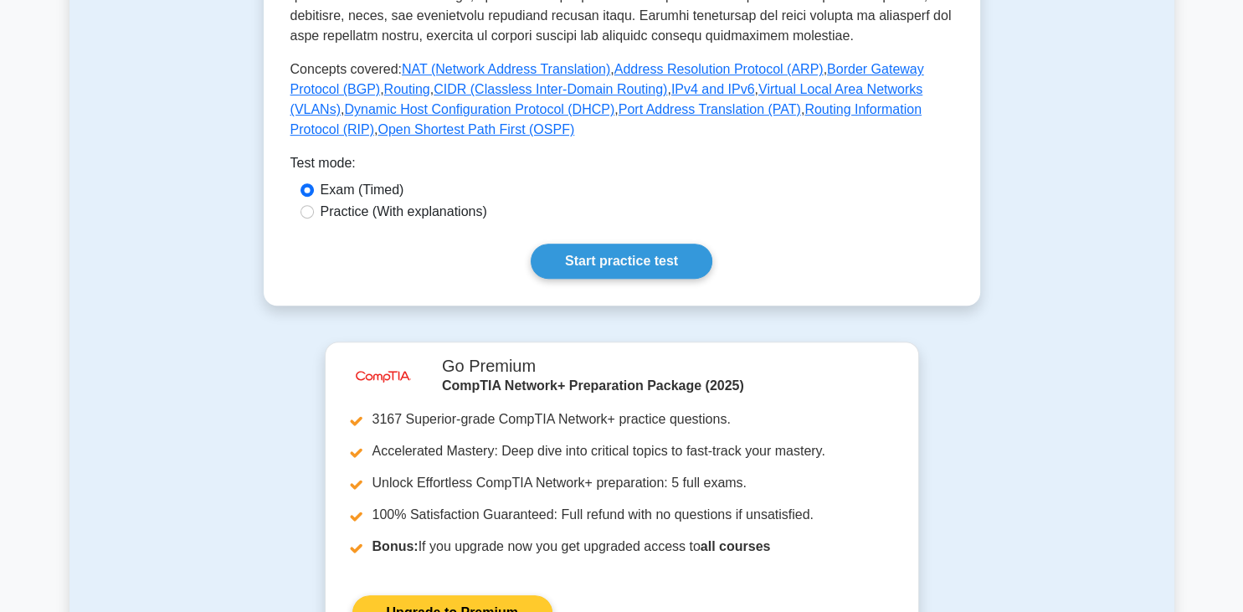
scroll to position [530, 0]
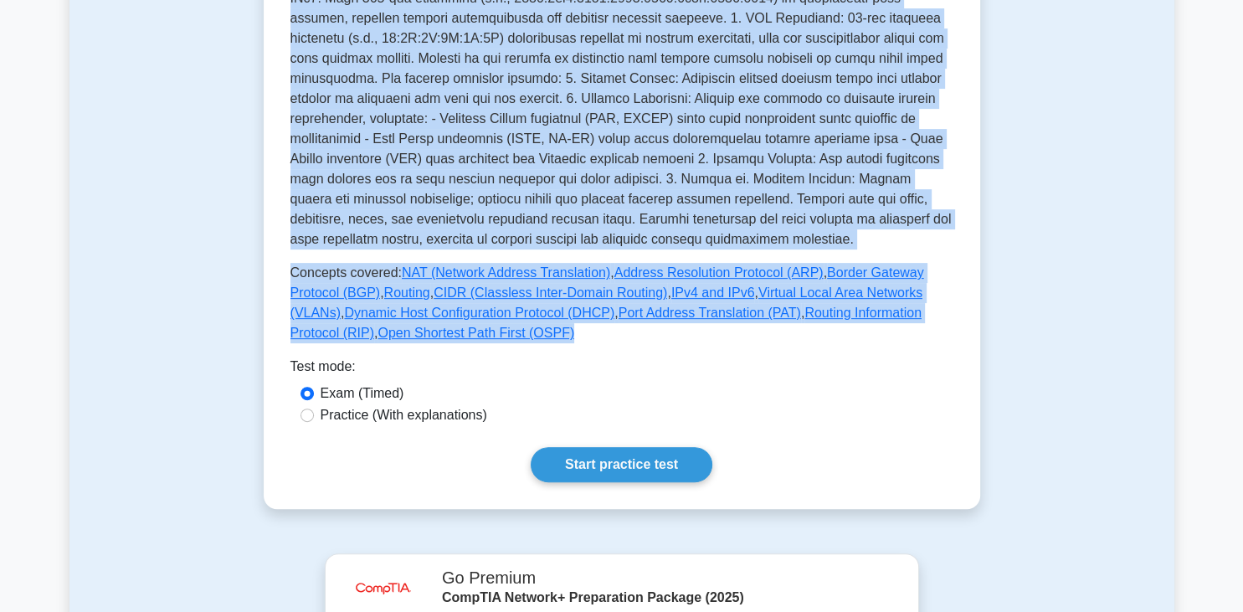
drag, startPoint x: 285, startPoint y: 274, endPoint x: 404, endPoint y: 342, distance: 136.9
click at [404, 342] on div "Network Addressing and Routing IP addressing and routing concepts Understanding…" at bounding box center [622, 94] width 717 height 829
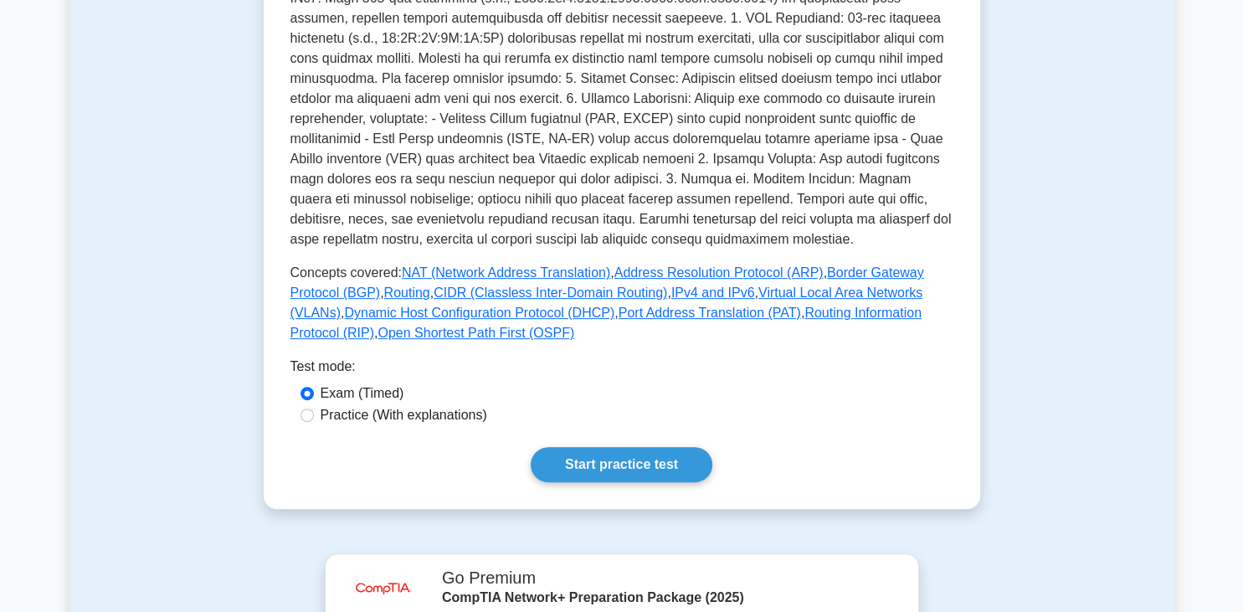
click at [410, 353] on div "Network Addressing and Routing IP addressing and routing concepts Understanding…" at bounding box center [622, 94] width 663 height 775
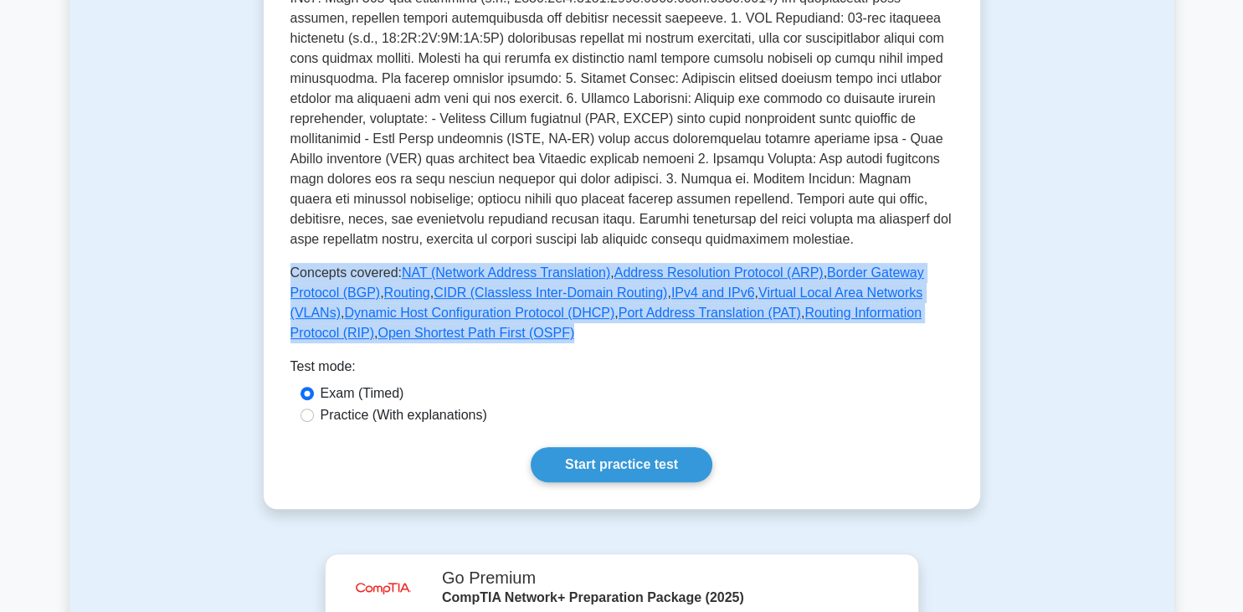
drag, startPoint x: 396, startPoint y: 338, endPoint x: 293, endPoint y: 275, distance: 120.6
click at [293, 275] on p "Concepts covered: NAT (Network Address Translation) , Address Resolution Protoc…" at bounding box center [622, 303] width 663 height 80
copy p "Concepts covered: NAT (Network Address Translation) , Address Resolution Protoc…"
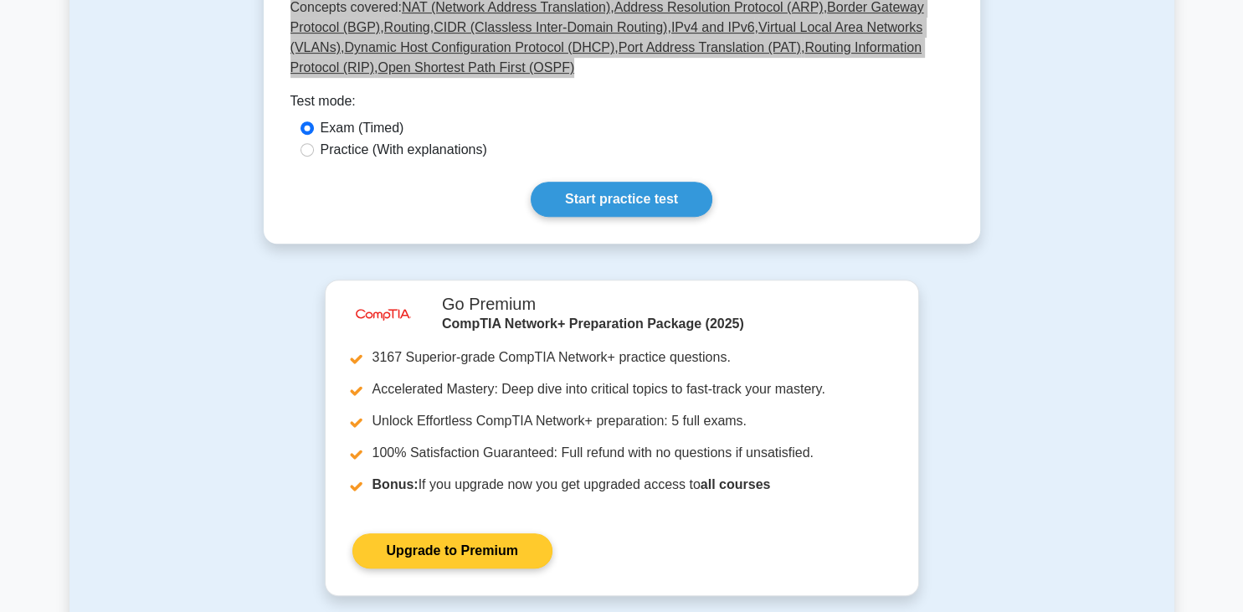
scroll to position [1149, 0]
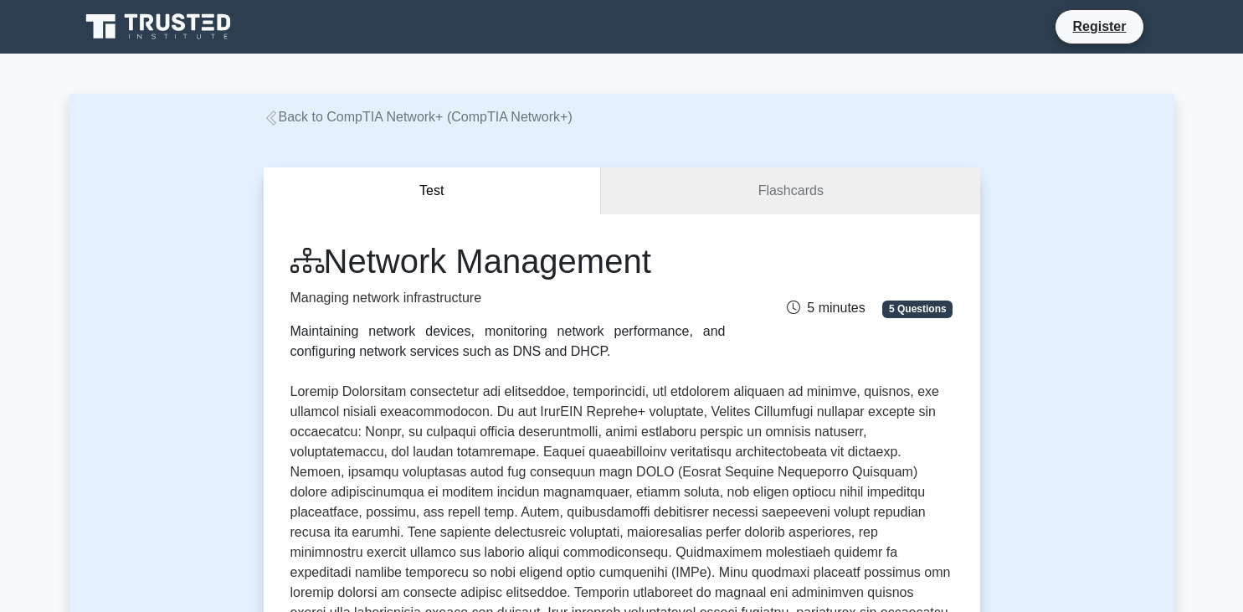
scroll to position [707, 0]
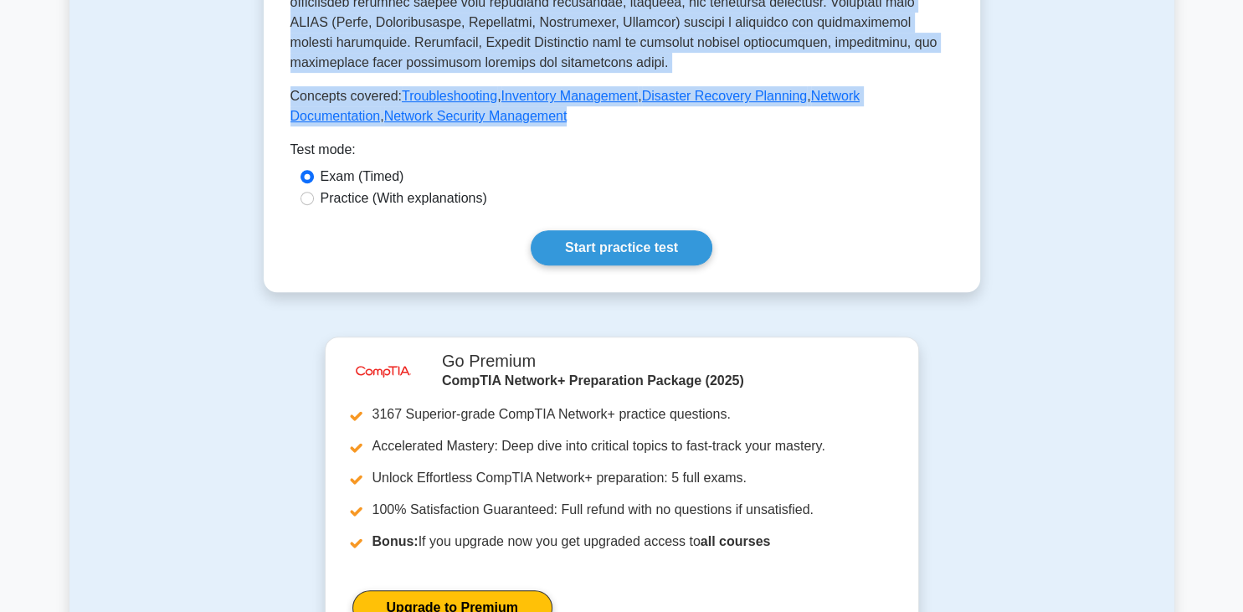
drag, startPoint x: 289, startPoint y: 90, endPoint x: 502, endPoint y: 110, distance: 213.5
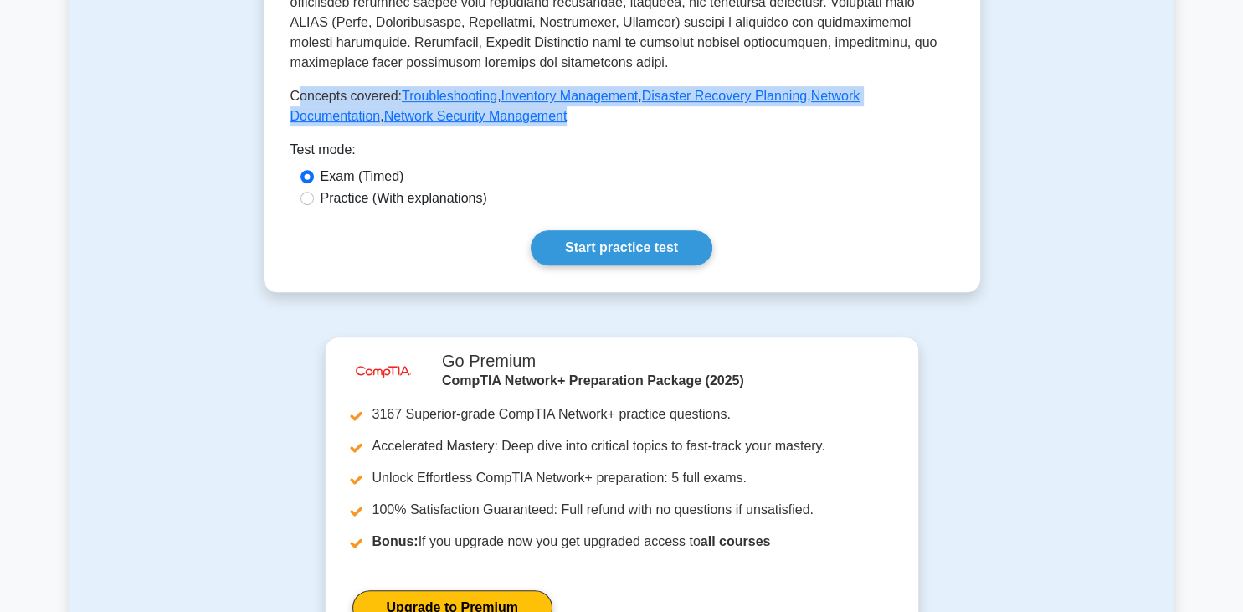
drag, startPoint x: 504, startPoint y: 130, endPoint x: 295, endPoint y: 94, distance: 212.4
drag, startPoint x: 292, startPoint y: 95, endPoint x: 517, endPoint y: 125, distance: 227.1
click at [517, 125] on p "Concepts covered: Troubleshooting , Inventory Management , Disaster Recovery Pl…" at bounding box center [622, 106] width 663 height 40
copy p "Concepts covered: Troubleshooting , Inventory Management , Disaster Recovery Pl…"
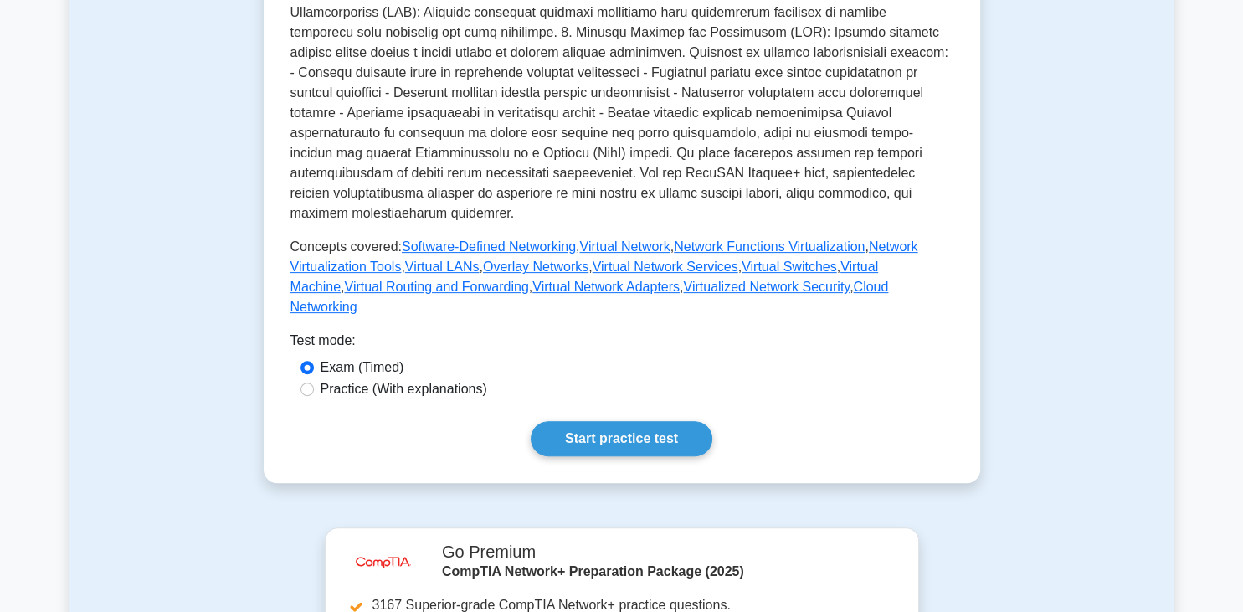
scroll to position [442, 0]
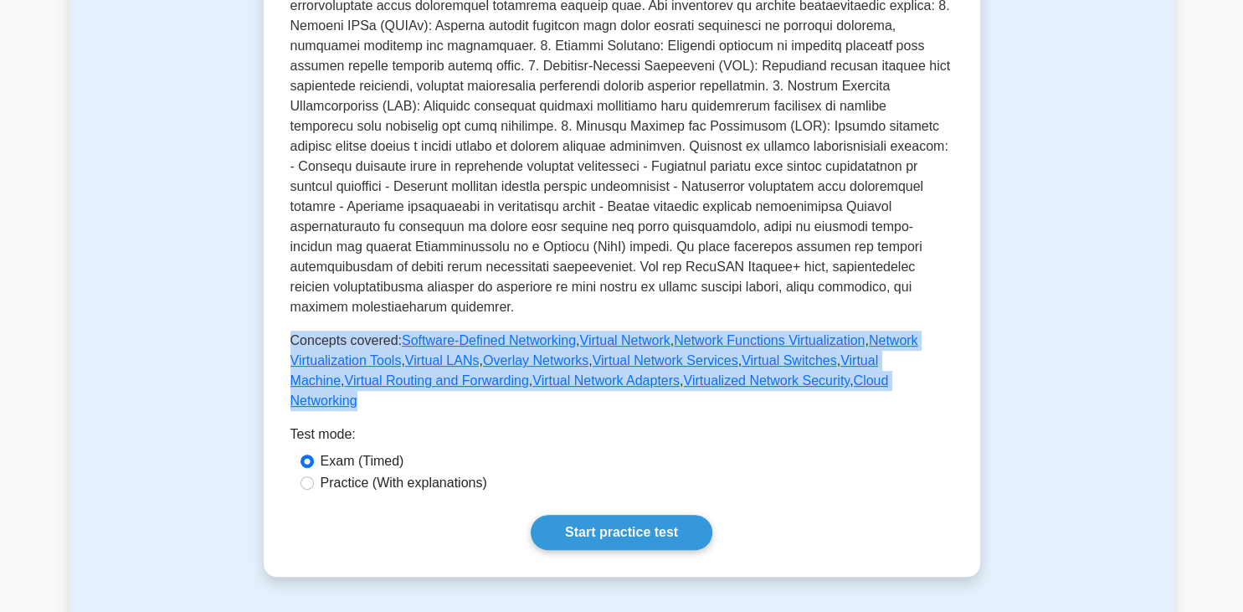
drag, startPoint x: 293, startPoint y: 321, endPoint x: 866, endPoint y: 371, distance: 574.9
click at [866, 371] on p "Concepts covered: Software-Defined Networking , Virtual Network , Network Funct…" at bounding box center [622, 371] width 663 height 80
copy p "Concepts covered: Software-Defined Networking , Virtual Network , Network Funct…"
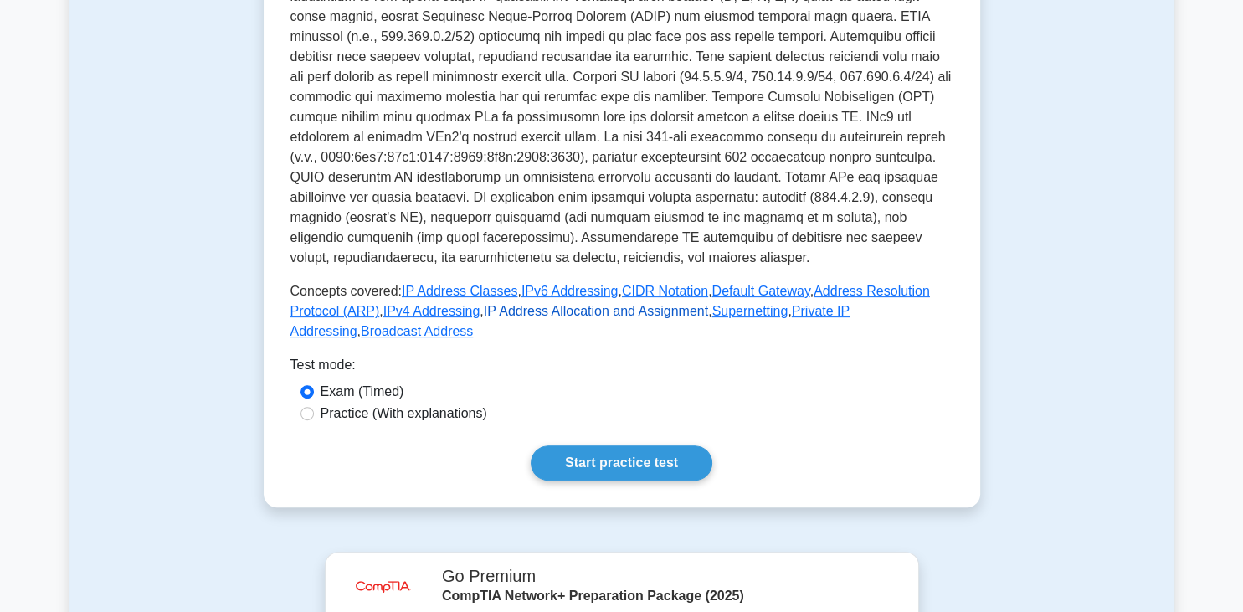
scroll to position [530, 0]
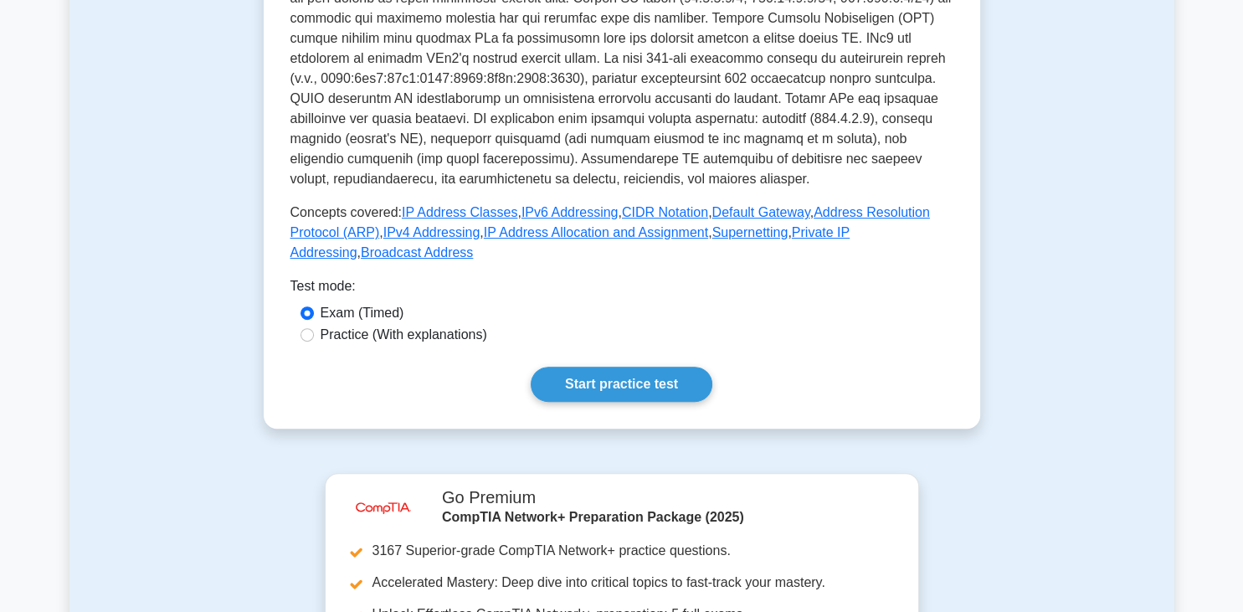
click at [288, 216] on div "IP Addressing Understanding the structure of IP address and subnet masks IP Add…" at bounding box center [622, 54] width 717 height 749
drag, startPoint x: 290, startPoint y: 213, endPoint x: 360, endPoint y: 227, distance: 71.8
click at [360, 227] on div "IP Addressing Understanding the structure of IP address and subnet masks IP Add…" at bounding box center [622, 54] width 717 height 749
click at [534, 243] on div "IP Addressing Understanding the structure of IP address and subnet masks IP Add…" at bounding box center [622, 54] width 663 height 695
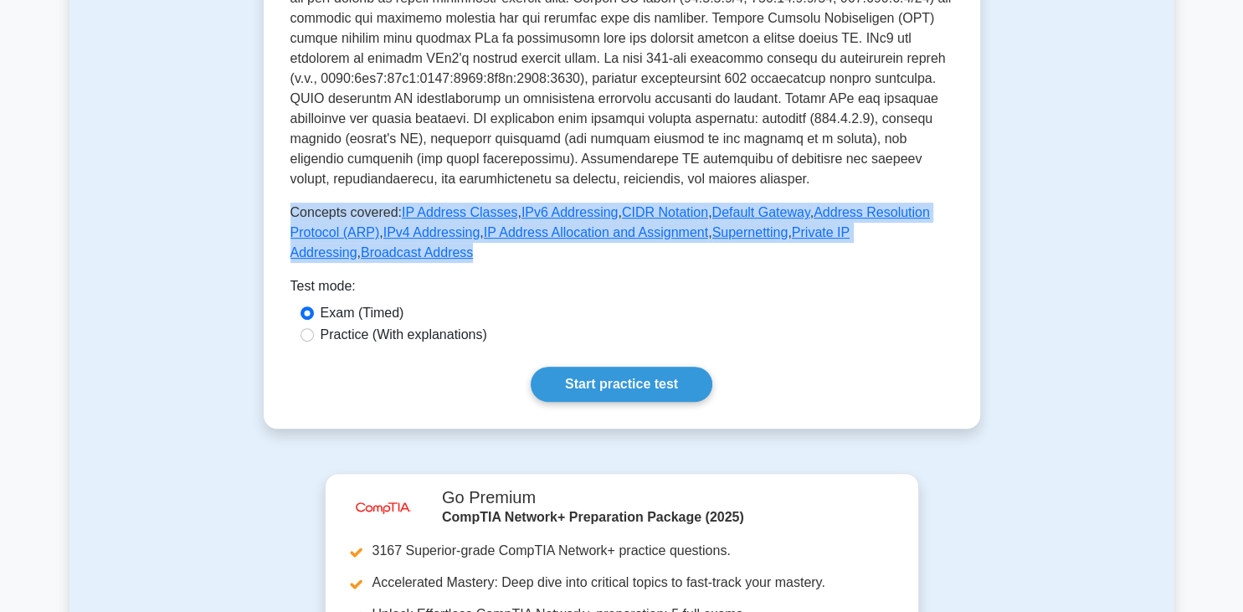
drag, startPoint x: 950, startPoint y: 238, endPoint x: 291, endPoint y: 223, distance: 659.1
click at [291, 223] on p "Concepts covered: IP Address Classes , IPv6 Addressing , CIDR Notation , Defaul…" at bounding box center [622, 233] width 663 height 60
copy p "Concepts covered: IP Address Classes , IPv6 Addressing , CIDR Notation , Defaul…"
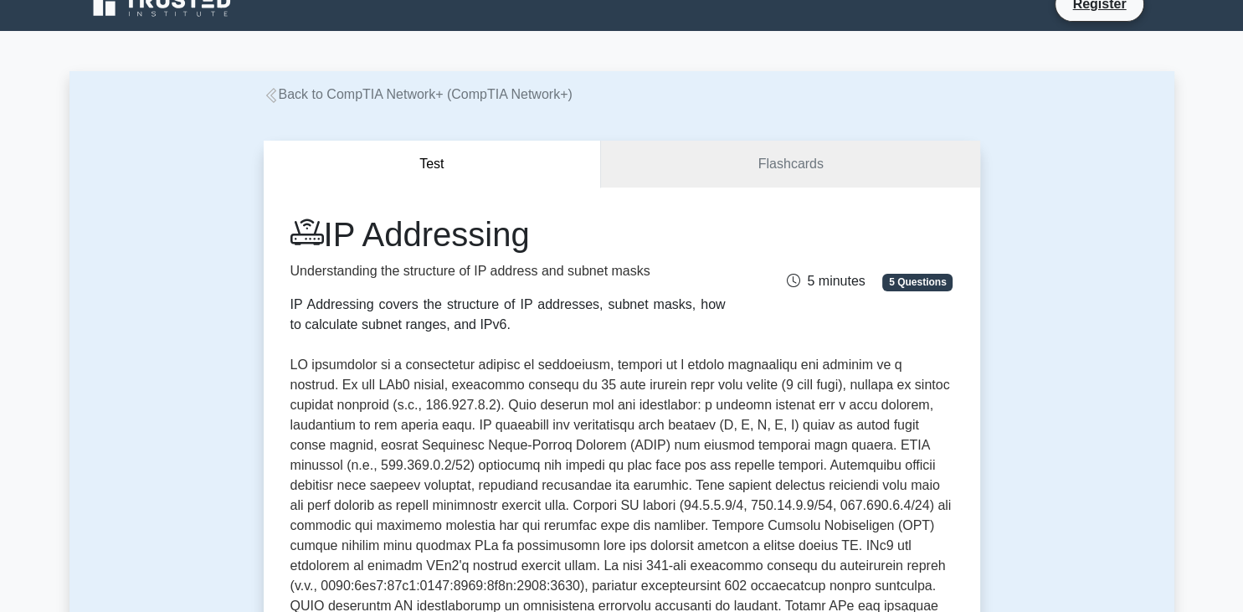
scroll to position [0, 0]
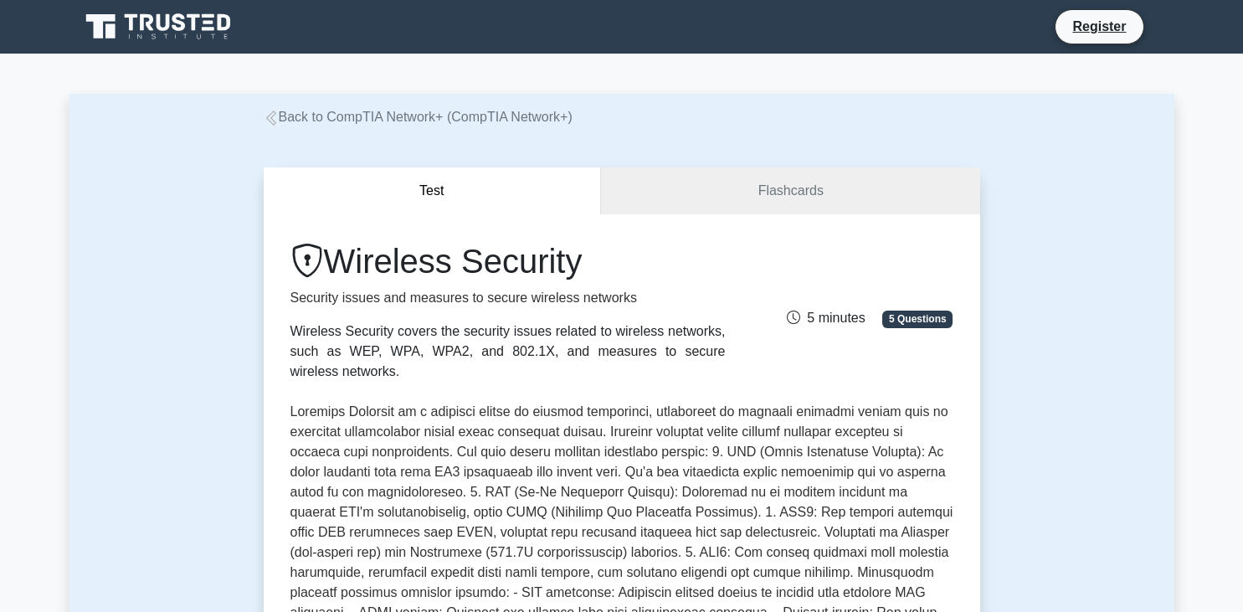
scroll to position [619, 0]
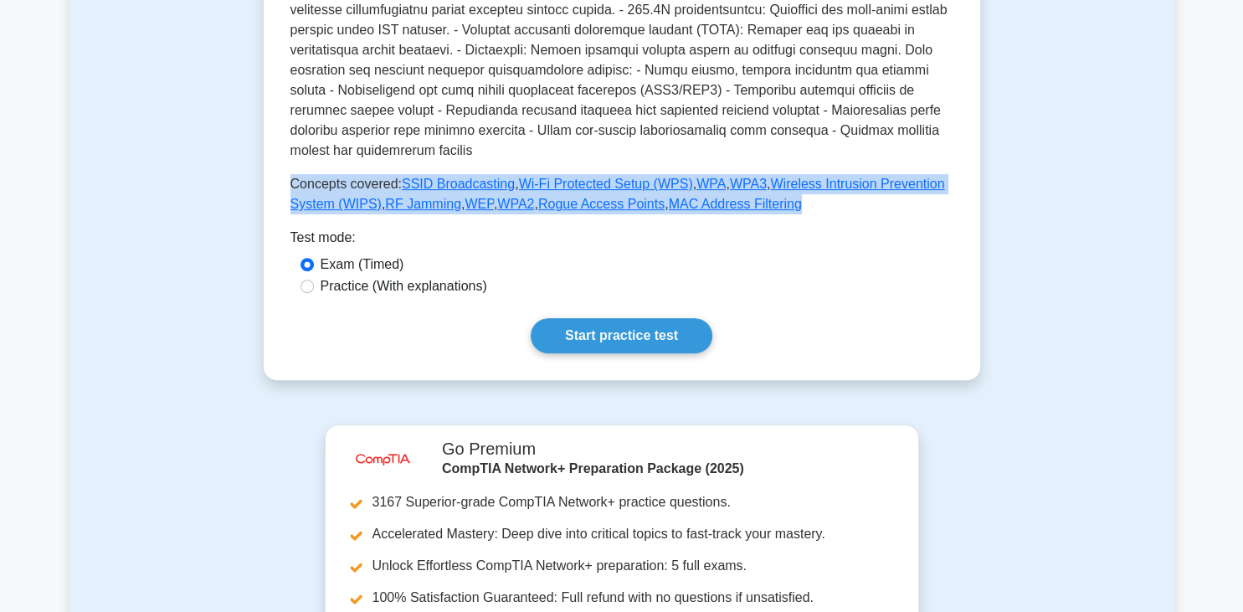
drag, startPoint x: 292, startPoint y: 166, endPoint x: 728, endPoint y: 183, distance: 436.5
click at [728, 183] on p "Concepts covered: SSID Broadcasting , Wi-Fi Protected Setup (WPS) , WPA , WPA3 …" at bounding box center [622, 194] width 663 height 40
copy p "Concepts covered: SSID Broadcasting , Wi-Fi Protected Setup (WPS) , WPA , WPA3 …"
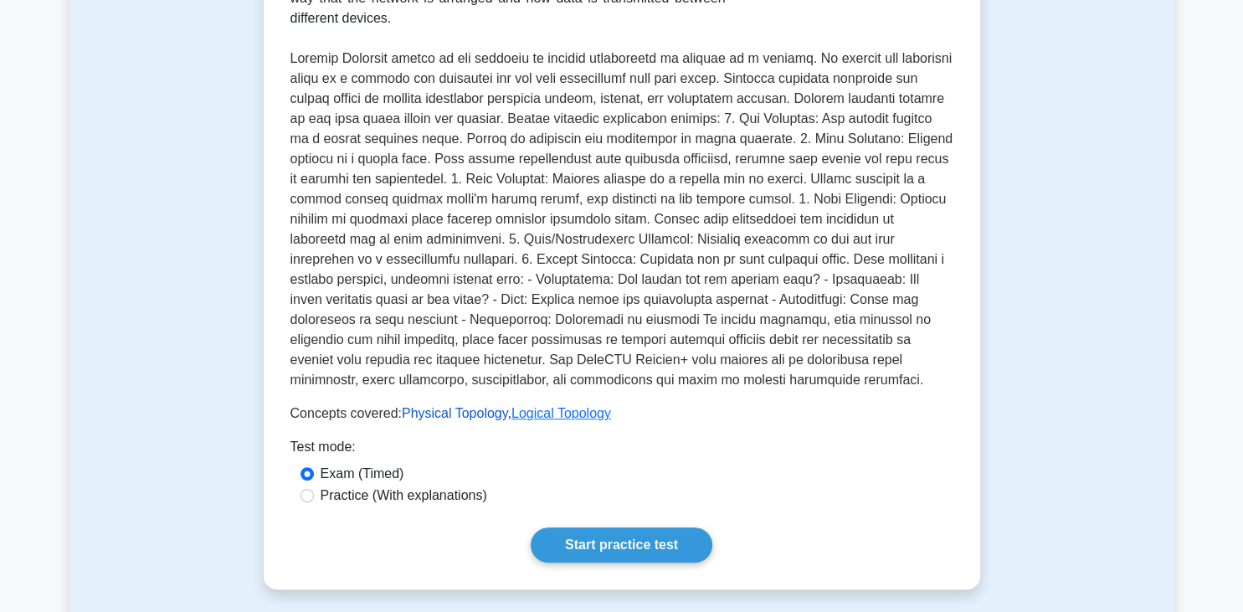
scroll to position [442, 0]
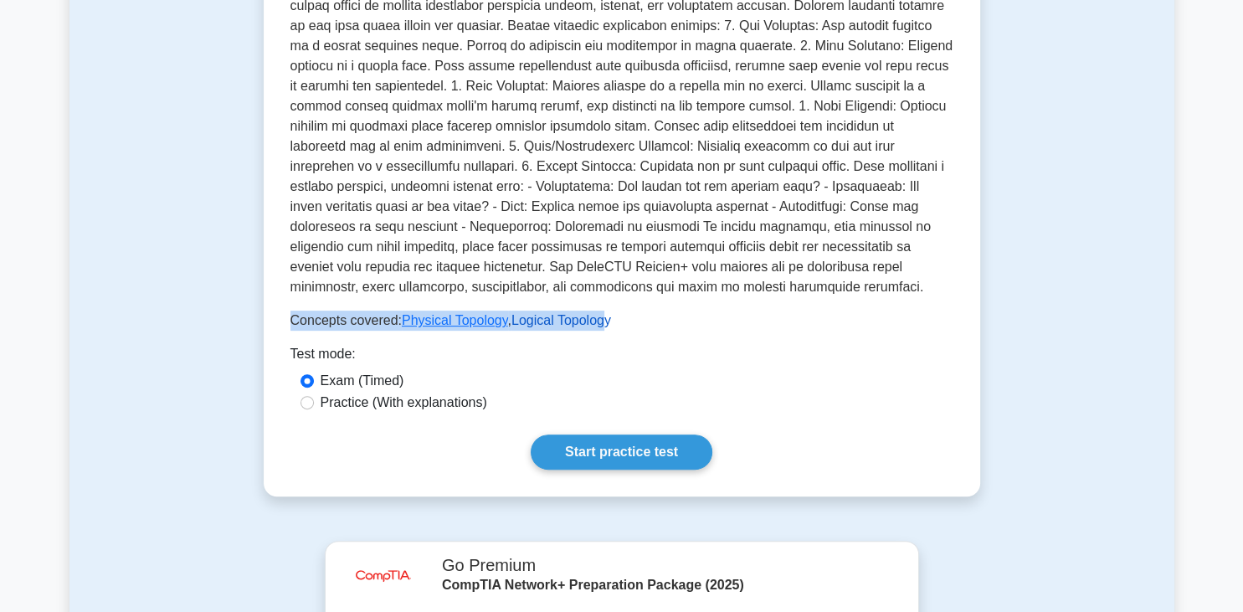
drag, startPoint x: 291, startPoint y: 342, endPoint x: 592, endPoint y: 349, distance: 300.7
click at [592, 331] on p "Concepts covered: Physical Topology , Logical Topology" at bounding box center [451, 321] width 321 height 20
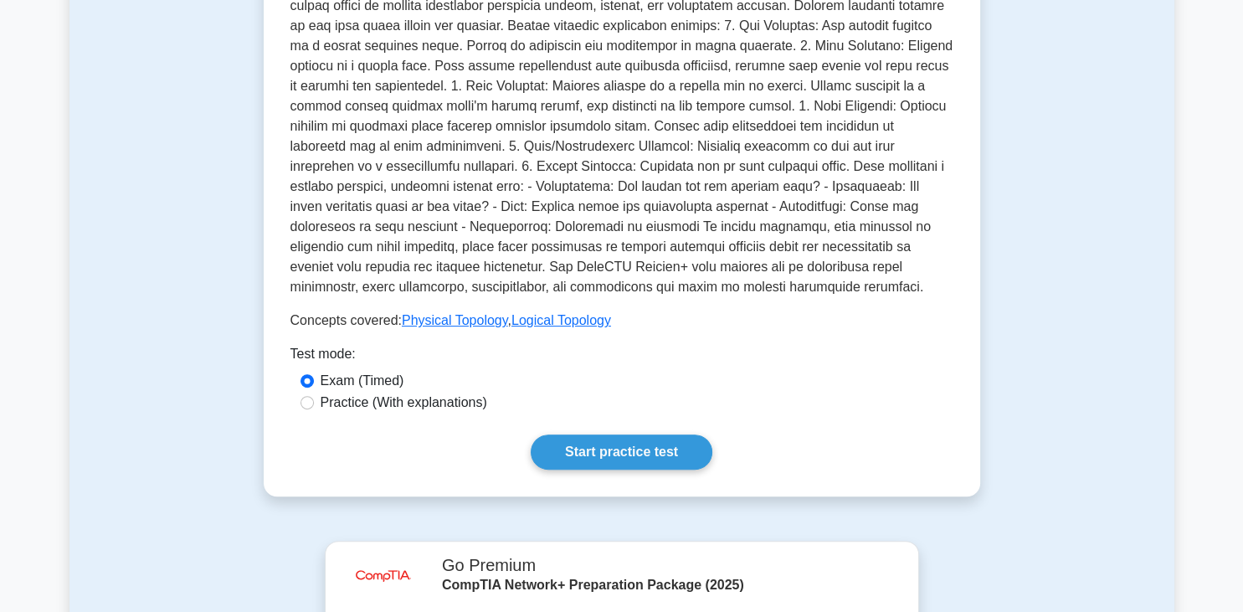
drag, startPoint x: 613, startPoint y: 343, endPoint x: 599, endPoint y: 351, distance: 15.4
click at [599, 331] on div "Network Topology Physical layout of a network Network Topology refers to the ph…" at bounding box center [622, 63] width 663 height 536
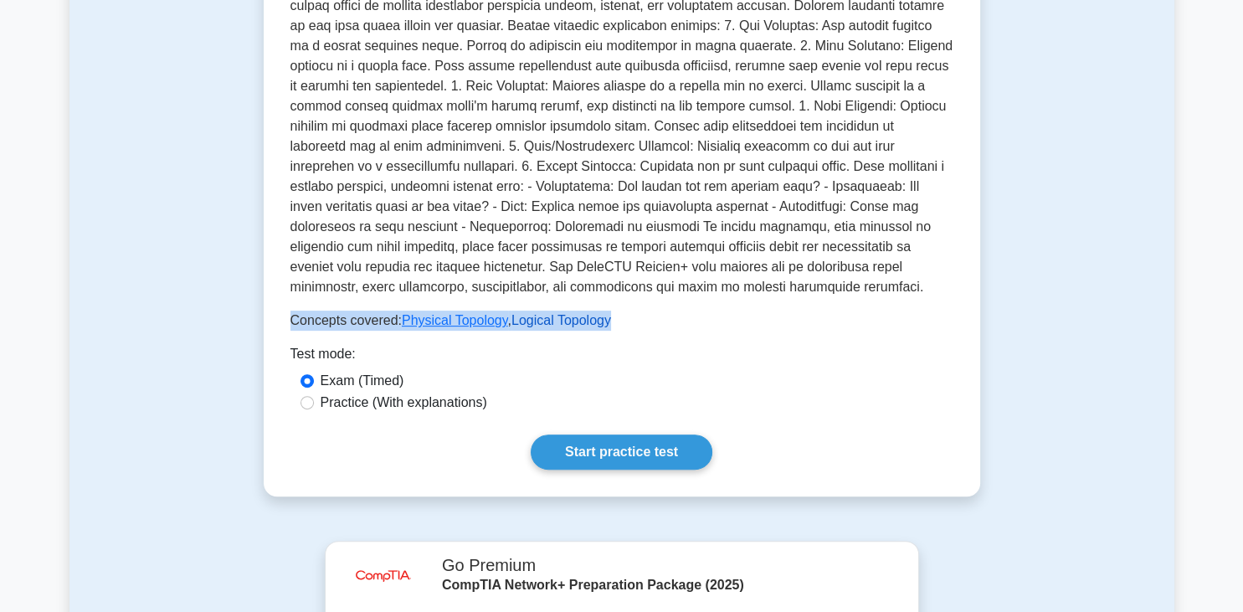
click at [595, 331] on div "Network Topology Physical layout of a network Network Topology refers to the ph…" at bounding box center [622, 63] width 663 height 536
copy div "Network Topology refers to the physical or logical arrangement of devices in a …"
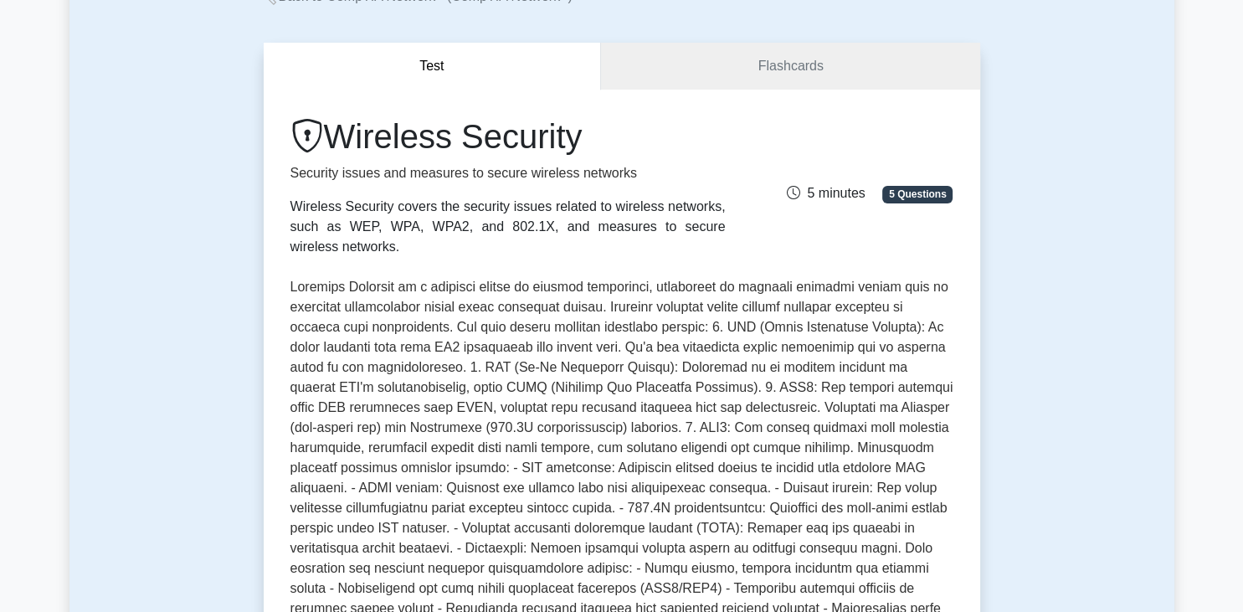
scroll to position [265, 0]
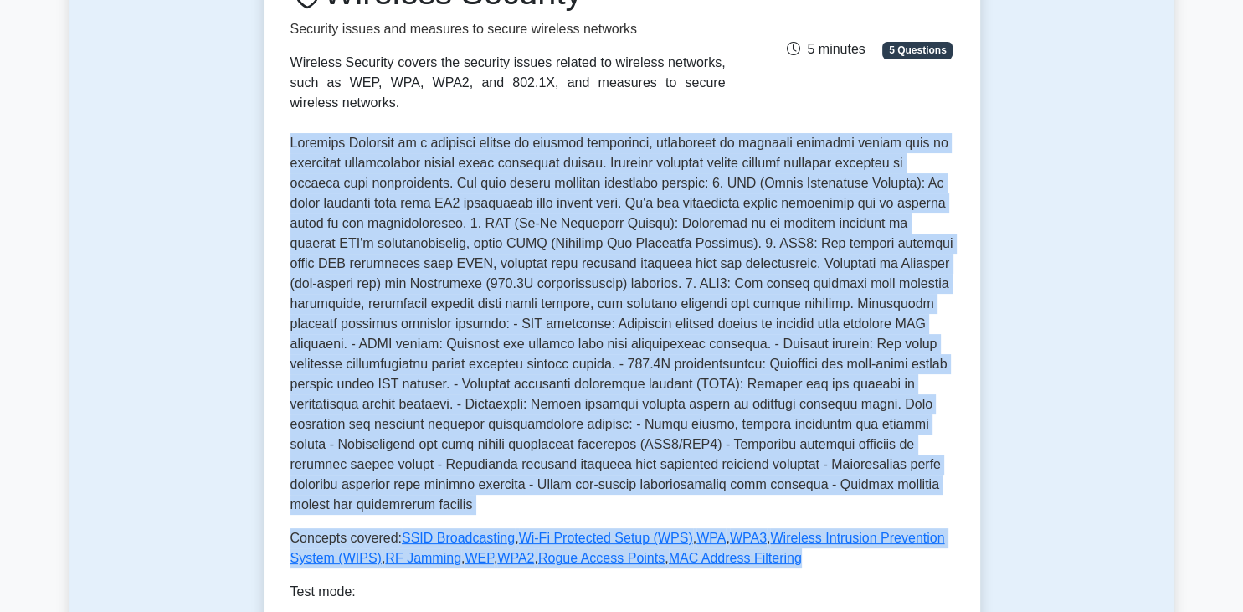
drag, startPoint x: 294, startPoint y: 126, endPoint x: 749, endPoint y: 543, distance: 616.9
click at [749, 543] on div "Wireless Security Security issues and measures to secure wireless networks Wire…" at bounding box center [622, 270] width 663 height 596
copy div "Wireless Security is a critical aspect of network protection, especially as wir…"
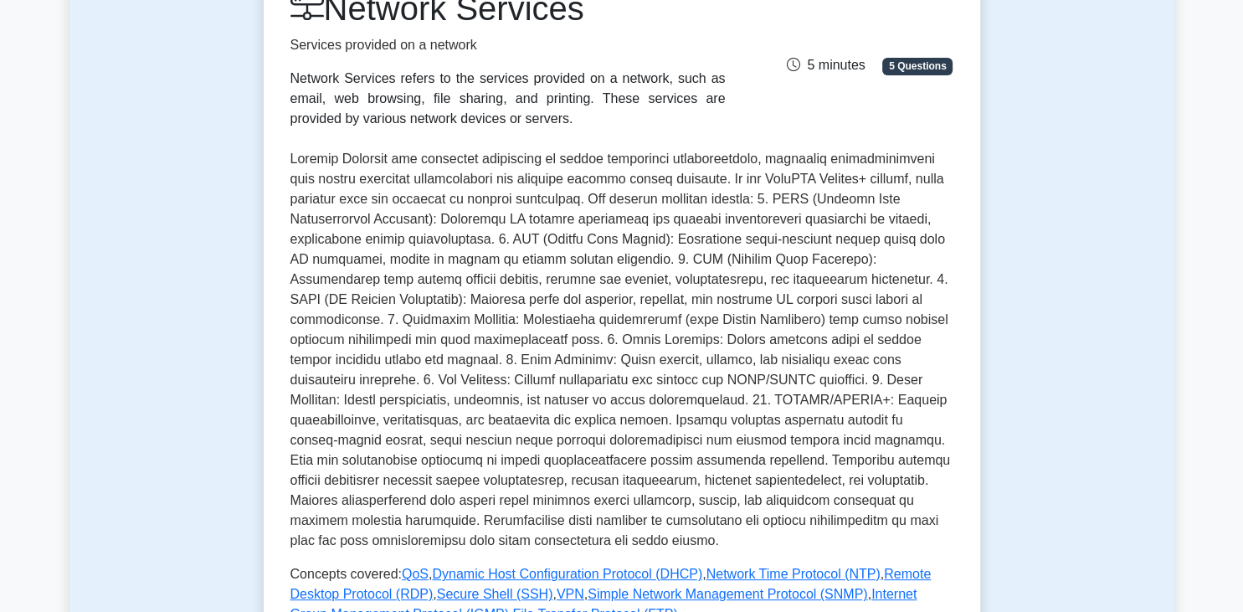
scroll to position [265, 0]
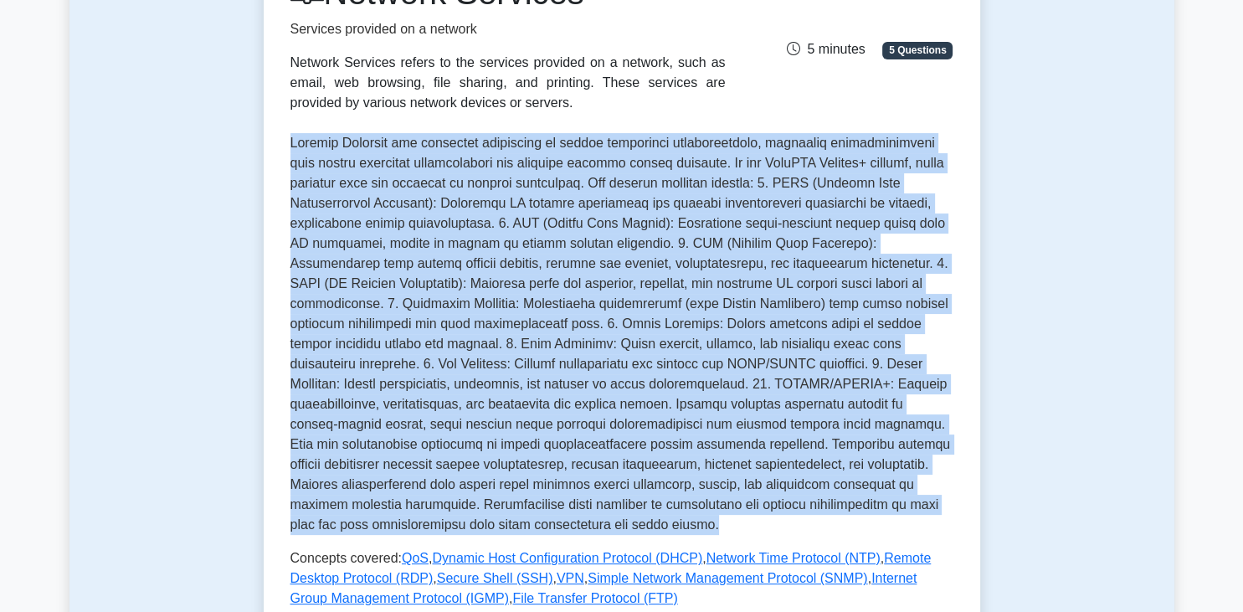
drag, startPoint x: 293, startPoint y: 146, endPoint x: 491, endPoint y: 523, distance: 426.2
click at [491, 523] on p at bounding box center [622, 334] width 663 height 402
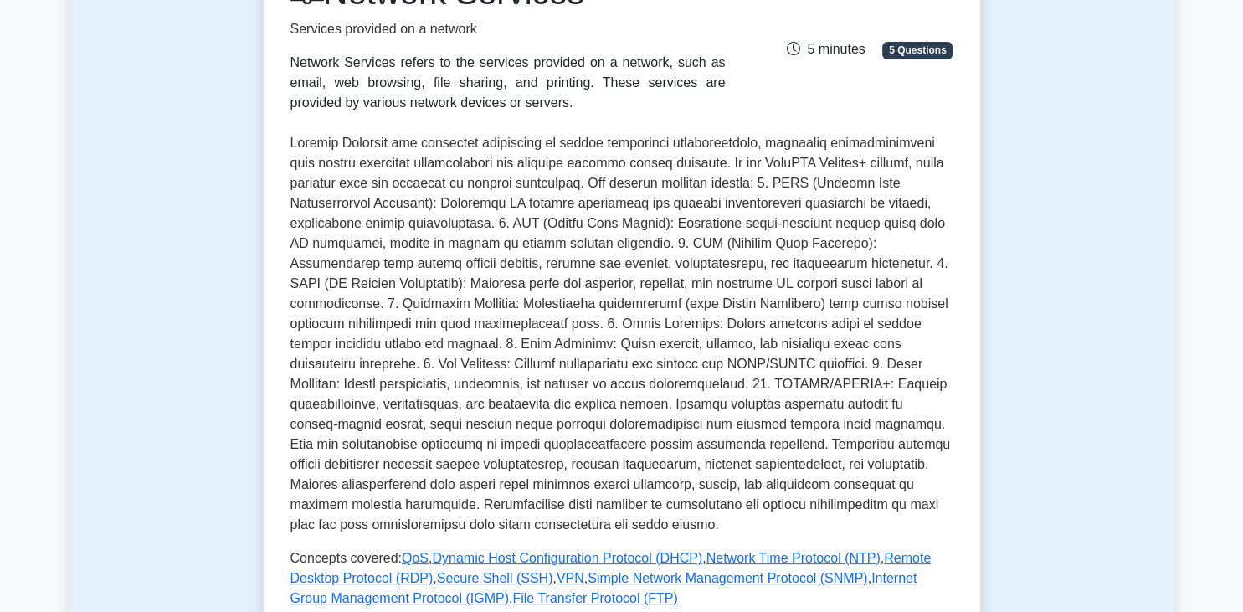
drag, startPoint x: 339, startPoint y: 274, endPoint x: 328, endPoint y: 226, distance: 48.9
click at [339, 270] on p at bounding box center [622, 334] width 663 height 402
drag, startPoint x: 318, startPoint y: 163, endPoint x: 354, endPoint y: 211, distance: 59.8
click at [354, 211] on div "Network Services Services provided on a network Network Services refers to the …" at bounding box center [622, 360] width 717 height 829
click at [354, 211] on p at bounding box center [622, 334] width 663 height 402
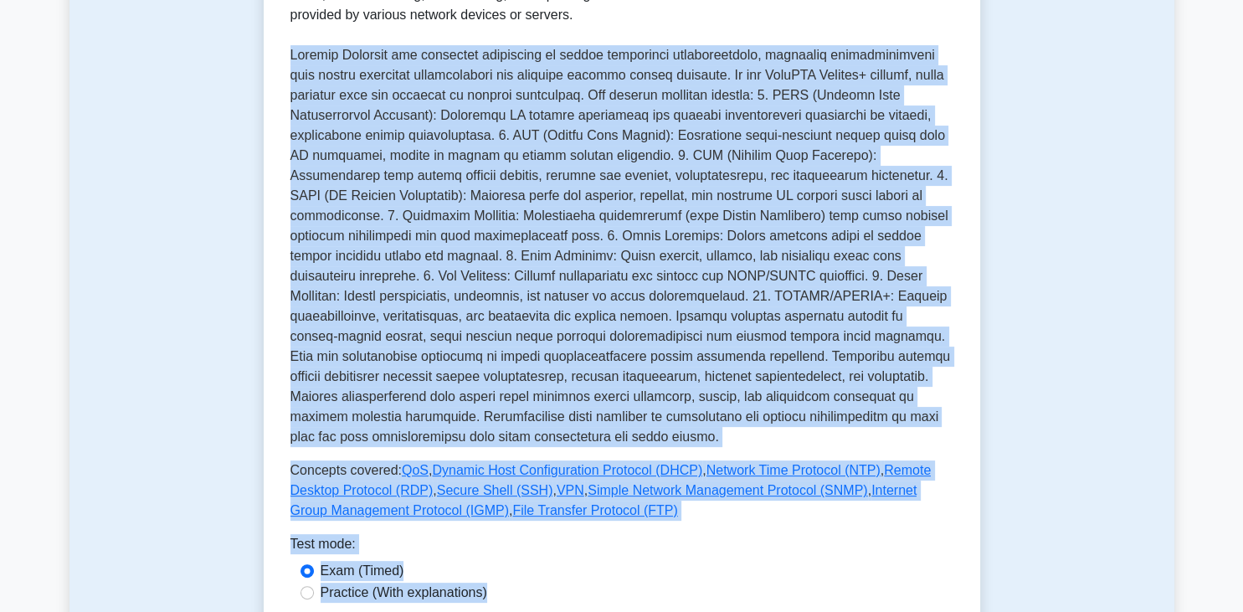
scroll to position [357, 0]
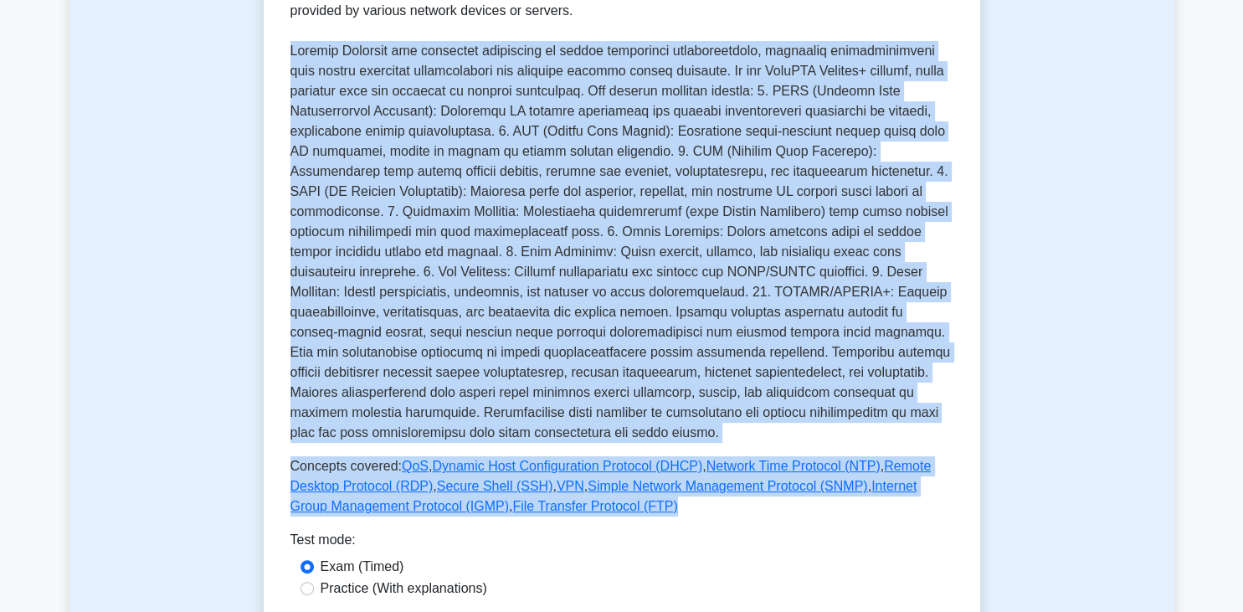
drag, startPoint x: 291, startPoint y: 143, endPoint x: 482, endPoint y: 443, distance: 355.8
click at [554, 509] on div "Network Services Services provided on a network Network Services refers to the …" at bounding box center [622, 198] width 663 height 636
copy div "Network Services are essential components of modern networking infrastructure, …"
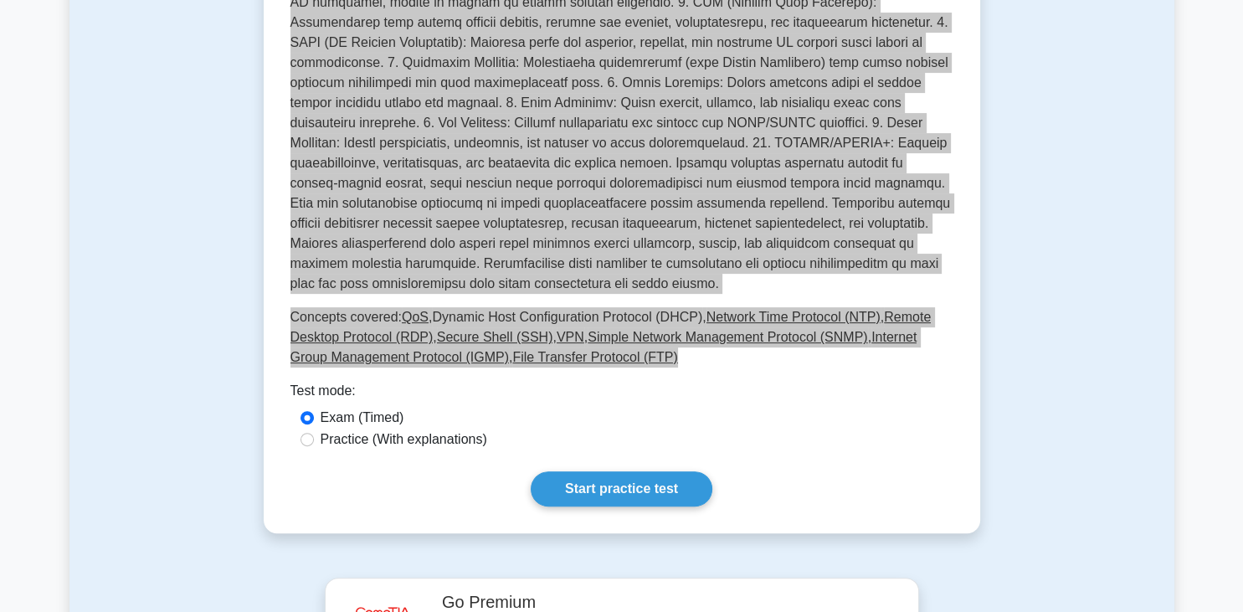
scroll to position [533, 0]
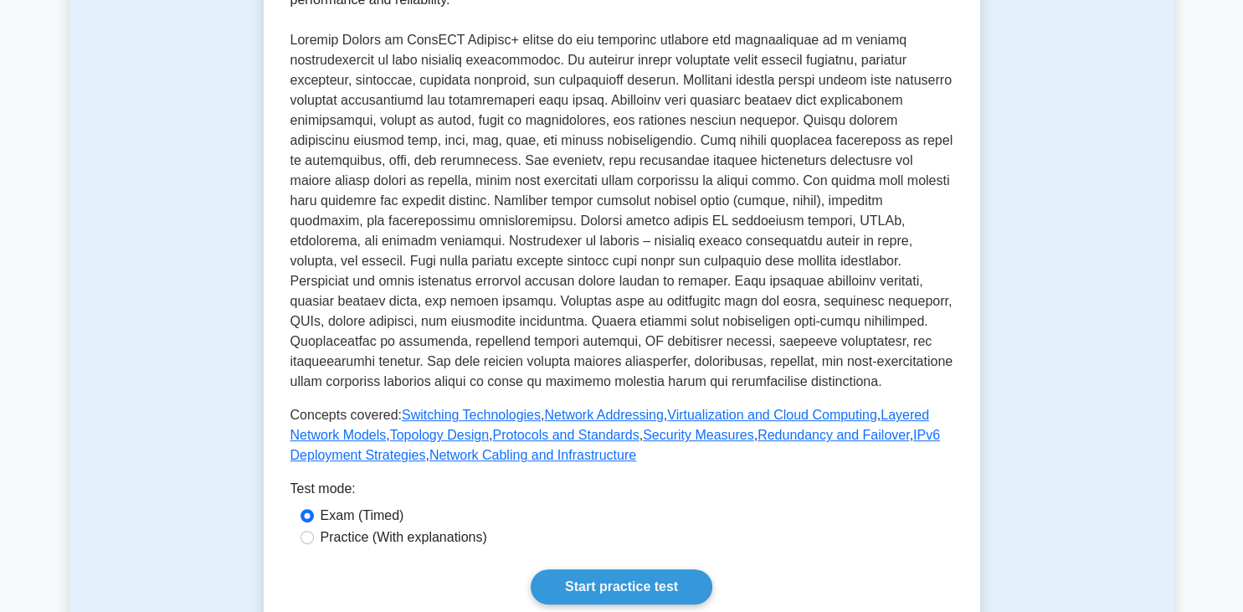
scroll to position [353, 0]
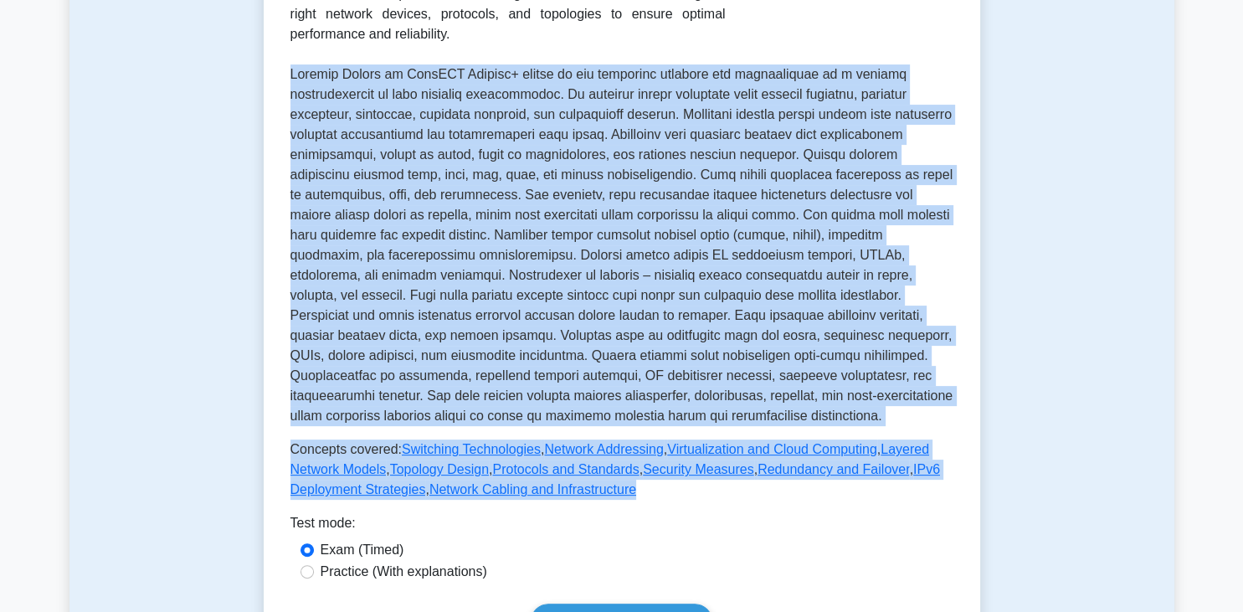
drag, startPoint x: 292, startPoint y: 77, endPoint x: 664, endPoint y: 497, distance: 561.1
click at [664, 497] on div "Network Design Designing a network architecture Network Design refers to the pr…" at bounding box center [622, 192] width 663 height 616
copy div "Network Design in CompTIA Network+ refers to the strategic planning and archite…"
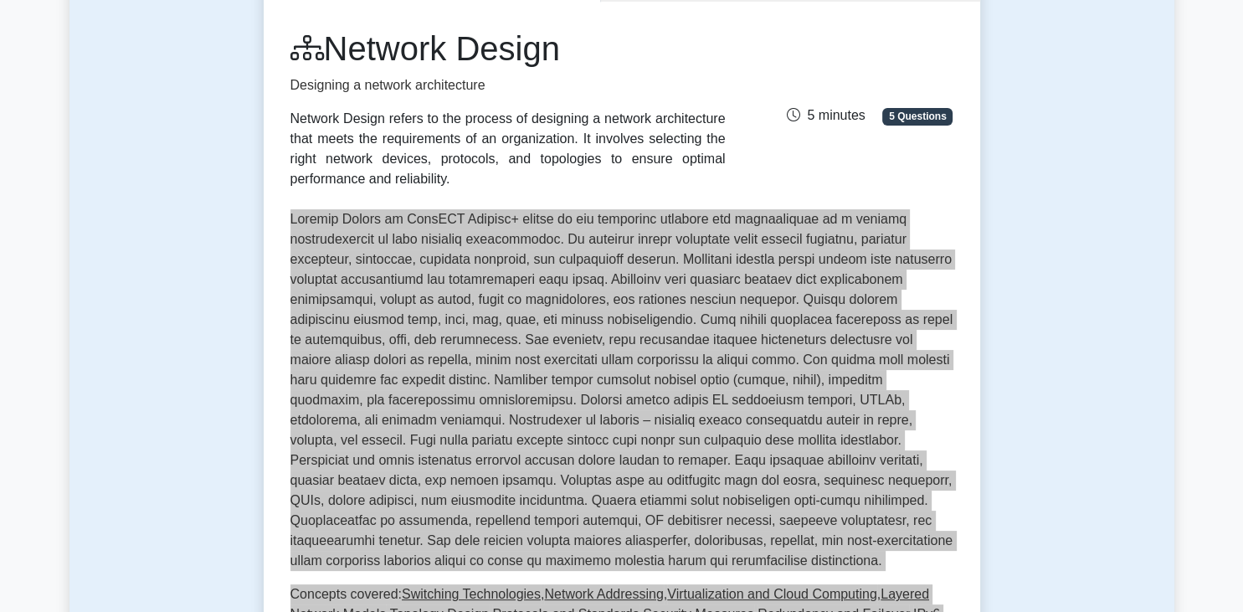
scroll to position [0, 0]
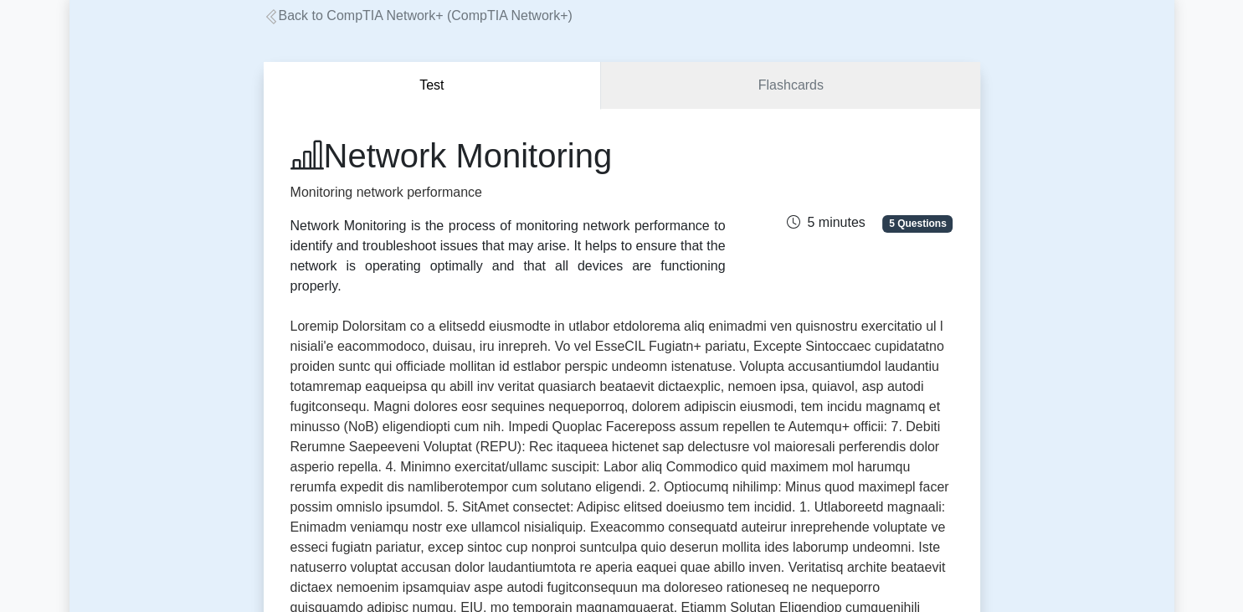
scroll to position [353, 0]
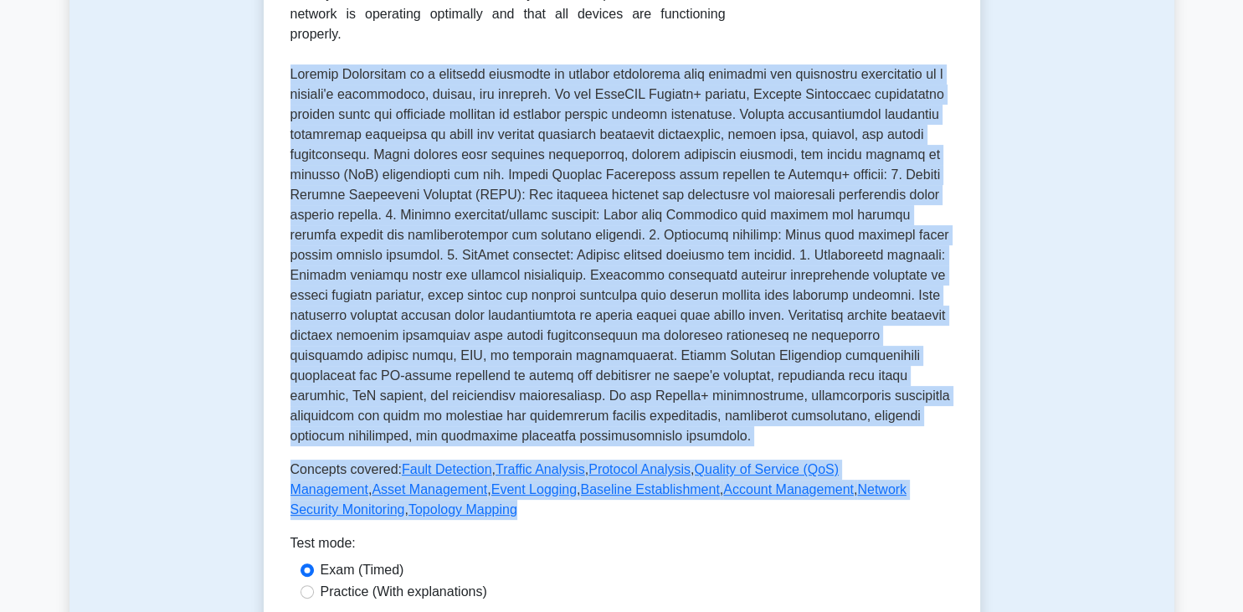
drag, startPoint x: 292, startPoint y: 55, endPoint x: 704, endPoint y: 493, distance: 601.2
click at [704, 493] on div "Network Monitoring Monitoring network performance Network Monitoring is the pro…" at bounding box center [622, 202] width 663 height 636
copy div "Network Monitoring is a critical component of network management that involves …"
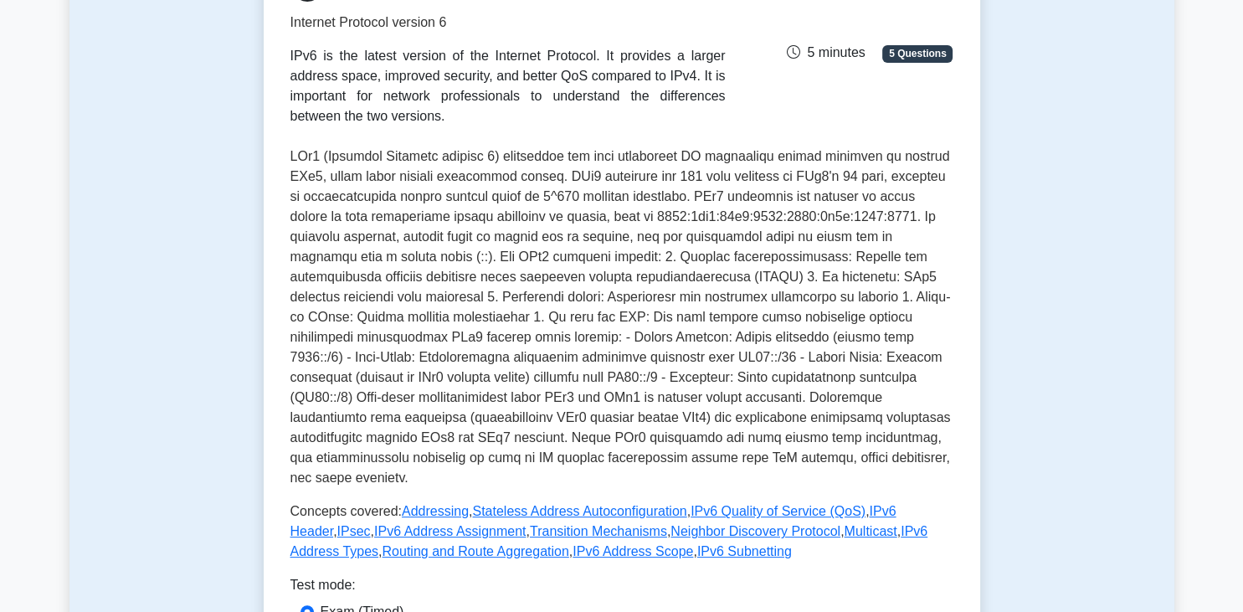
scroll to position [265, 0]
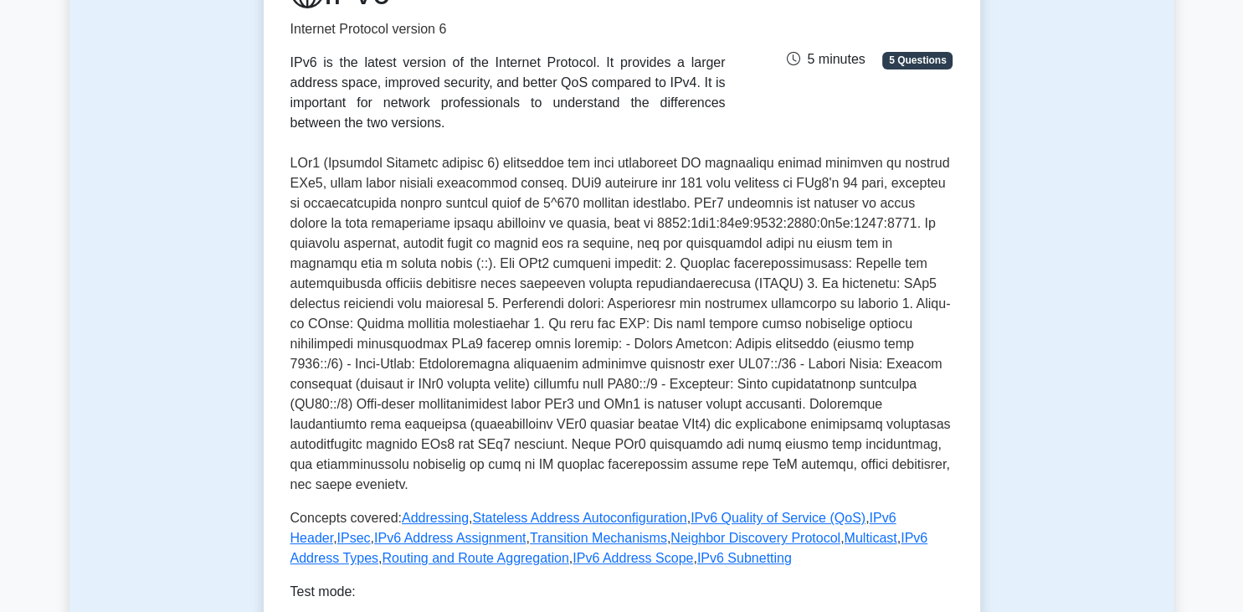
drag, startPoint x: 290, startPoint y: 162, endPoint x: 648, endPoint y: 306, distance: 386.2
click at [648, 306] on div "IPv6 Internet Protocol version 6 IPv6 is the latest version of the Internet Pro…" at bounding box center [622, 340] width 717 height 789
click at [648, 302] on p at bounding box center [622, 324] width 663 height 342
drag, startPoint x: 286, startPoint y: 162, endPoint x: 583, endPoint y: 385, distance: 370.7
click at [583, 385] on div "IPv6 Internet Protocol version 6 IPv6 is the latest version of the Internet Pro…" at bounding box center [622, 340] width 717 height 789
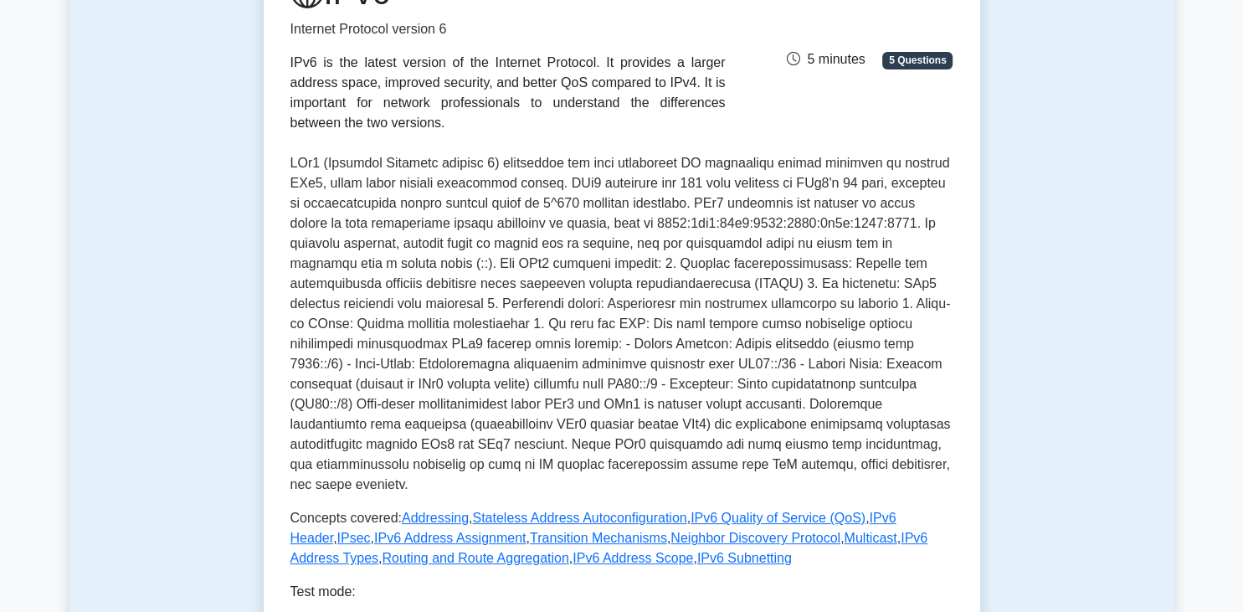
click at [584, 381] on p at bounding box center [622, 324] width 663 height 342
drag, startPoint x: 655, startPoint y: 536, endPoint x: 288, endPoint y: 162, distance: 523.4
click at [288, 162] on div "IPv6 Internet Protocol version 6 IPv6 is the latest version of the Internet Pro…" at bounding box center [622, 340] width 717 height 789
click at [303, 162] on p at bounding box center [622, 324] width 663 height 342
drag, startPoint x: 284, startPoint y: 167, endPoint x: 306, endPoint y: 173, distance: 23.6
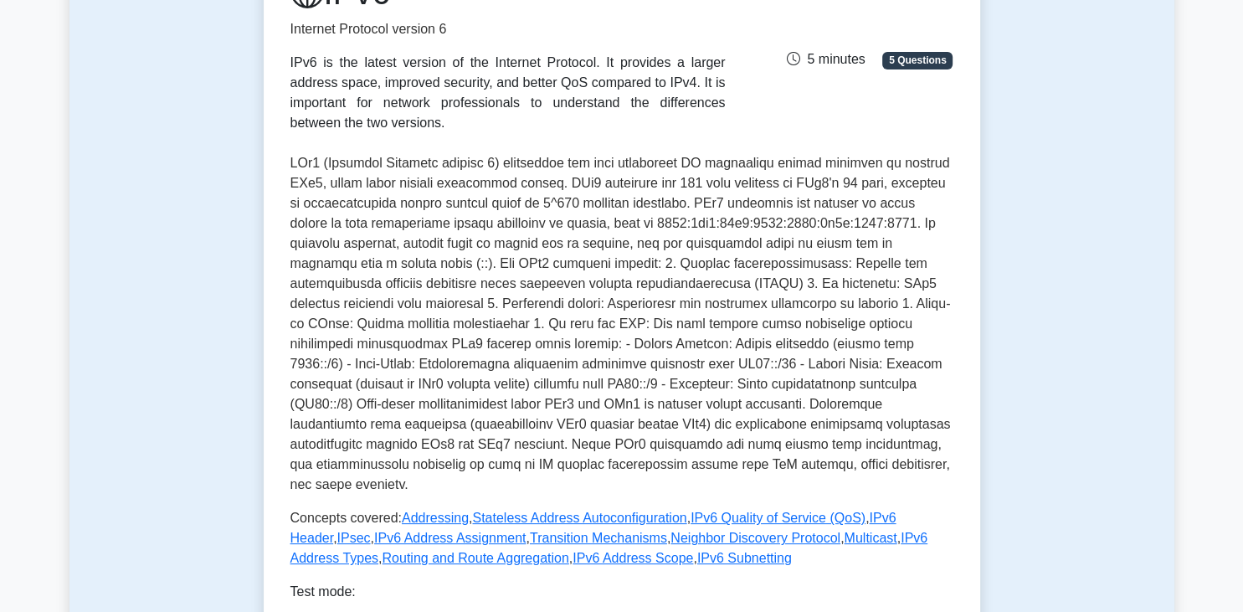
click at [306, 173] on div "IPv6 Internet Protocol version 6 IPv6 is the latest version of the Internet Pro…" at bounding box center [622, 340] width 717 height 789
click at [318, 172] on p at bounding box center [622, 324] width 663 height 342
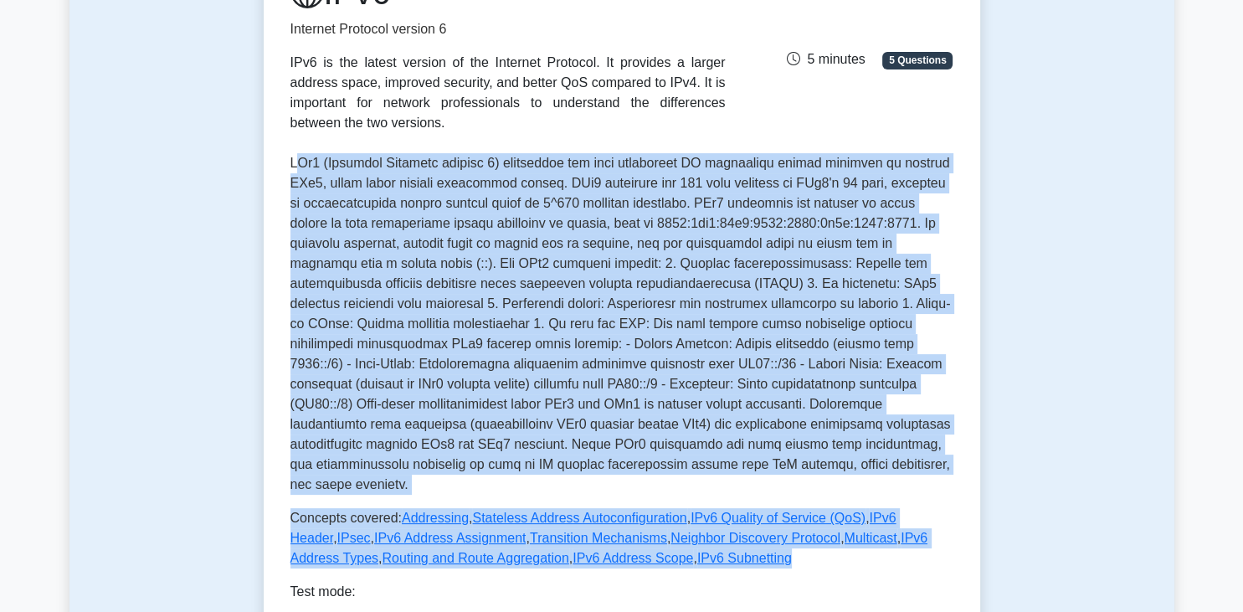
drag, startPoint x: 296, startPoint y: 151, endPoint x: 648, endPoint y: 541, distance: 525.2
click at [648, 541] on div "IPv6 Internet Protocol version 6 IPv6 is the latest version of the Internet Pro…" at bounding box center [622, 270] width 663 height 596
copy div "Pv6 (Internet Protocol version 6) represents the next generation IP addressing …"
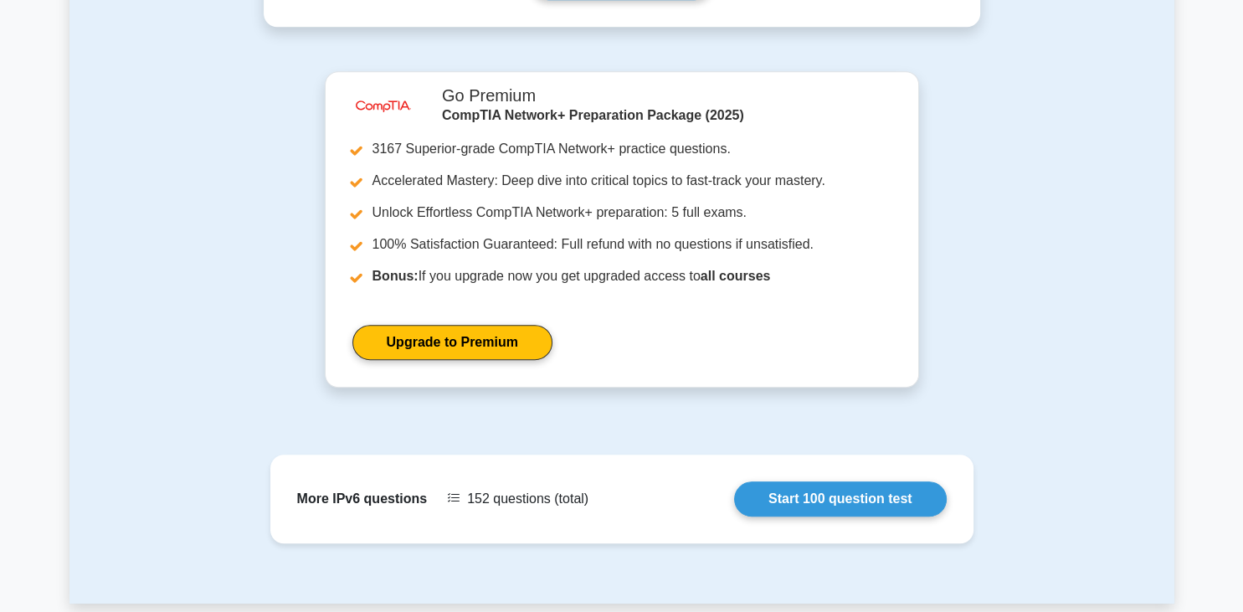
scroll to position [884, 0]
